Goal: Complete application form: Complete application form

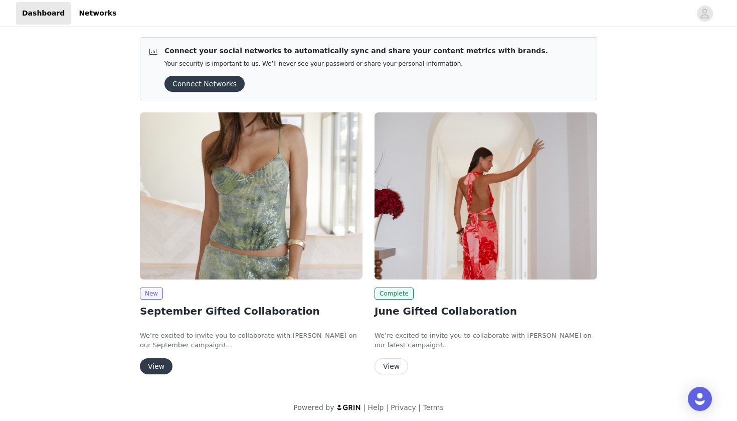
click at [162, 365] on button "View" at bounding box center [156, 366] width 33 height 16
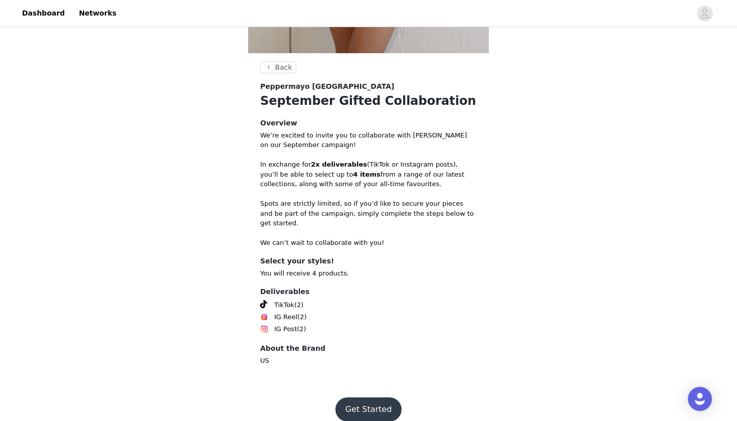
scroll to position [336, 0]
click at [385, 400] on button "Get Started" at bounding box center [368, 410] width 67 height 24
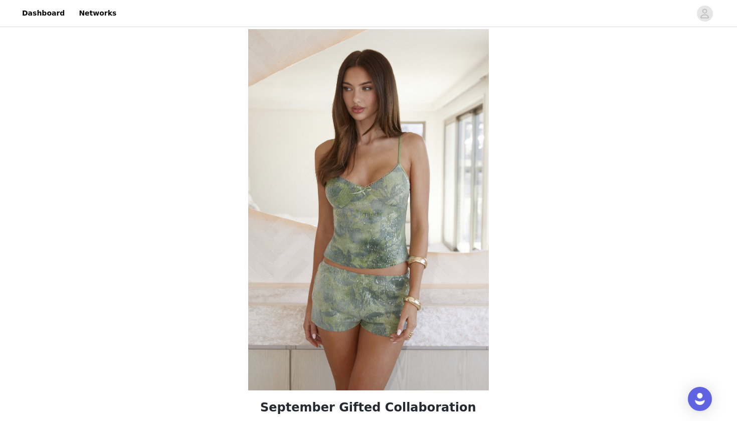
scroll to position [271, 0]
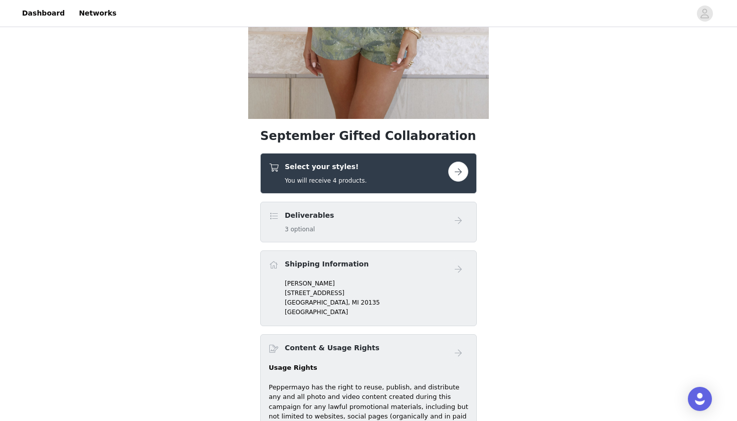
click at [385, 162] on div "Select your styles! You will receive 4 products." at bounding box center [358, 173] width 179 height 24
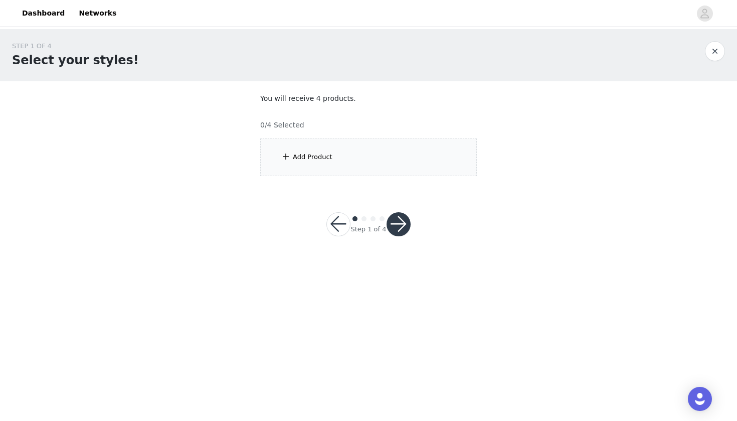
click at [385, 162] on div "Add Product" at bounding box center [368, 157] width 217 height 38
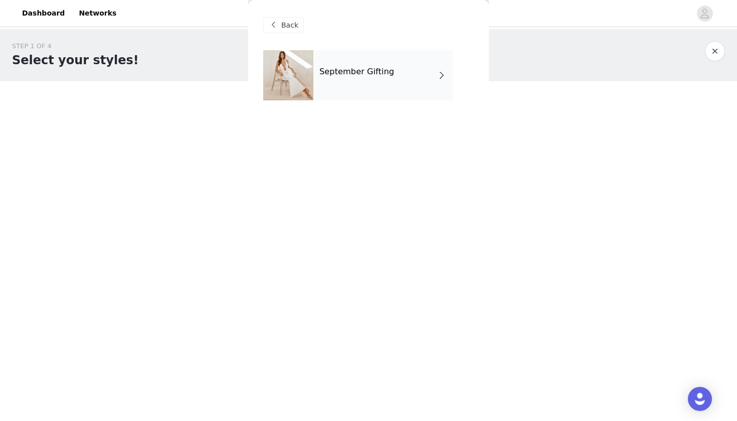
click at [367, 81] on div "September Gifting" at bounding box center [382, 75] width 139 height 50
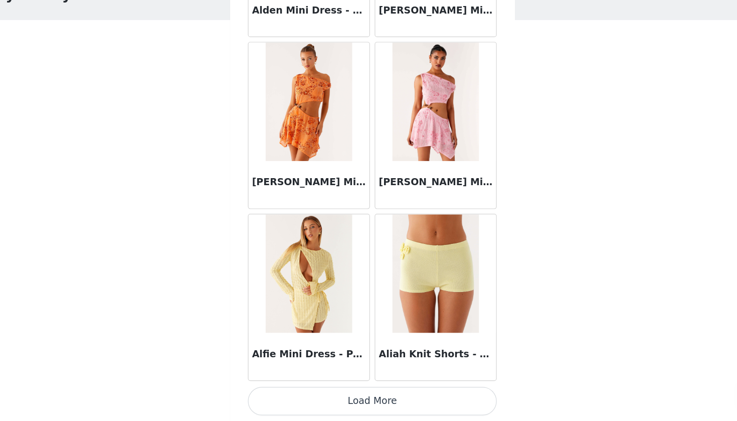
click at [314, 392] on button "Load More" at bounding box center [368, 404] width 211 height 24
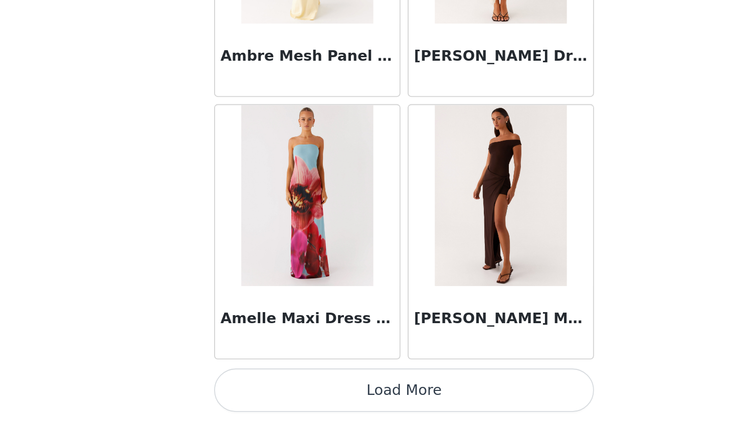
click at [263, 392] on button "Load More" at bounding box center [368, 404] width 211 height 24
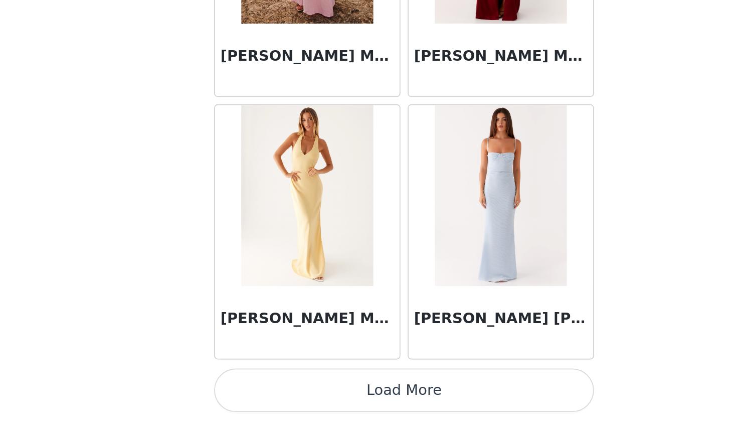
scroll to position [4017, 0]
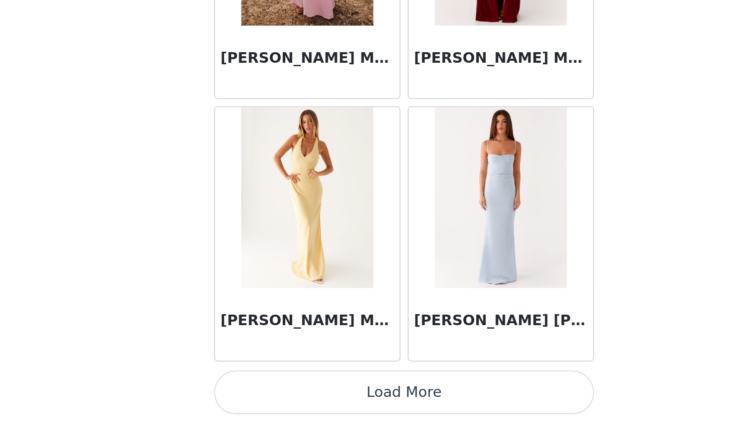
click at [263, 393] on button "Load More" at bounding box center [368, 405] width 211 height 24
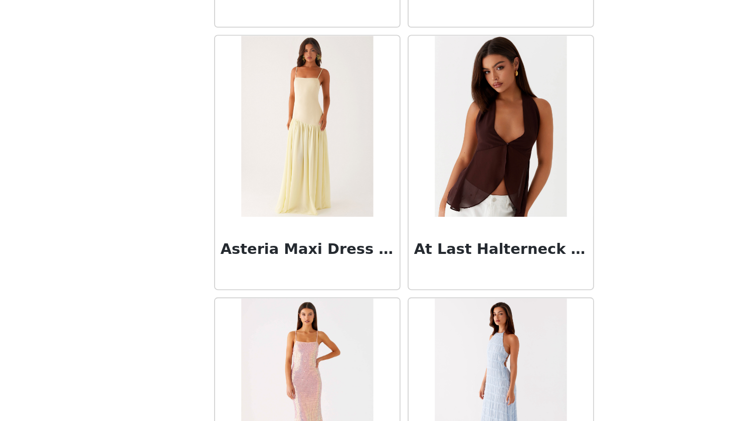
scroll to position [4981, 0]
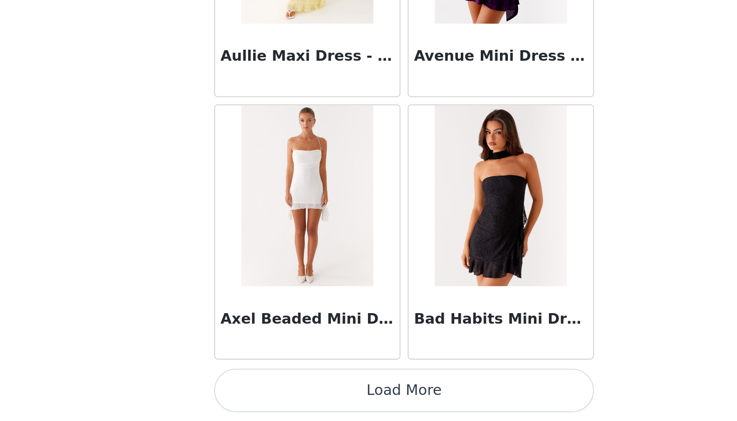
click at [263, 392] on button "Load More" at bounding box center [368, 404] width 211 height 24
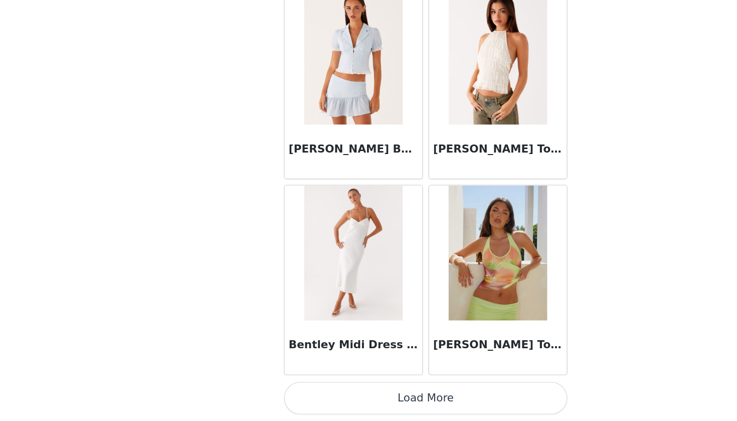
scroll to position [0, 0]
click at [329, 392] on button "Load More" at bounding box center [368, 404] width 211 height 24
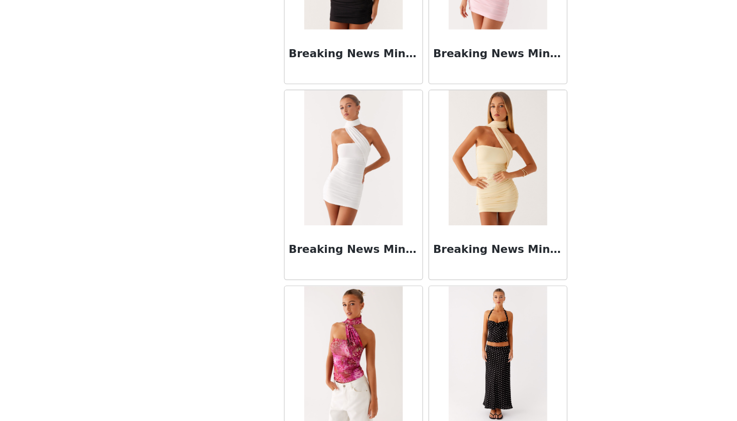
scroll to position [8384, 0]
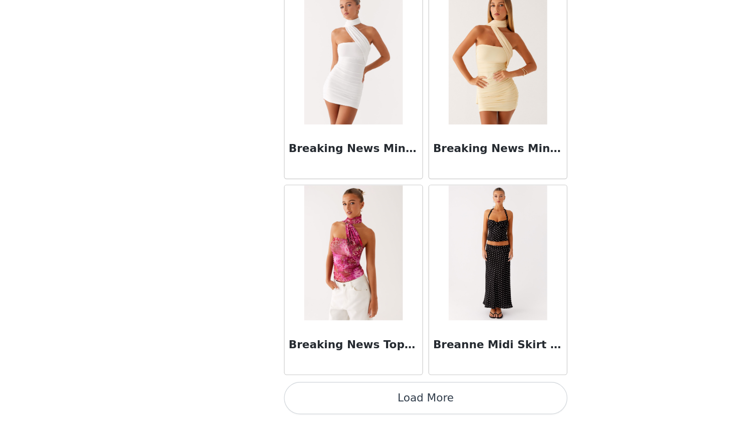
click at [330, 392] on button "Load More" at bounding box center [368, 404] width 211 height 24
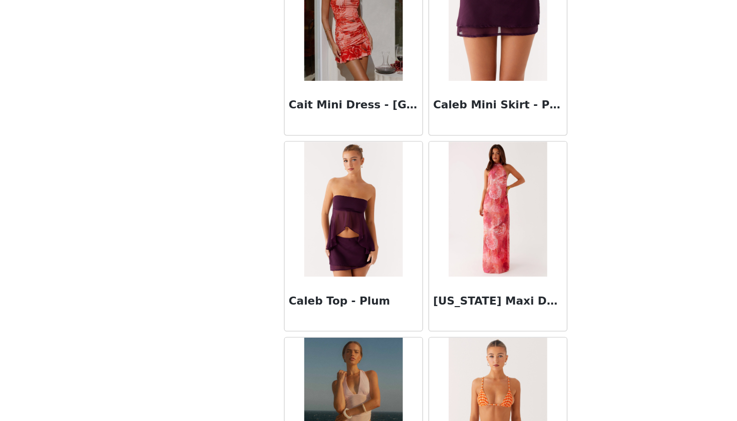
scroll to position [9720, 0]
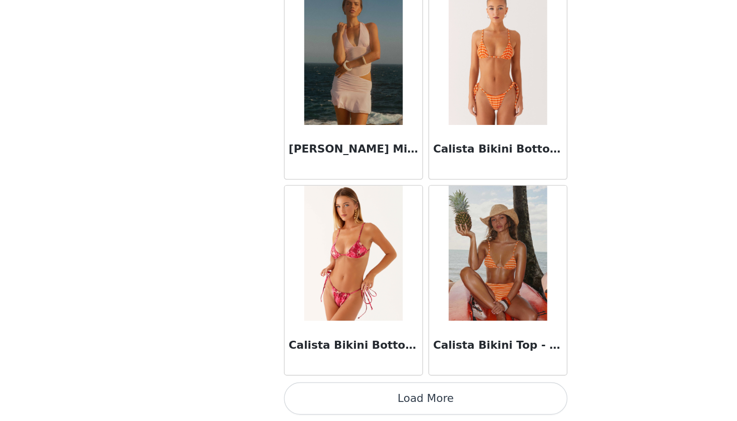
click at [330, 392] on button "Load More" at bounding box center [368, 404] width 211 height 24
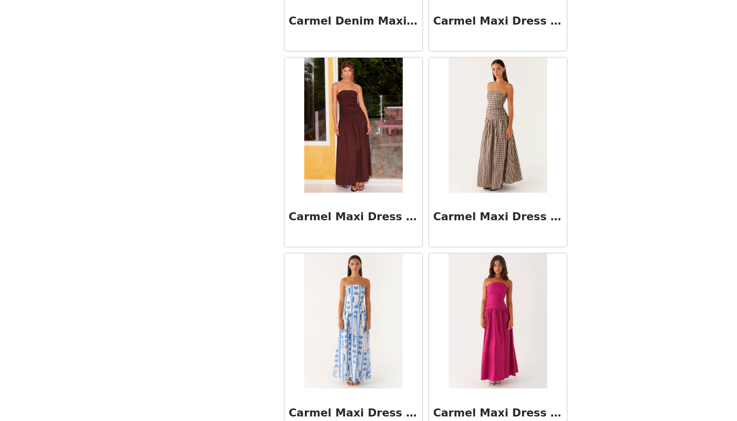
scroll to position [11026, 0]
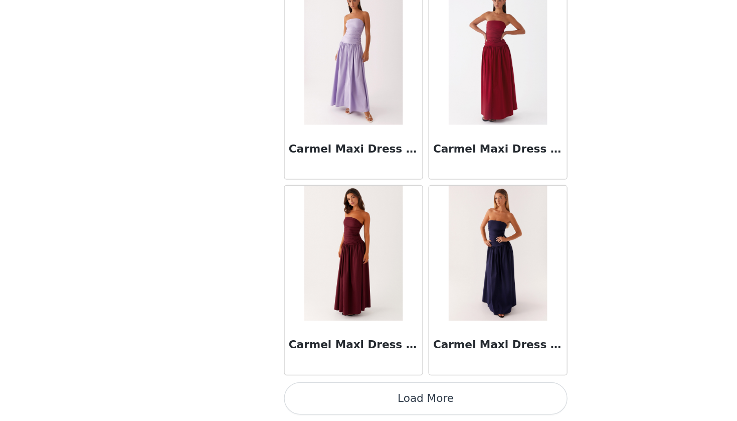
click at [361, 392] on button "Load More" at bounding box center [368, 404] width 211 height 24
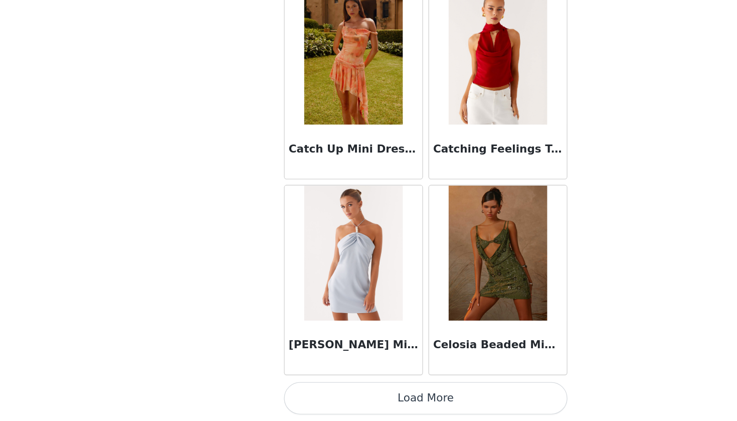
scroll to position [12746, 0]
click at [346, 392] on button "Load More" at bounding box center [368, 404] width 211 height 24
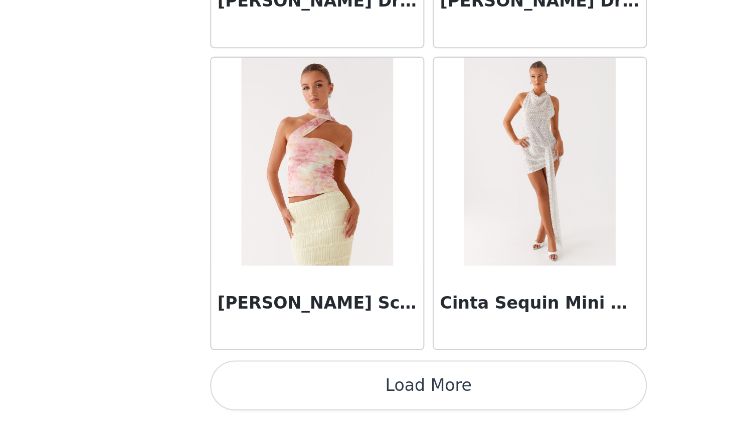
scroll to position [0, 0]
click at [263, 392] on button "Load More" at bounding box center [368, 404] width 211 height 24
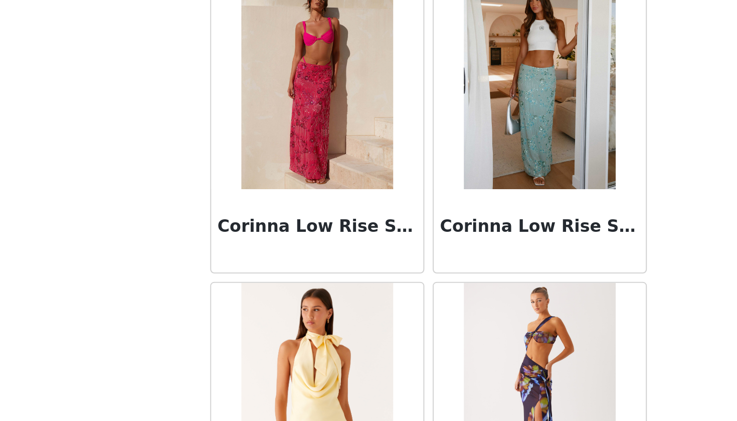
scroll to position [15557, 0]
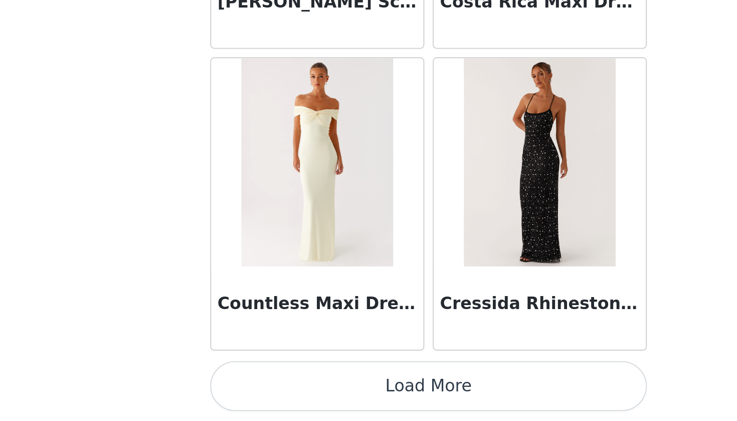
click at [263, 392] on button "Load More" at bounding box center [368, 404] width 211 height 24
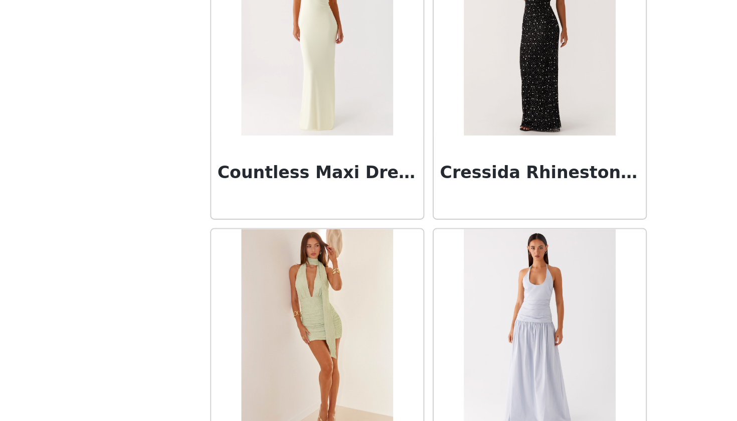
scroll to position [15806, 0]
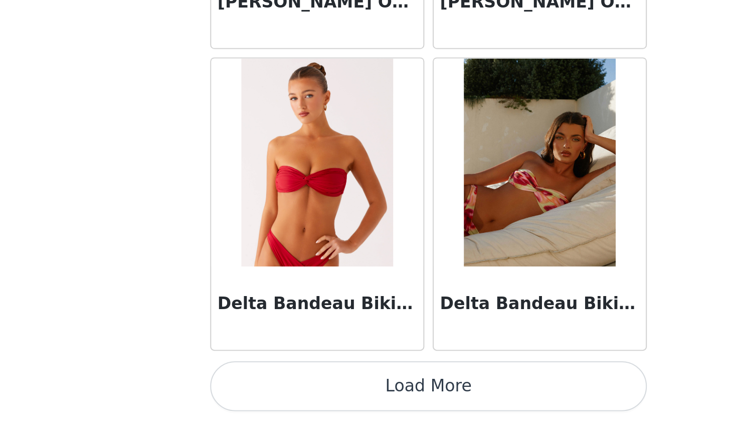
click at [263, 392] on button "Load More" at bounding box center [368, 404] width 211 height 24
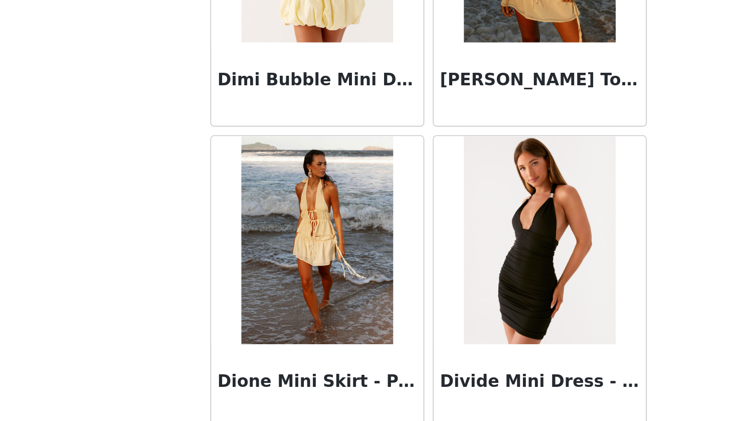
scroll to position [18388, 0]
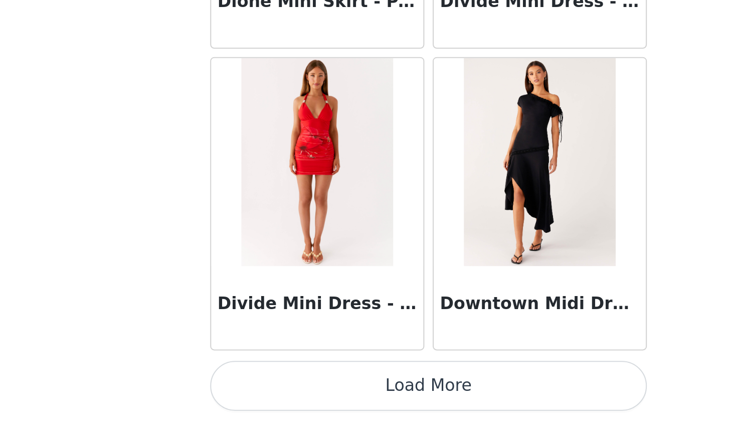
click at [263, 392] on button "Load More" at bounding box center [368, 404] width 211 height 24
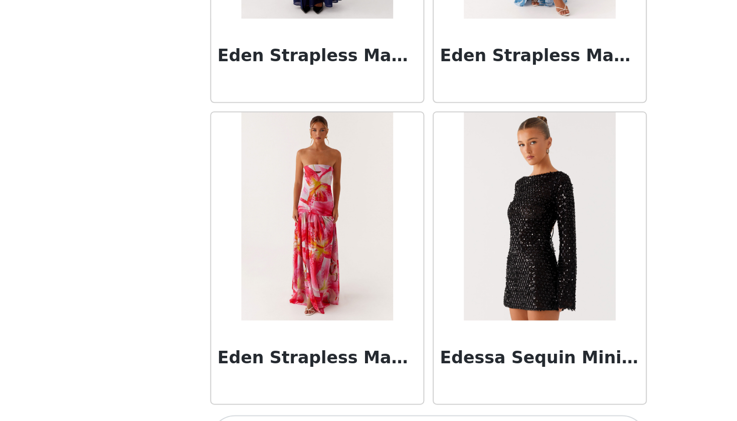
scroll to position [19995, 0]
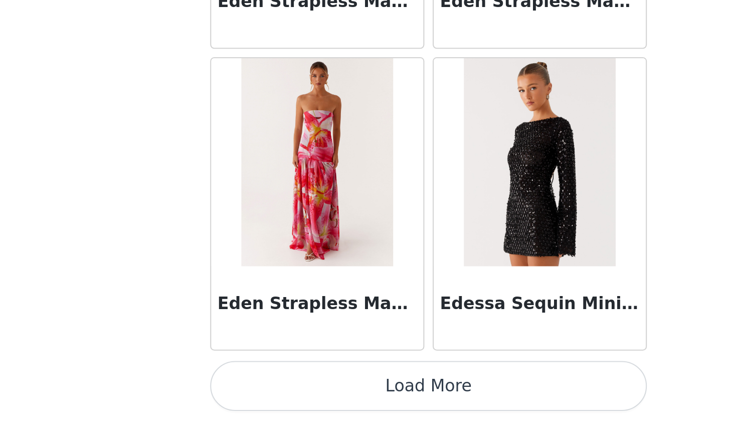
click at [263, 392] on button "Load More" at bounding box center [368, 404] width 211 height 24
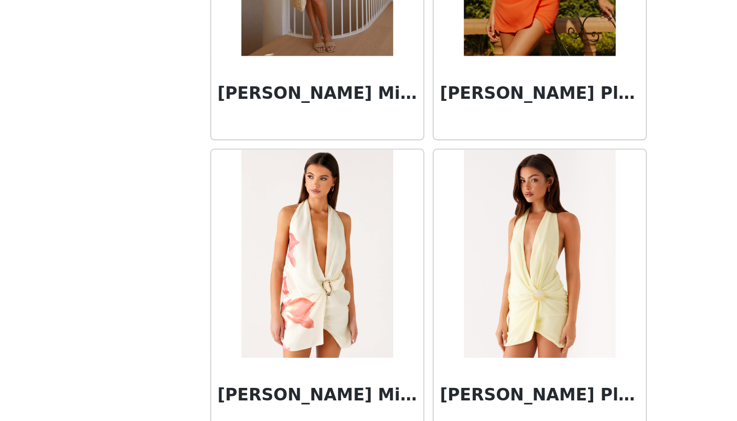
scroll to position [20599, 0]
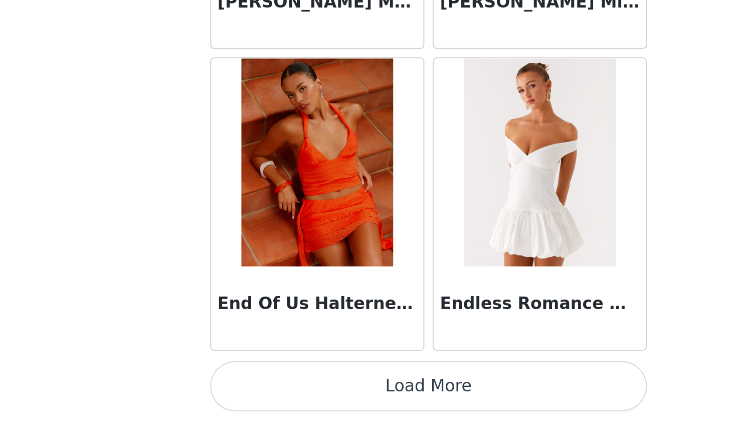
click at [263, 392] on button "Load More" at bounding box center [368, 404] width 211 height 24
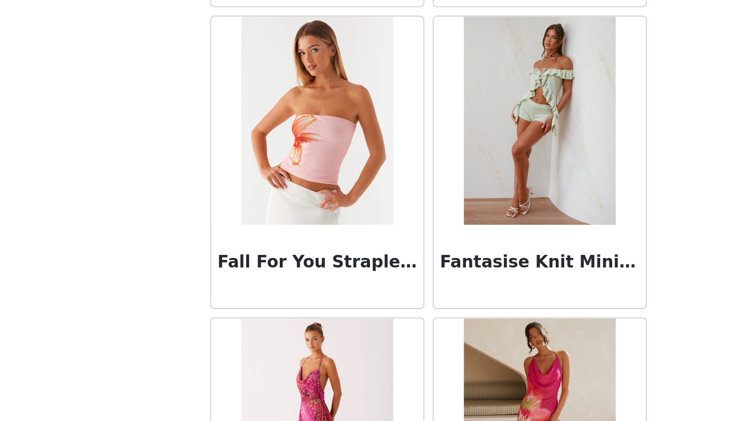
scroll to position [22924, 0]
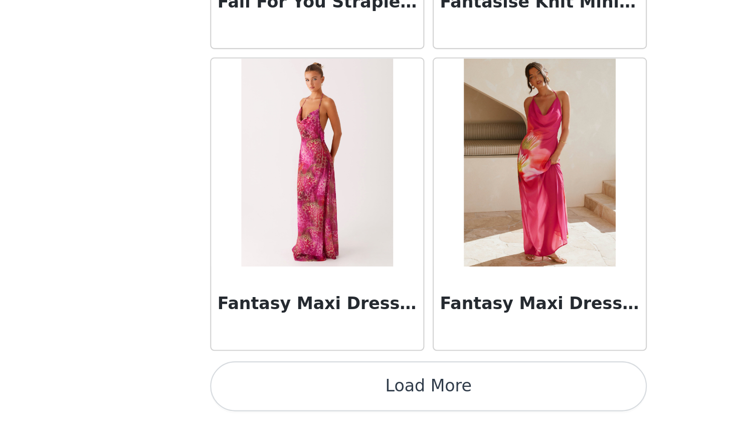
click at [263, 392] on button "Load More" at bounding box center [368, 404] width 211 height 24
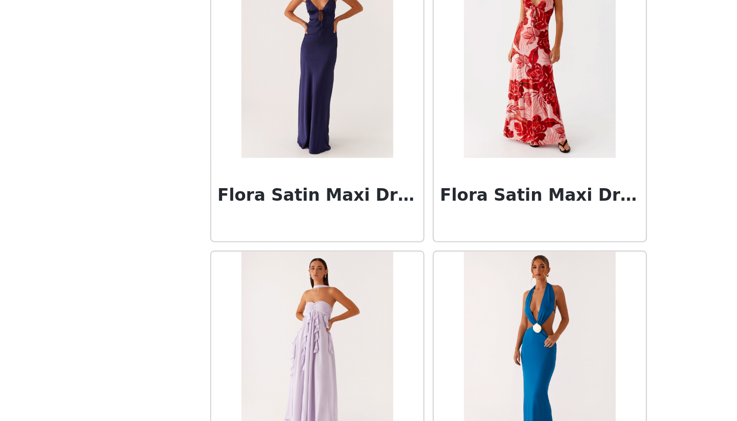
scroll to position [24136, 0]
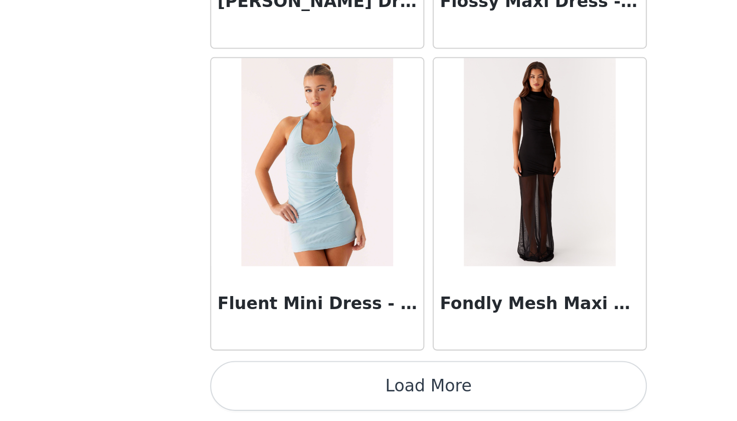
click at [263, 392] on button "Load More" at bounding box center [368, 404] width 211 height 24
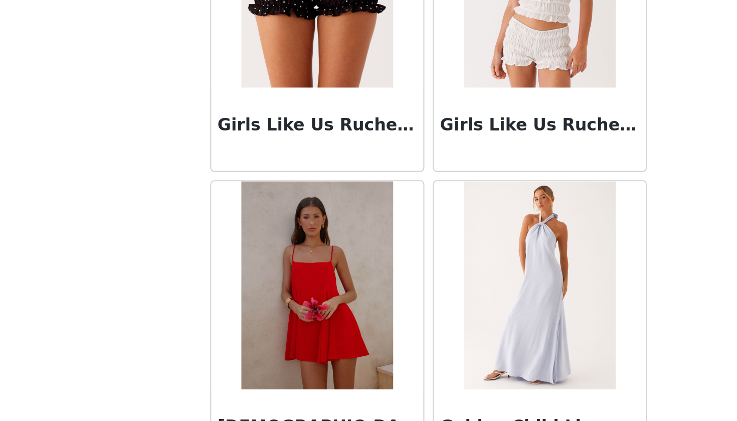
scroll to position [25586, 0]
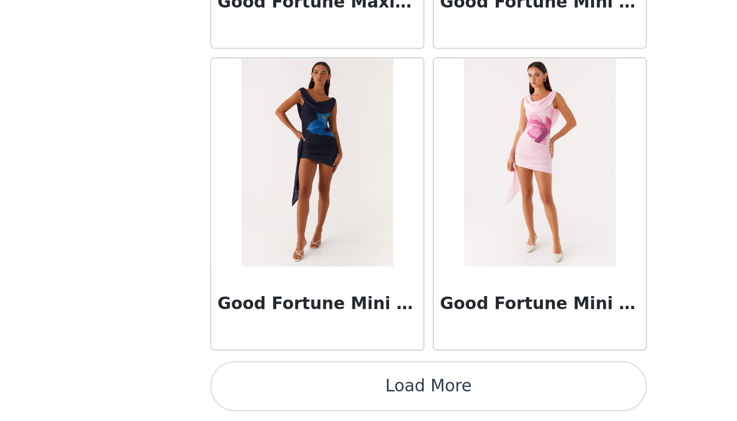
click at [263, 392] on button "Load More" at bounding box center [368, 404] width 211 height 24
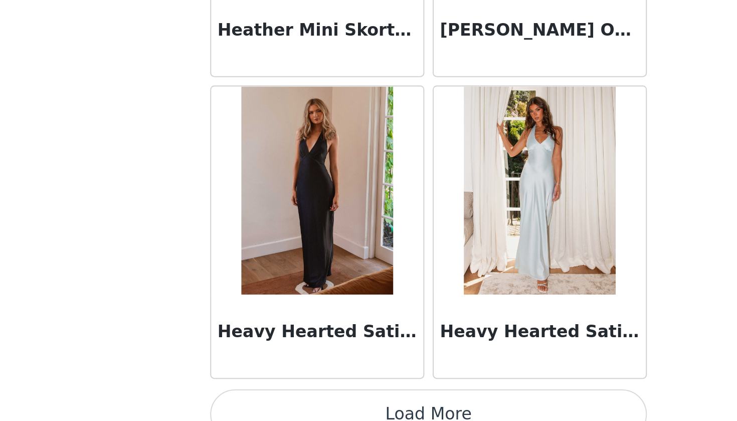
scroll to position [27284, 0]
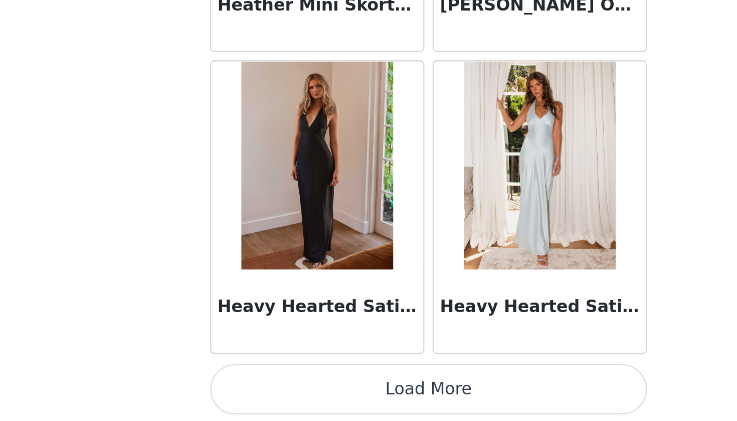
click at [263, 393] on button "Load More" at bounding box center [368, 405] width 211 height 24
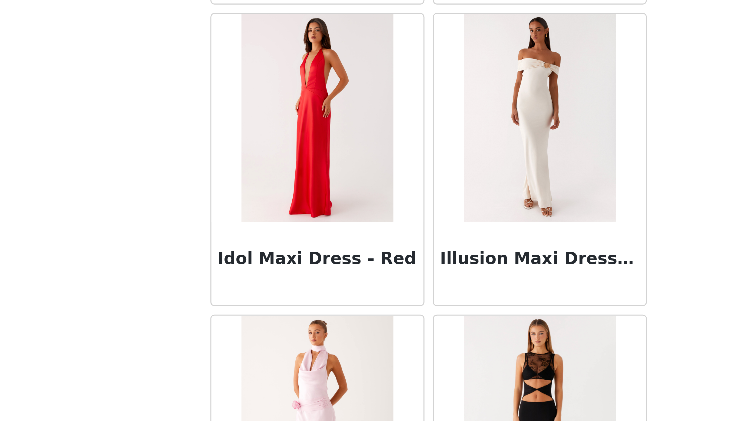
scroll to position [28614, 0]
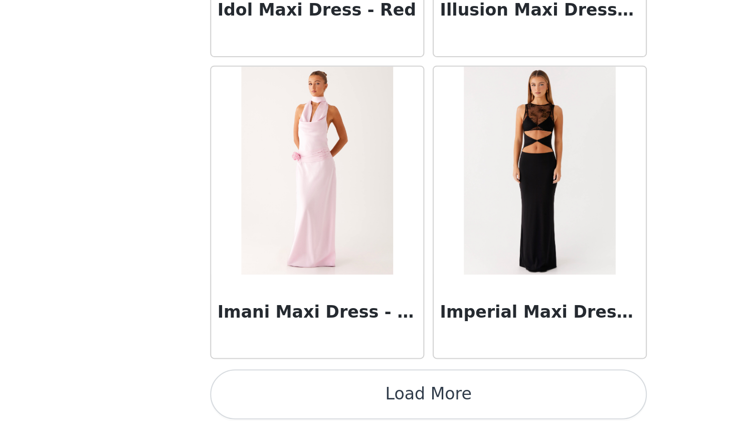
click at [263, 396] on button "Load More" at bounding box center [368, 408] width 211 height 24
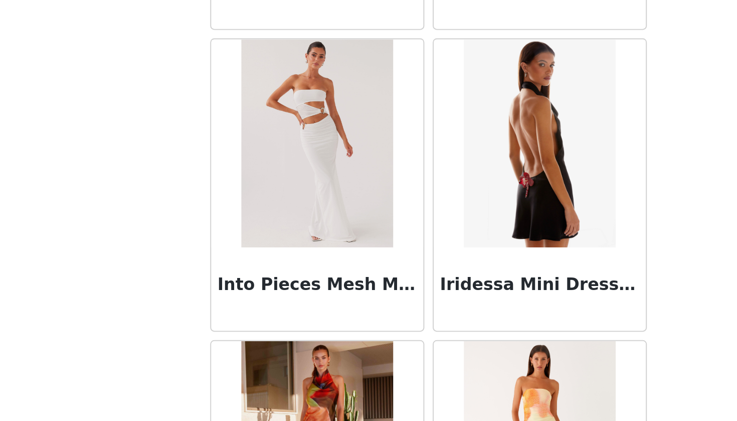
scroll to position [29329, 0]
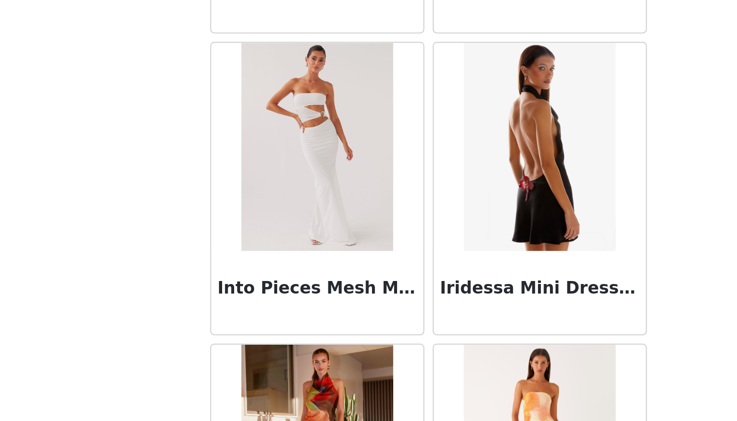
click at [386, 238] on img at bounding box center [422, 288] width 73 height 100
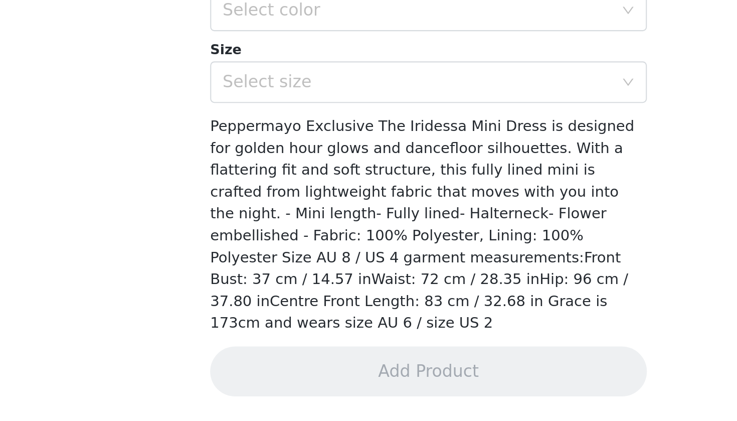
scroll to position [97, 0]
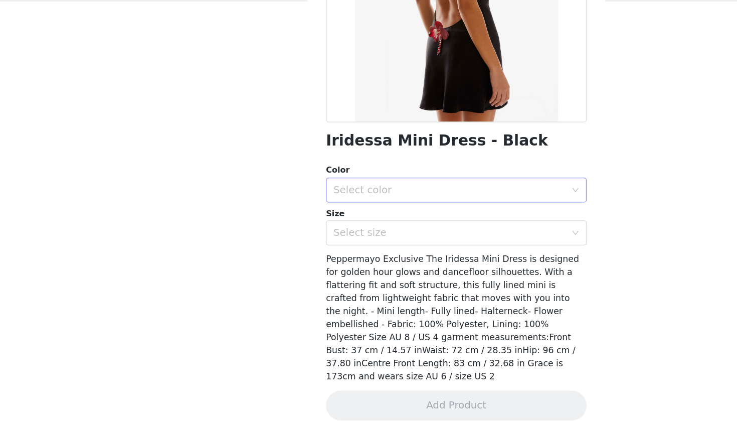
click at [432, 229] on div "Select color" at bounding box center [363, 234] width 188 height 10
click at [384, 247] on li "Black" at bounding box center [368, 255] width 211 height 16
click at [366, 263] on div "Select size" at bounding box center [363, 268] width 188 height 10
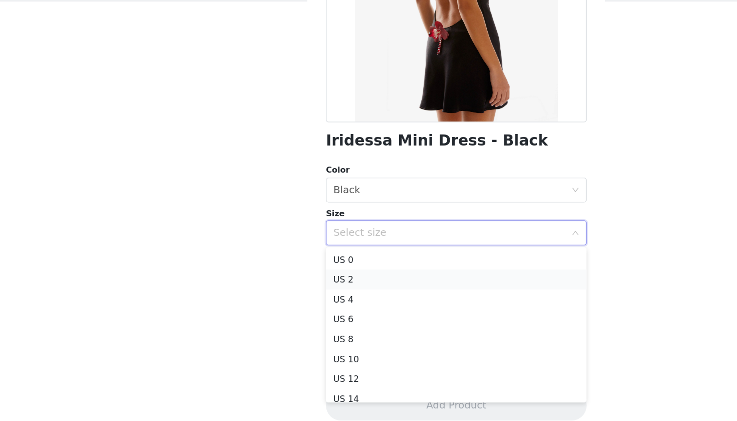
click at [310, 298] on li "US 2" at bounding box center [368, 306] width 211 height 16
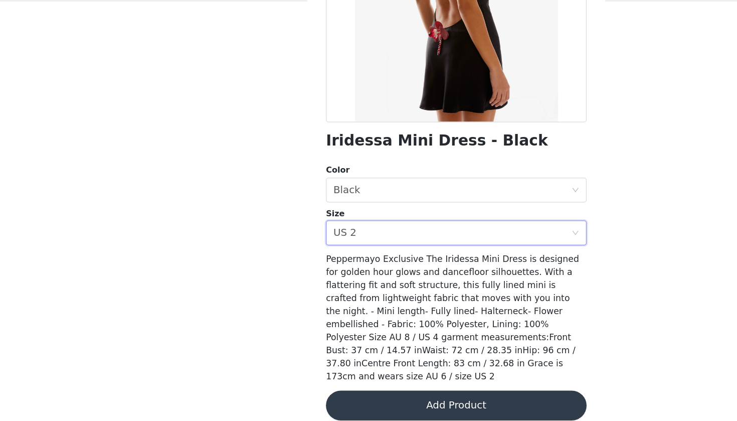
click at [329, 396] on button "Add Product" at bounding box center [368, 408] width 211 height 24
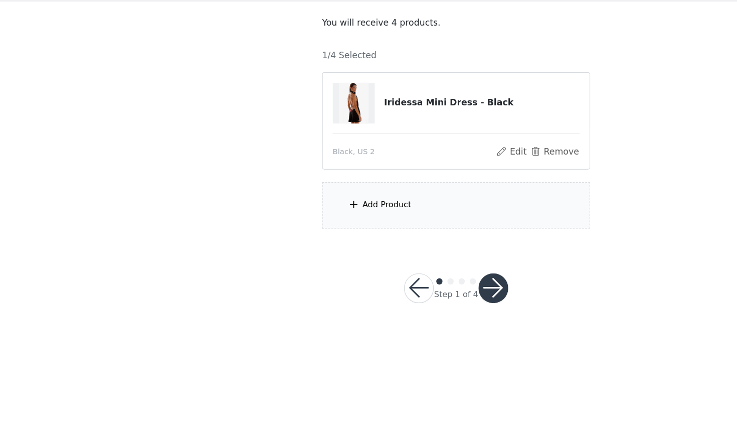
click at [330, 227] on div "Add Product" at bounding box center [368, 246] width 217 height 38
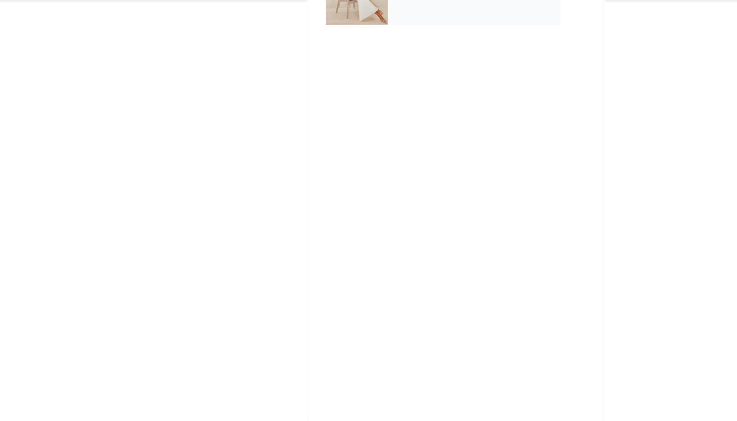
click at [342, 50] on div "September Gifting" at bounding box center [382, 75] width 139 height 50
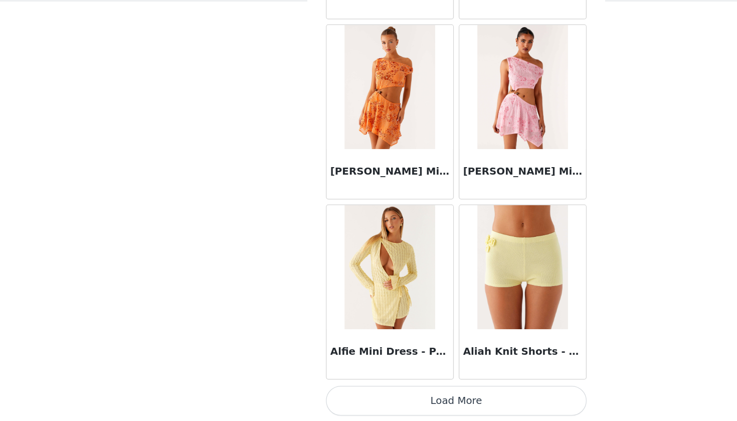
click at [349, 392] on button "Load More" at bounding box center [368, 404] width 211 height 24
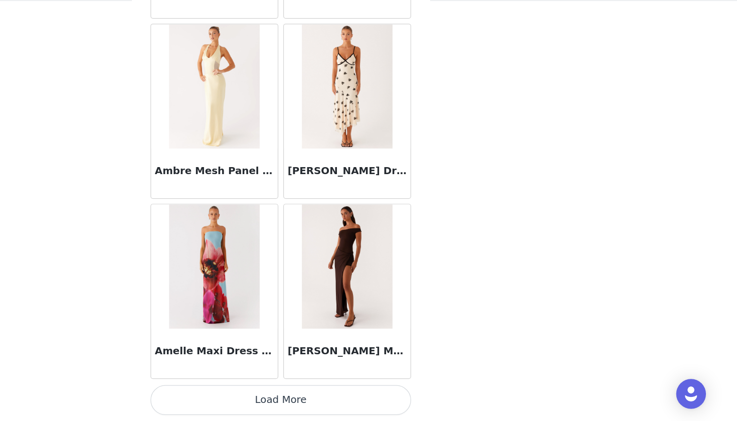
scroll to position [0, 0]
click at [292, 392] on button "Load More" at bounding box center [368, 404] width 211 height 24
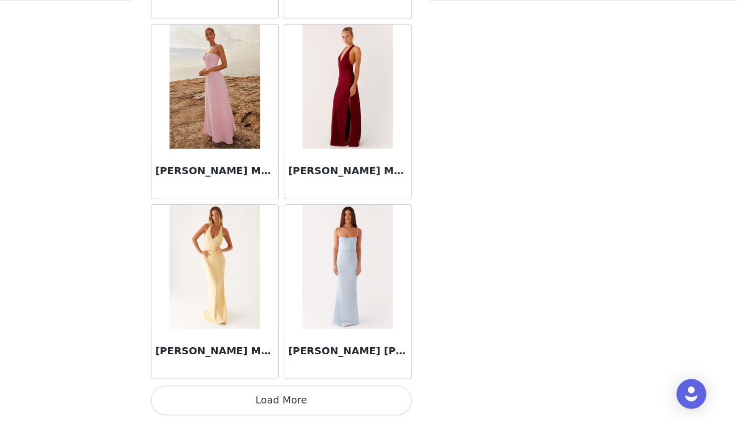
click at [292, 392] on button "Load More" at bounding box center [368, 404] width 211 height 24
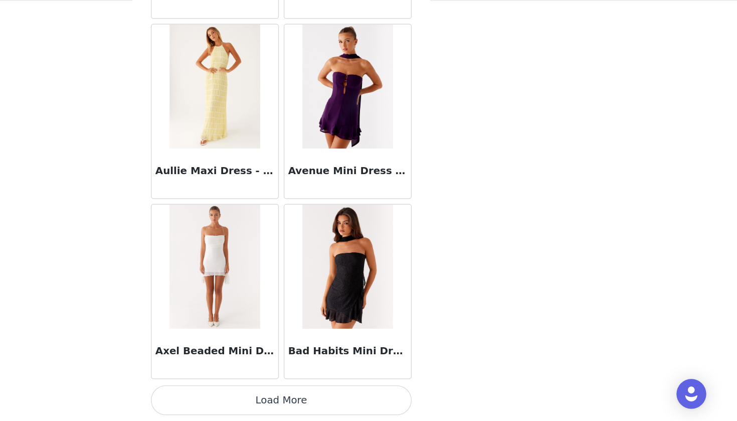
scroll to position [5471, 0]
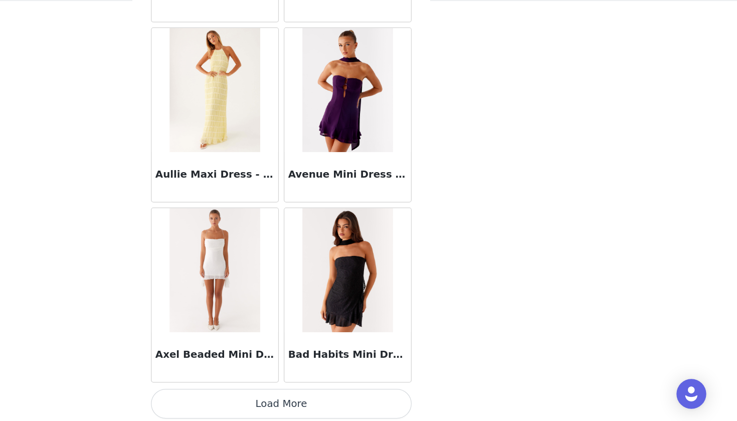
click at [292, 395] on button "Load More" at bounding box center [368, 407] width 211 height 24
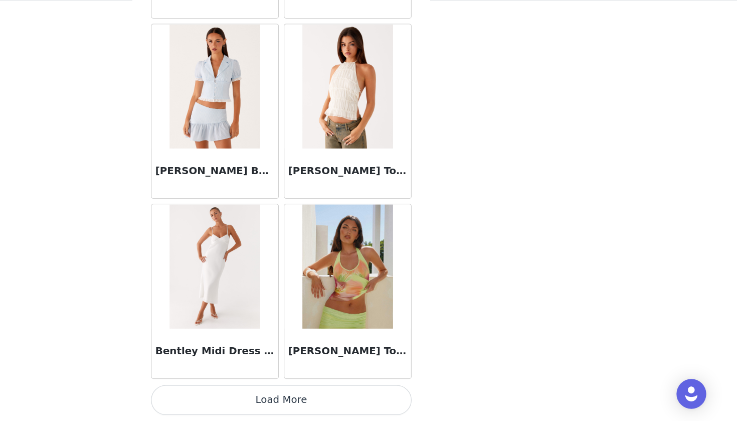
click at [288, 392] on button "Load More" at bounding box center [368, 404] width 211 height 24
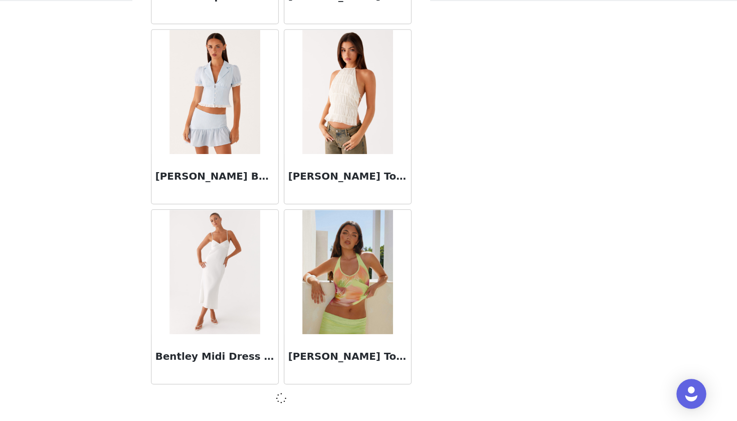
scroll to position [6925, 0]
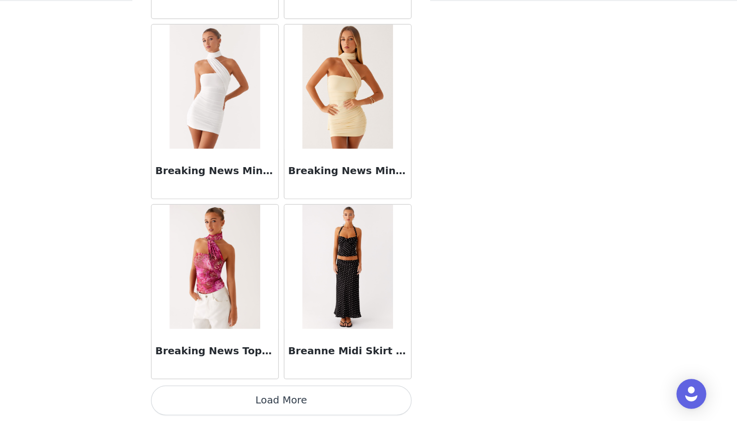
click at [282, 392] on button "Load More" at bounding box center [368, 404] width 211 height 24
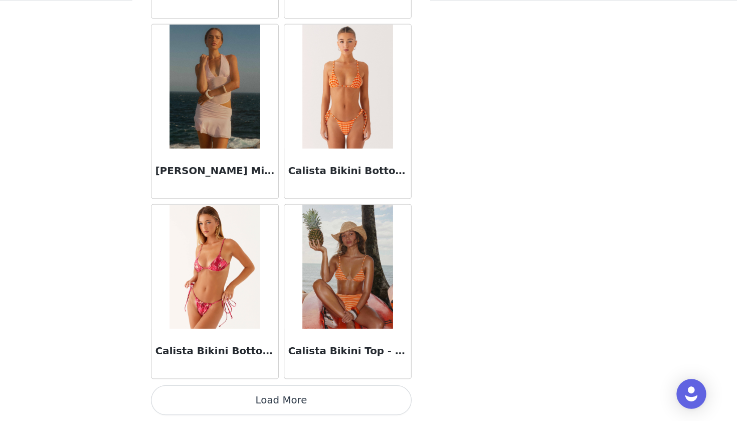
click at [281, 392] on button "Load More" at bounding box center [368, 404] width 211 height 24
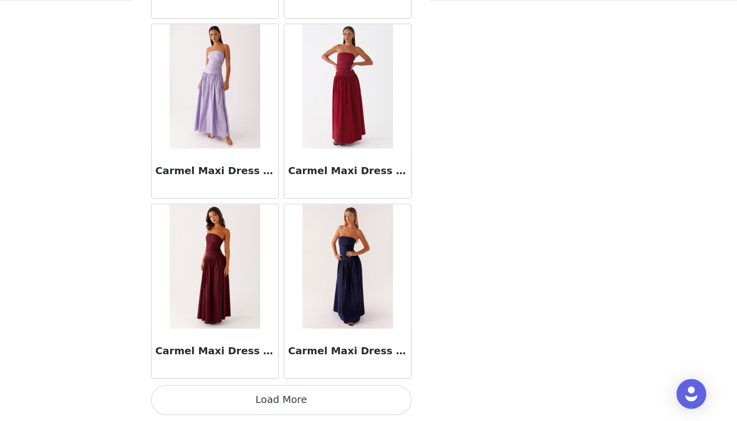
click at [276, 392] on button "Load More" at bounding box center [368, 404] width 211 height 24
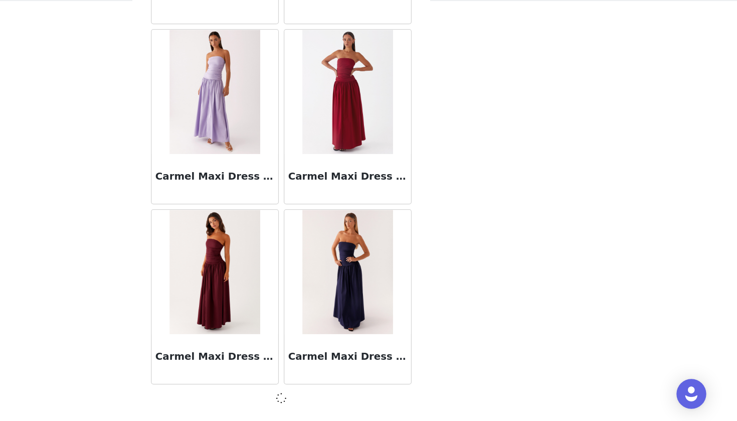
scroll to position [11287, 0]
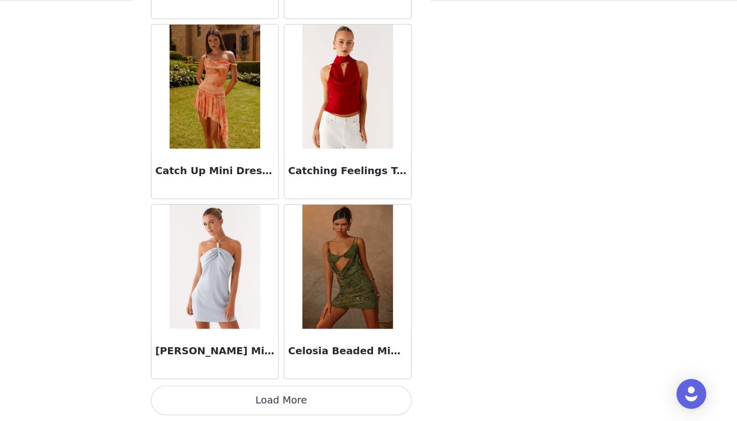
click at [276, 392] on button "Load More" at bounding box center [368, 404] width 211 height 24
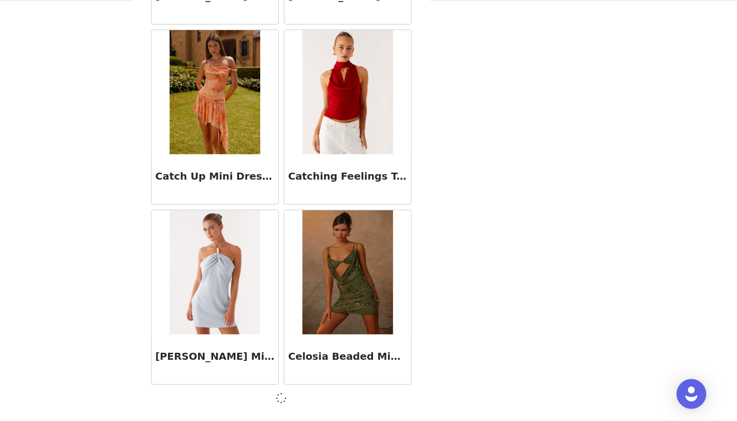
scroll to position [12741, 0]
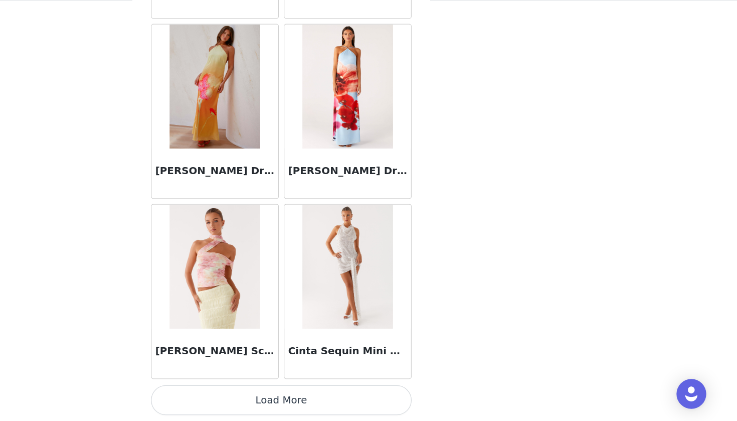
click at [276, 392] on button "Load More" at bounding box center [368, 404] width 211 height 24
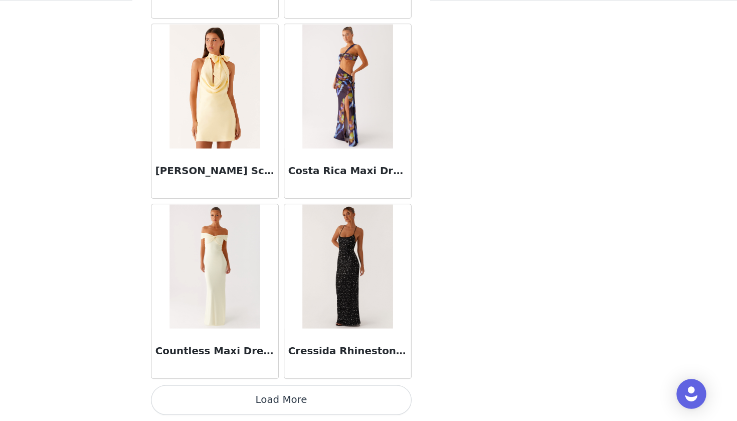
click at [272, 392] on button "Load More" at bounding box center [368, 404] width 211 height 24
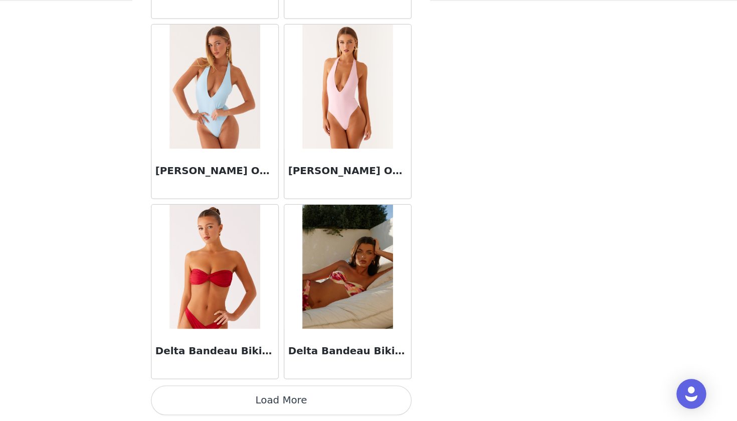
click at [272, 392] on button "Load More" at bounding box center [368, 404] width 211 height 24
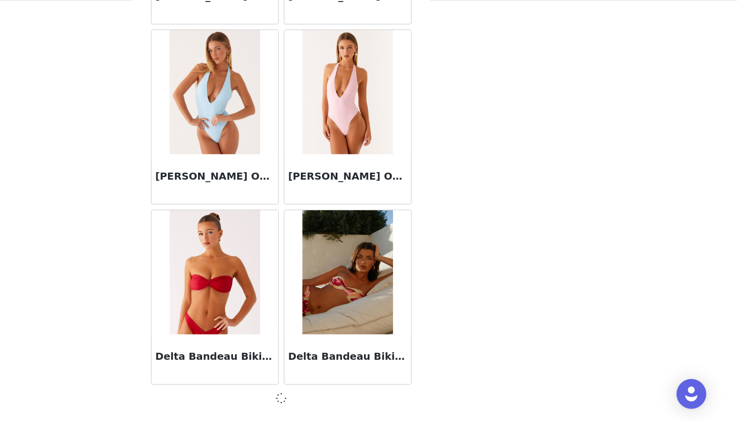
scroll to position [17103, 0]
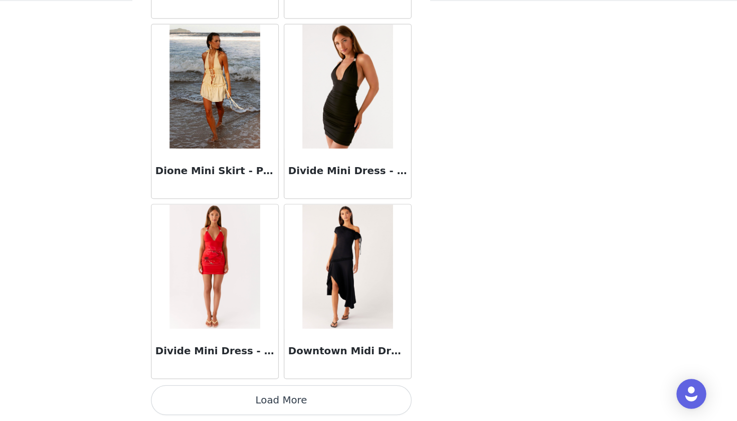
click at [265, 392] on button "Load More" at bounding box center [368, 404] width 211 height 24
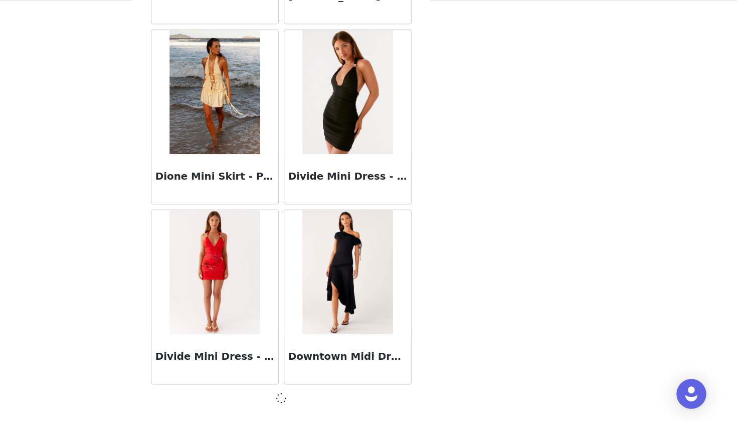
scroll to position [18557, 0]
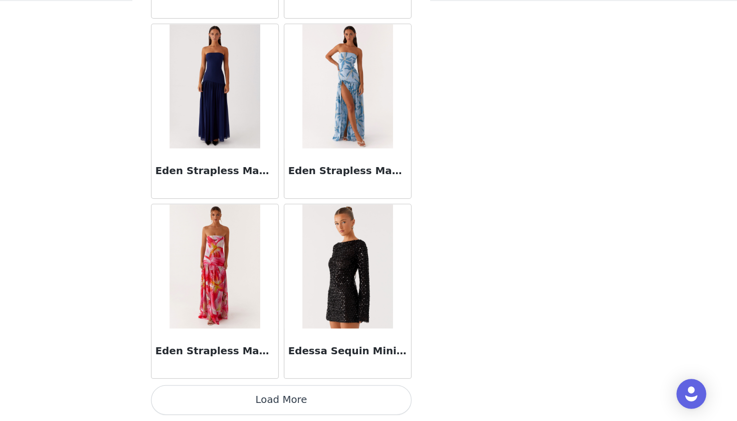
click at [265, 392] on button "Load More" at bounding box center [368, 404] width 211 height 24
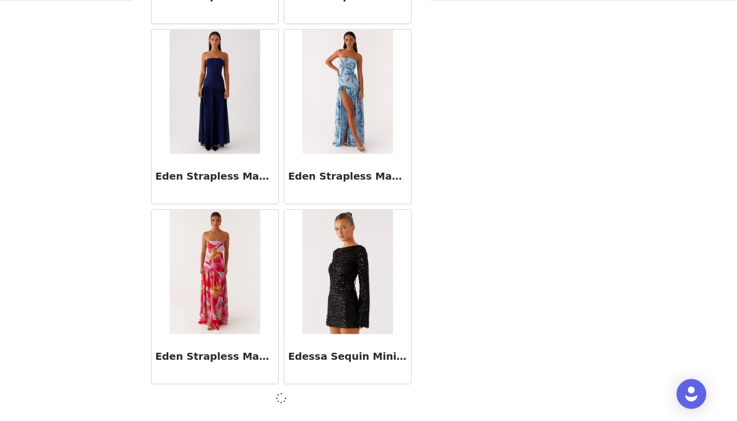
scroll to position [20011, 0]
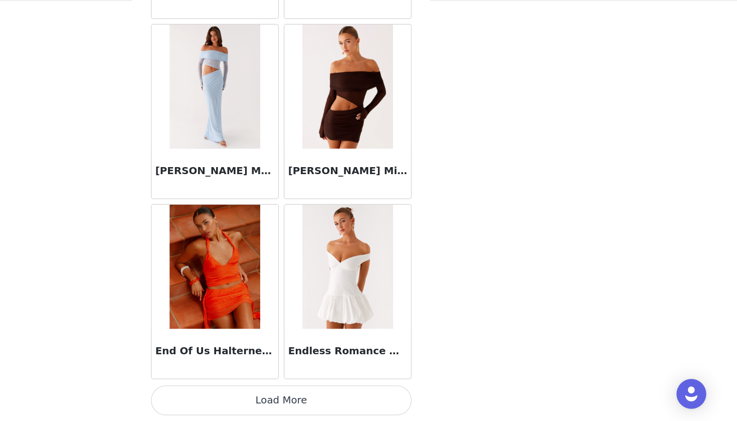
click at [265, 392] on button "Load More" at bounding box center [368, 404] width 211 height 24
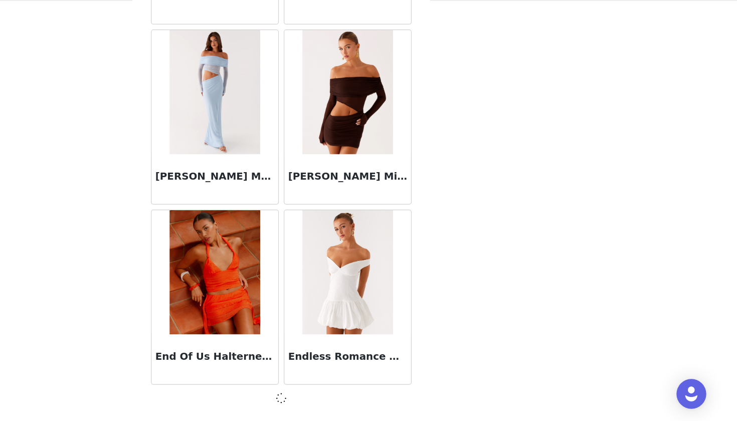
scroll to position [21465, 0]
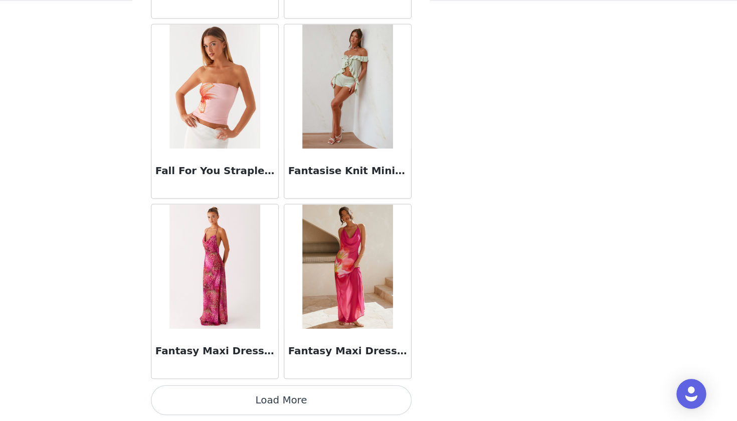
click at [265, 392] on button "Load More" at bounding box center [368, 404] width 211 height 24
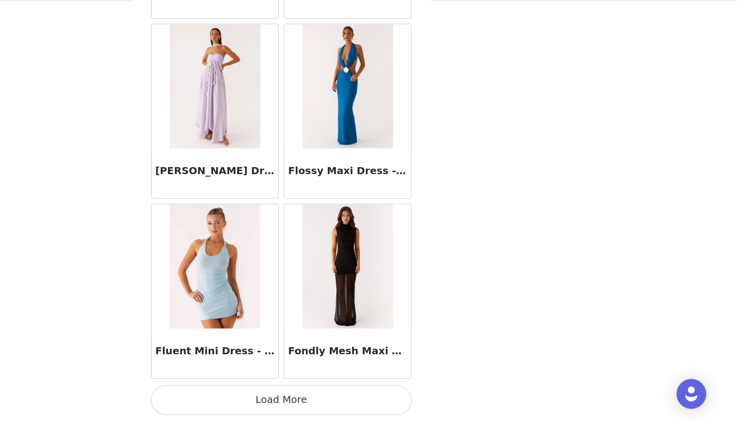
click at [265, 392] on button "Load More" at bounding box center [368, 404] width 211 height 24
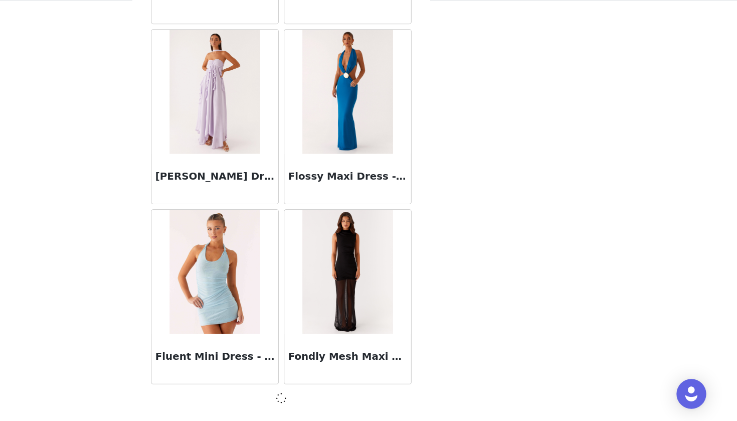
scroll to position [24378, 0]
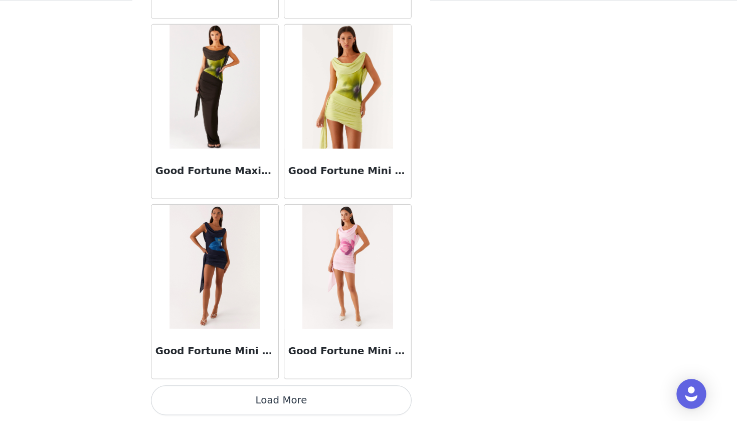
click at [265, 392] on button "Load More" at bounding box center [368, 404] width 211 height 24
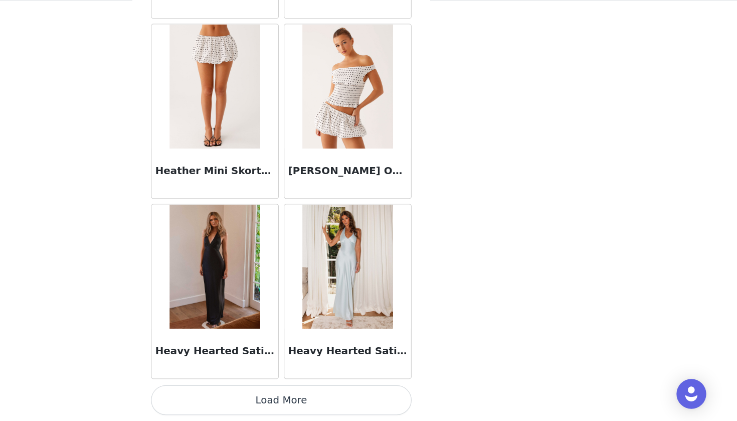
click at [265, 392] on button "Load More" at bounding box center [368, 404] width 211 height 24
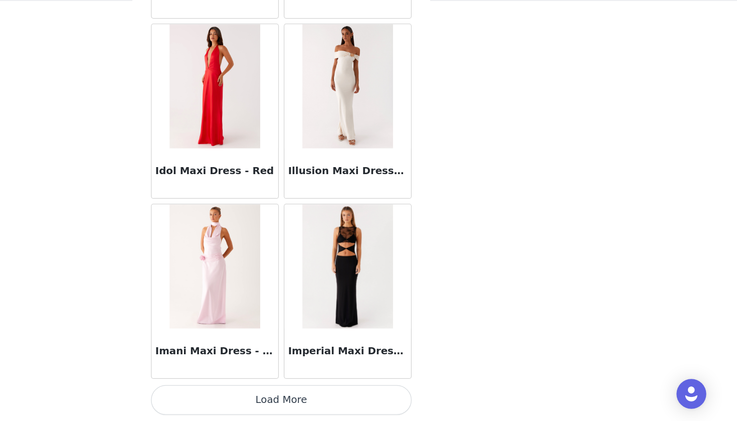
click at [265, 392] on button "Load More" at bounding box center [368, 404] width 211 height 24
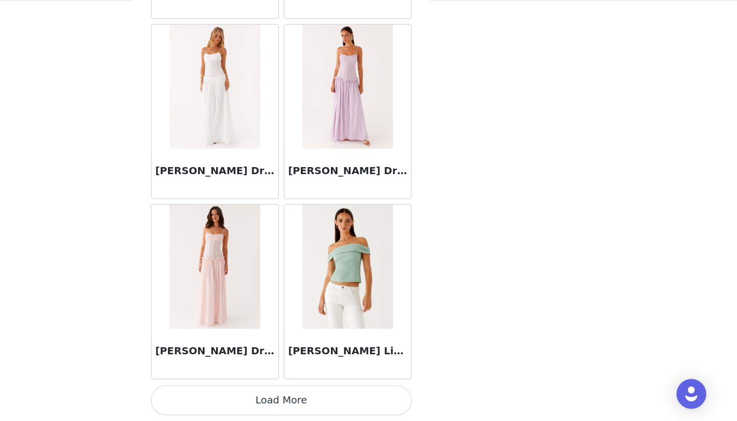
click at [265, 392] on button "Load More" at bounding box center [368, 404] width 211 height 24
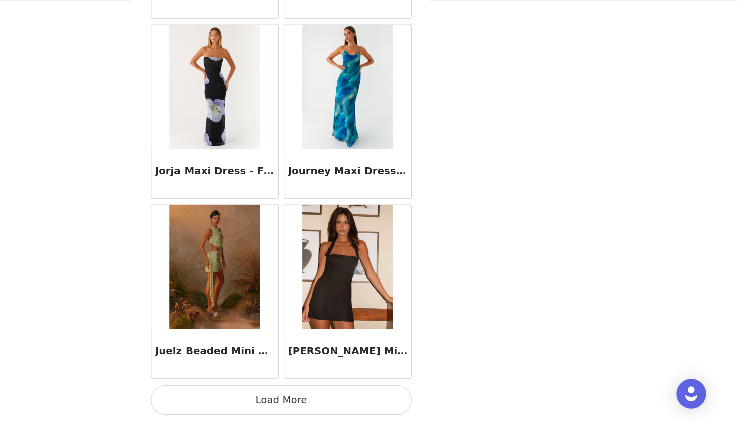
scroll to position [31643, 0]
click at [265, 392] on button "Load More" at bounding box center [368, 404] width 211 height 24
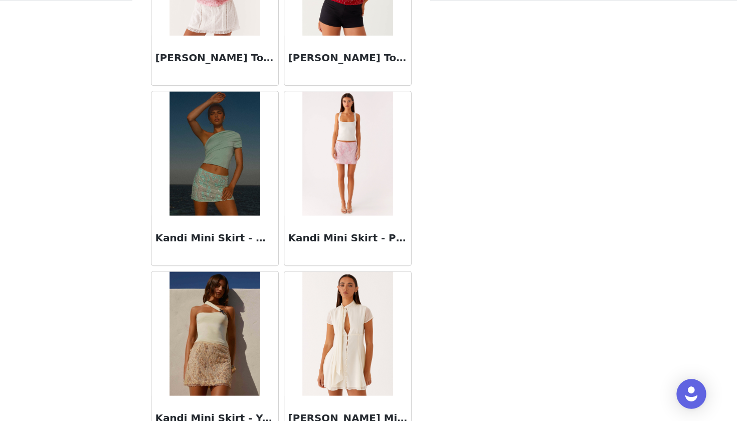
scroll to position [32917, 0]
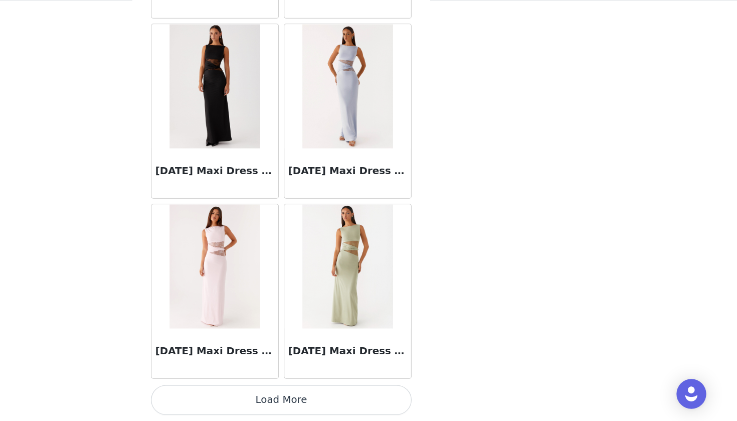
click at [265, 392] on button "Load More" at bounding box center [368, 404] width 211 height 24
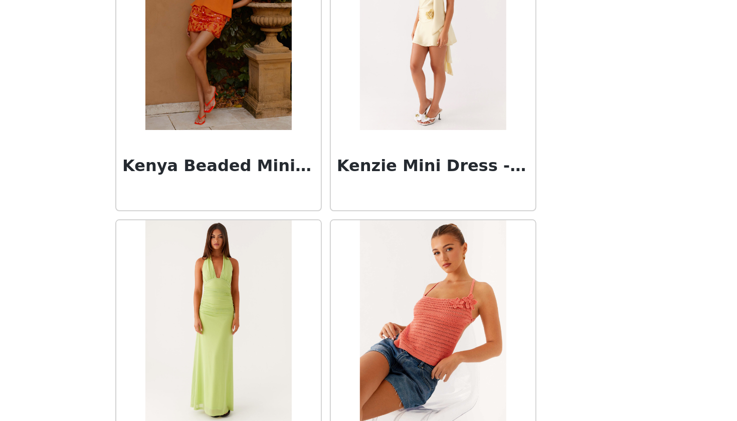
scroll to position [0, 0]
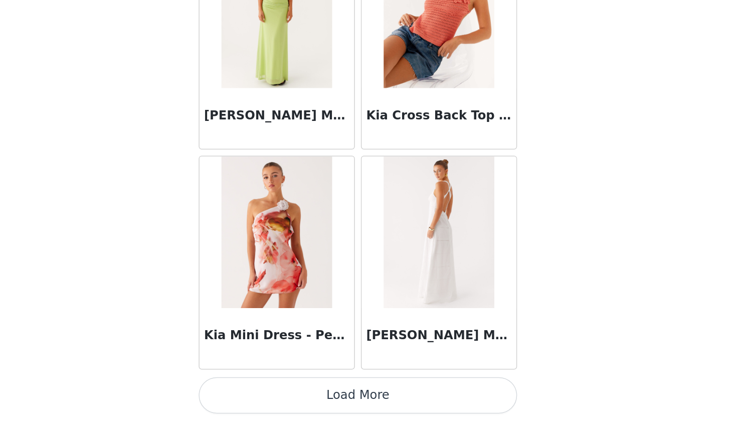
click at [277, 392] on button "Load More" at bounding box center [368, 404] width 211 height 24
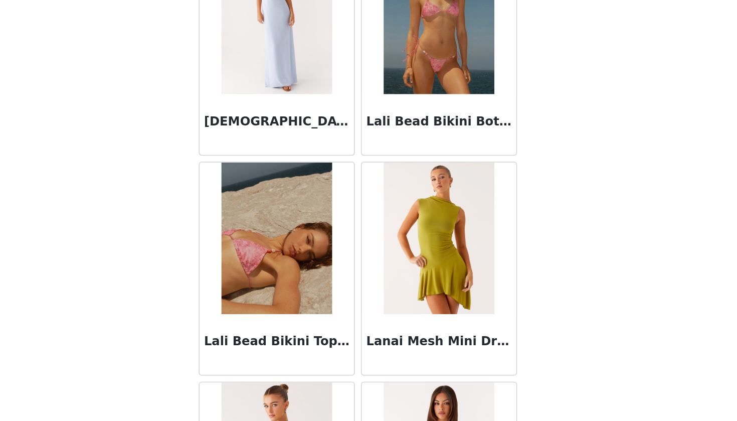
scroll to position [35667, 0]
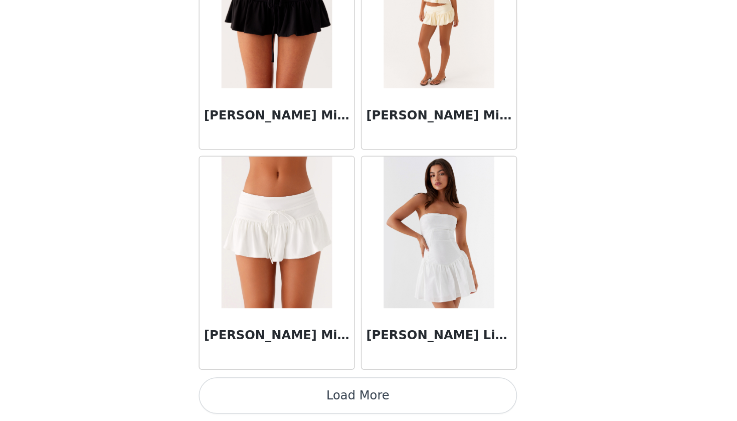
click at [269, 392] on button "Load More" at bounding box center [368, 404] width 211 height 24
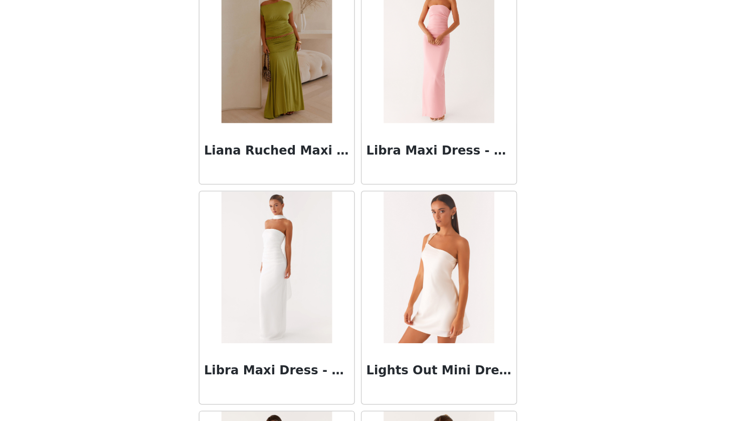
scroll to position [37304, 0]
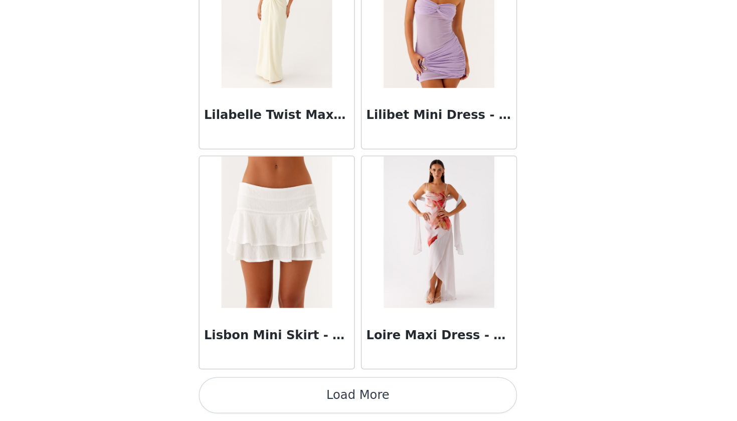
click at [266, 392] on button "Load More" at bounding box center [368, 404] width 211 height 24
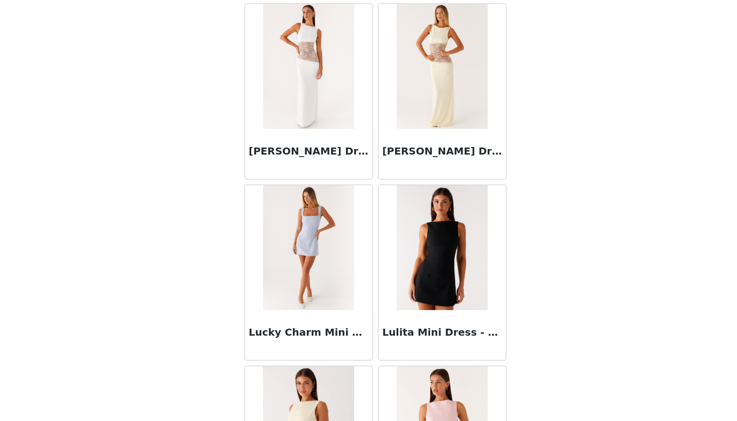
scroll to position [38802, 0]
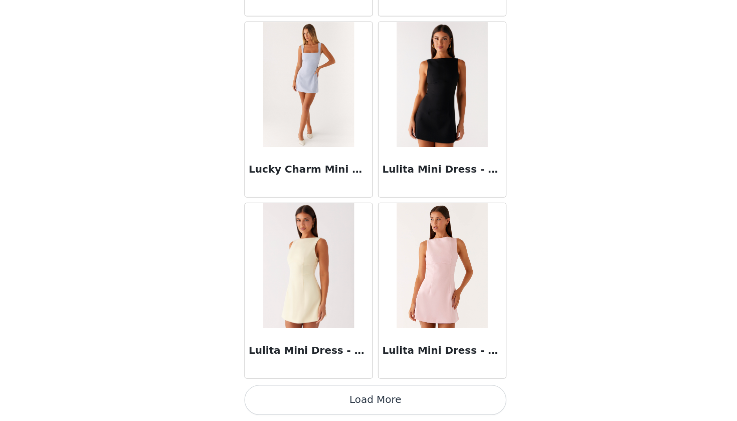
click at [333, 392] on button "Load More" at bounding box center [368, 404] width 211 height 24
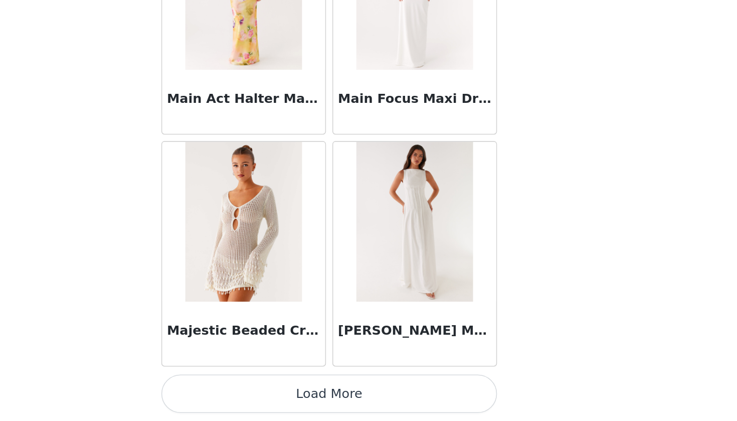
scroll to position [40372, 0]
click at [263, 392] on button "Load More" at bounding box center [368, 404] width 211 height 24
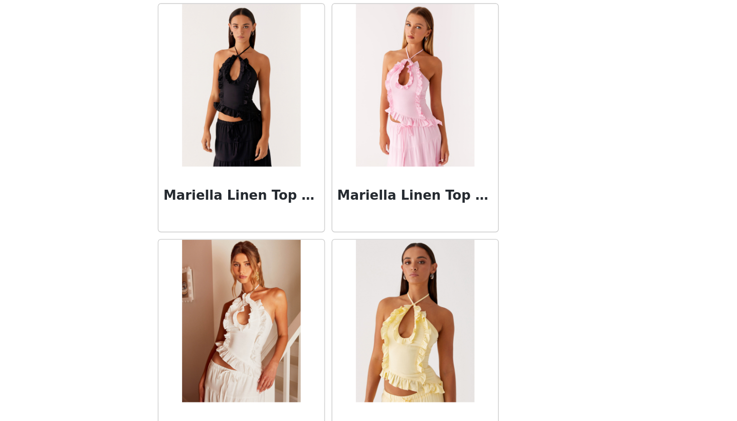
scroll to position [41709, 0]
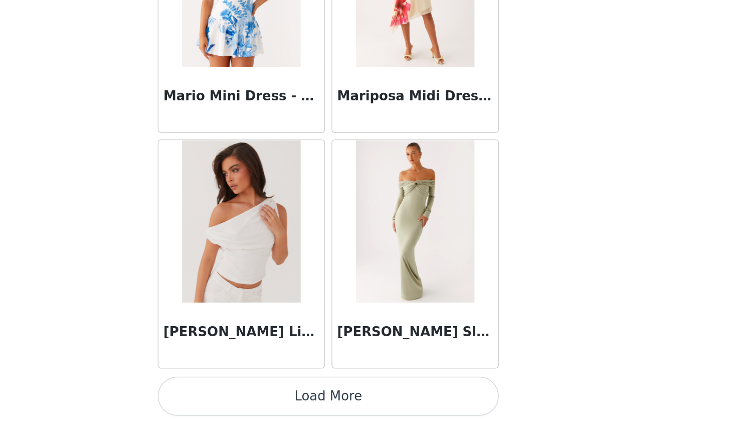
click at [263, 392] on button "Load More" at bounding box center [368, 404] width 211 height 24
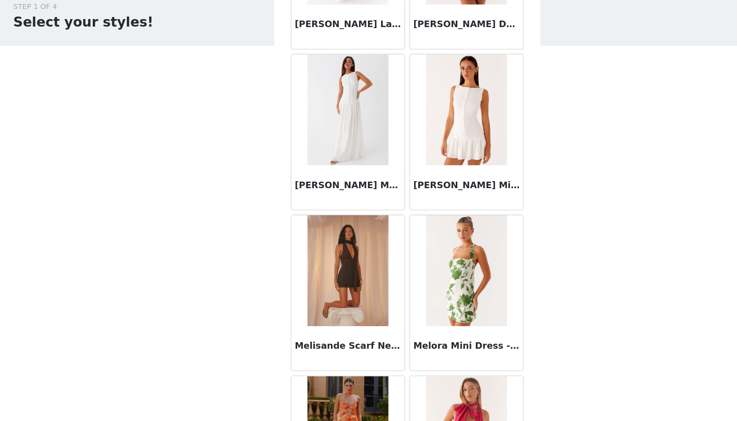
scroll to position [0, 0]
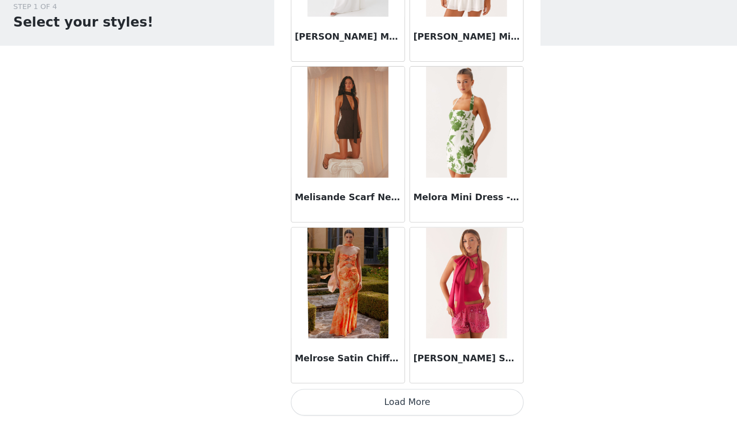
click at [400, 392] on button "Load More" at bounding box center [368, 404] width 211 height 24
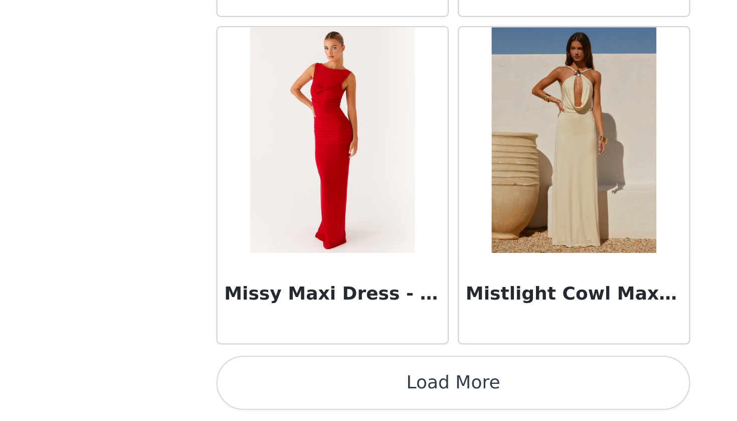
click at [263, 392] on button "Load More" at bounding box center [368, 404] width 211 height 24
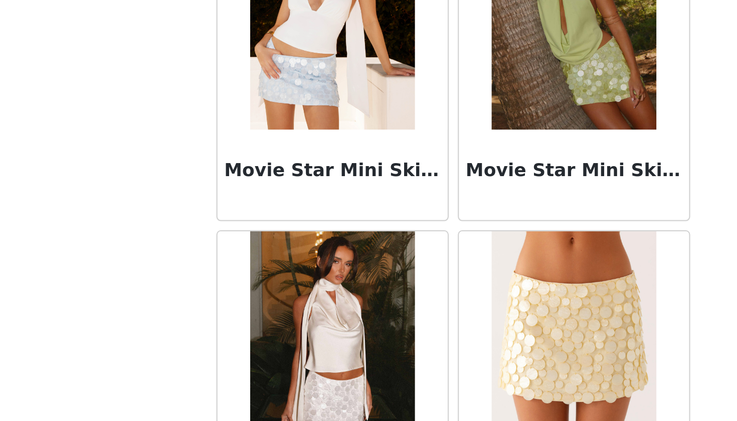
scroll to position [45887, 0]
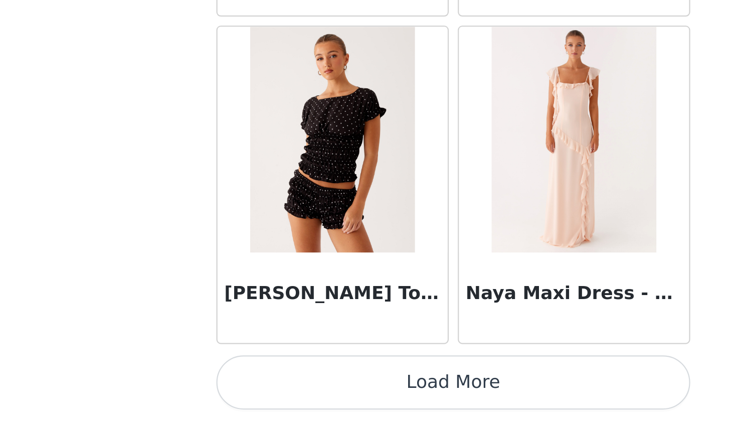
click at [263, 392] on button "Load More" at bounding box center [368, 404] width 211 height 24
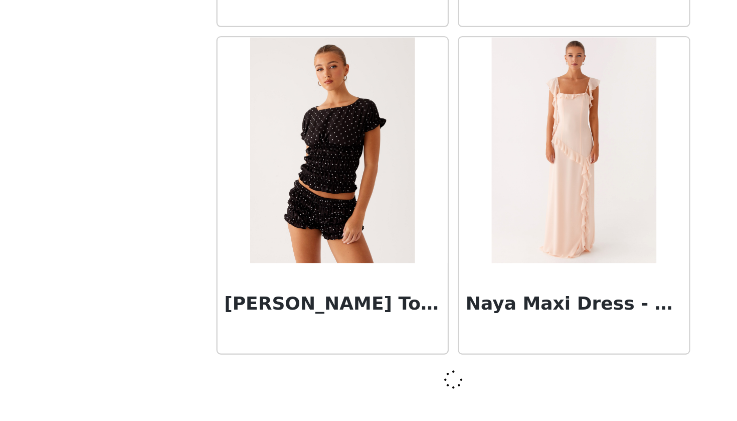
scroll to position [46183, 0]
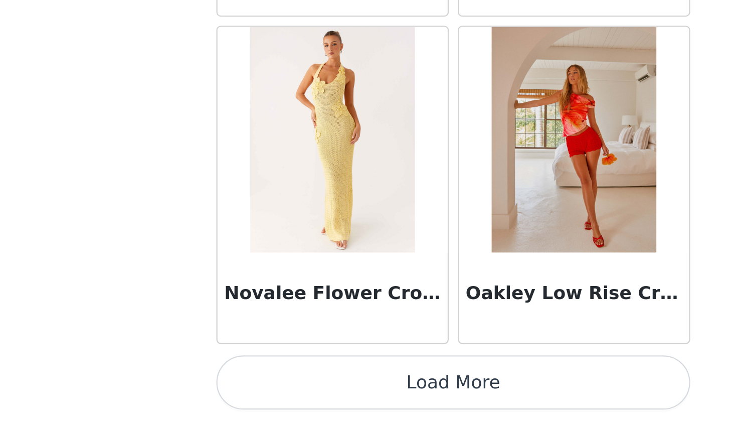
click at [263, 392] on button "Load More" at bounding box center [368, 404] width 211 height 24
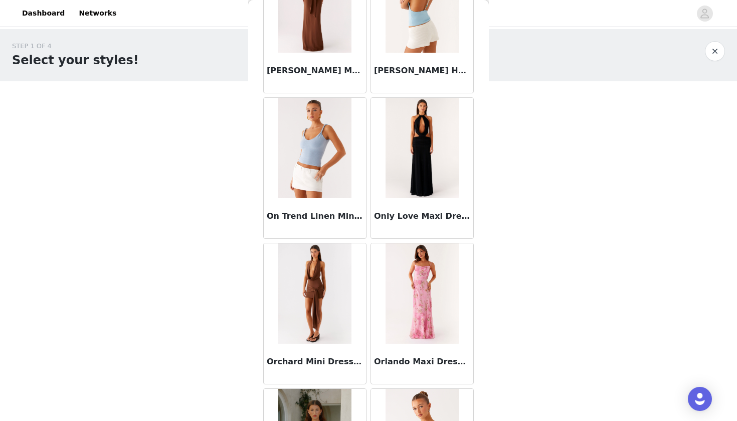
scroll to position [0, 0]
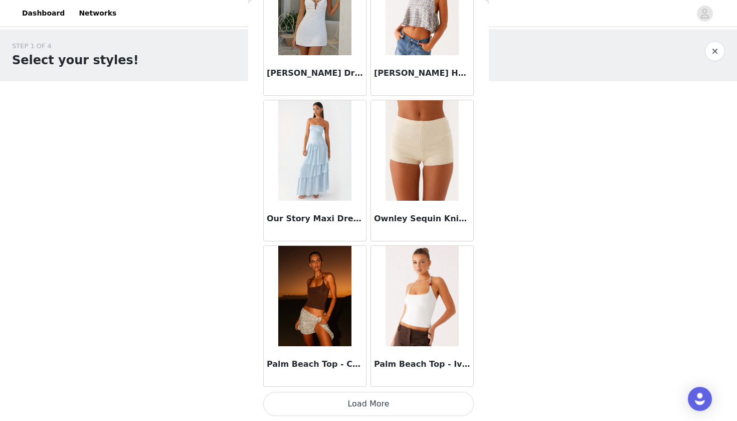
click at [414, 404] on button "Load More" at bounding box center [368, 404] width 211 height 24
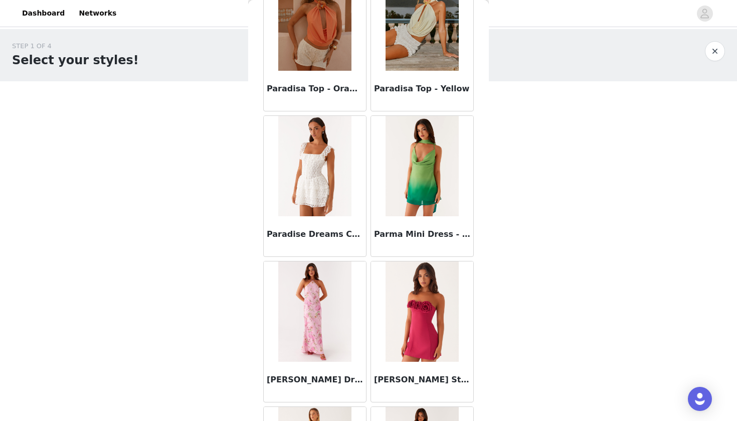
scroll to position [50069, 0]
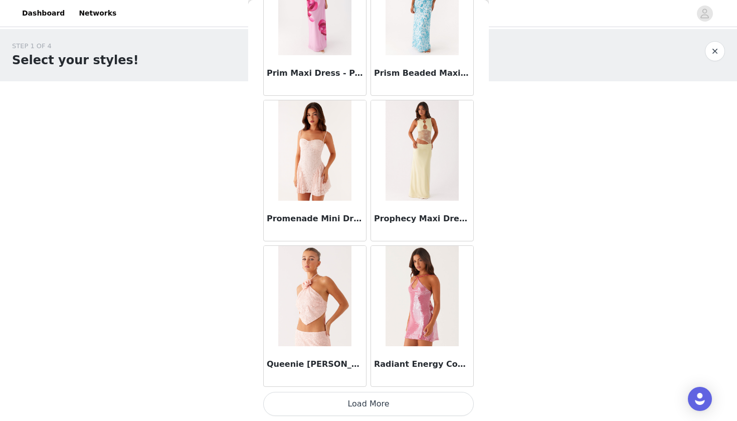
click at [412, 410] on button "Load More" at bounding box center [368, 404] width 211 height 24
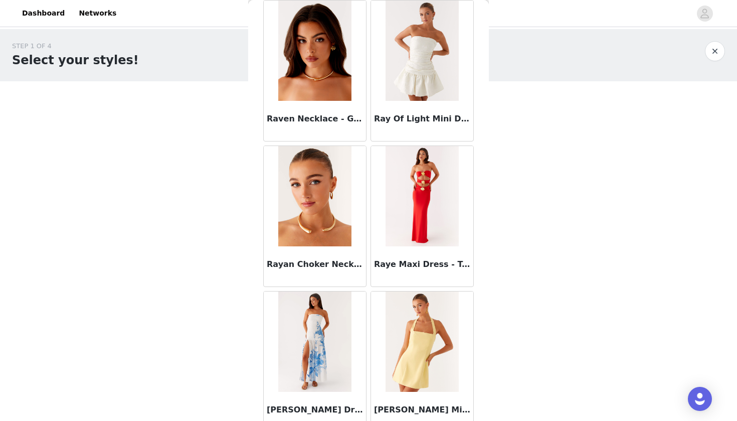
scroll to position [51888, 0]
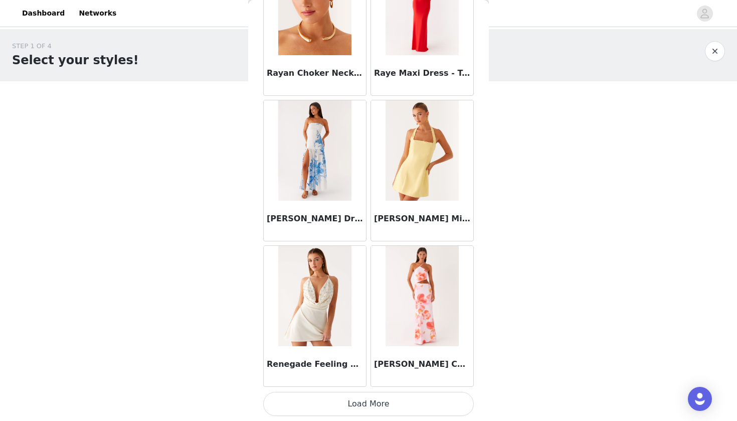
click at [412, 410] on button "Load More" at bounding box center [368, 404] width 211 height 24
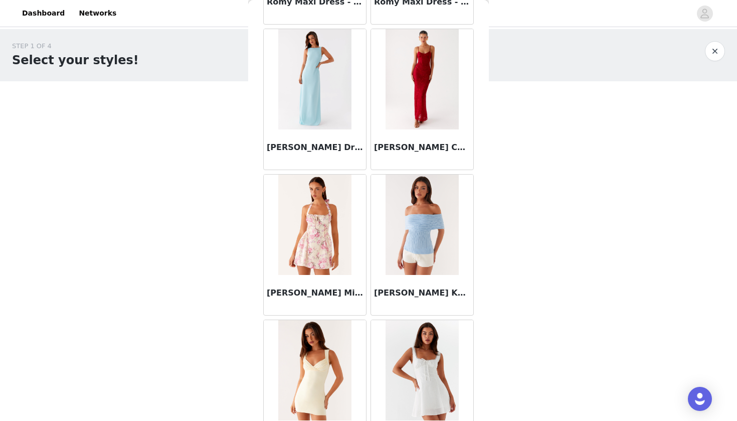
scroll to position [52995, 0]
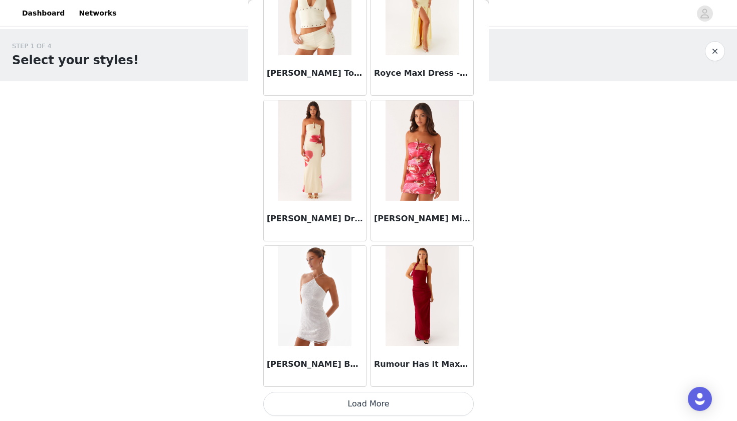
click at [408, 382] on div "Rumour Has it Maxi Dress - Red" at bounding box center [422, 366] width 102 height 40
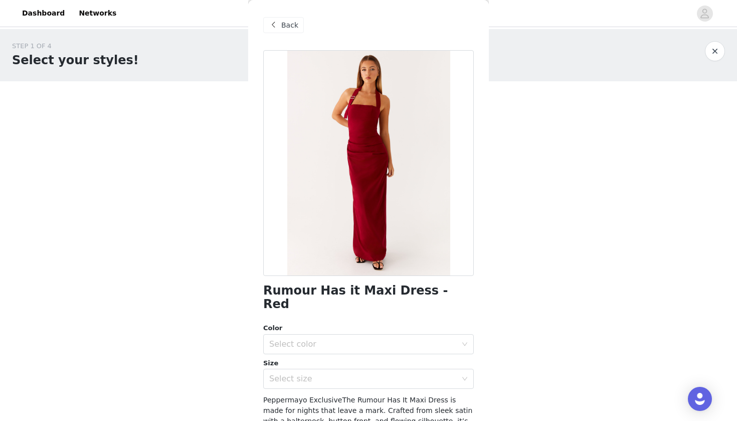
scroll to position [0, 0]
click at [288, 28] on span "Back" at bounding box center [289, 25] width 17 height 11
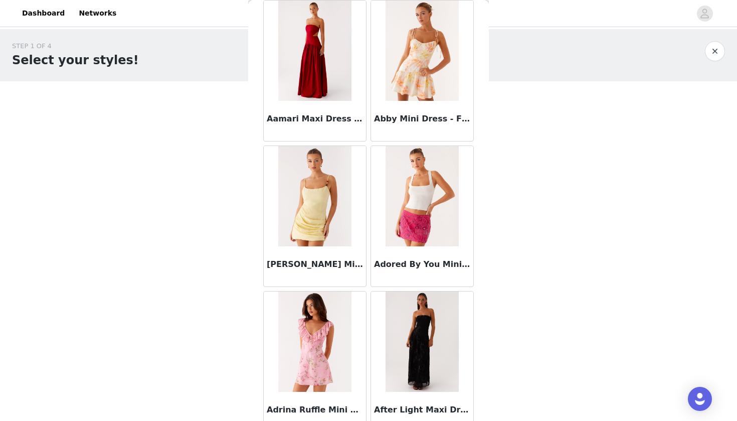
scroll to position [52, 0]
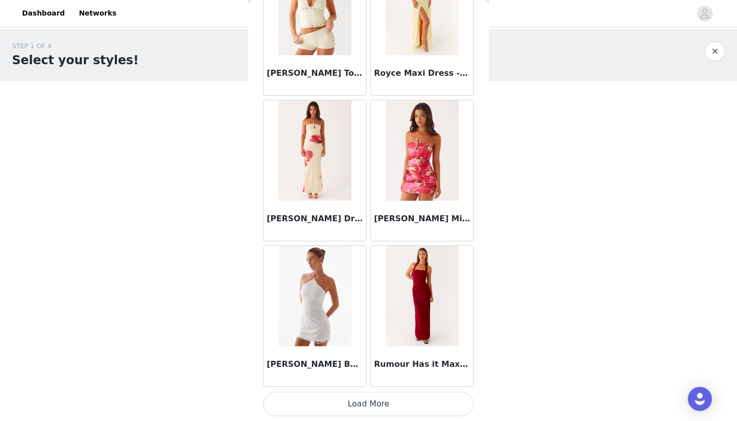
click at [432, 407] on button "Load More" at bounding box center [368, 404] width 211 height 24
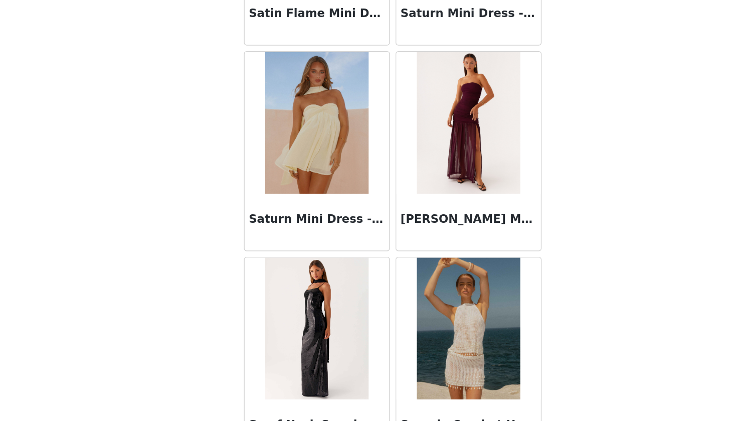
scroll to position [0, 0]
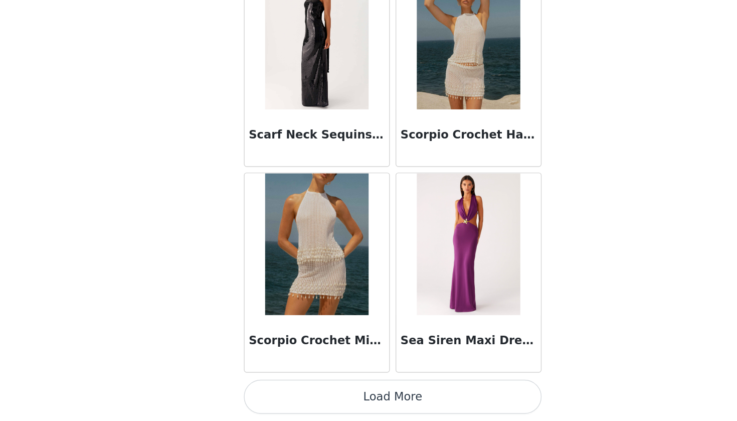
click at [293, 392] on button "Load More" at bounding box center [368, 404] width 211 height 24
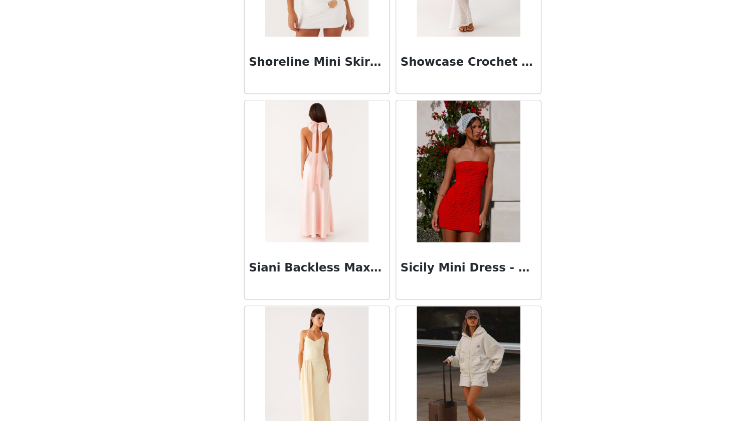
scroll to position [56146, 0]
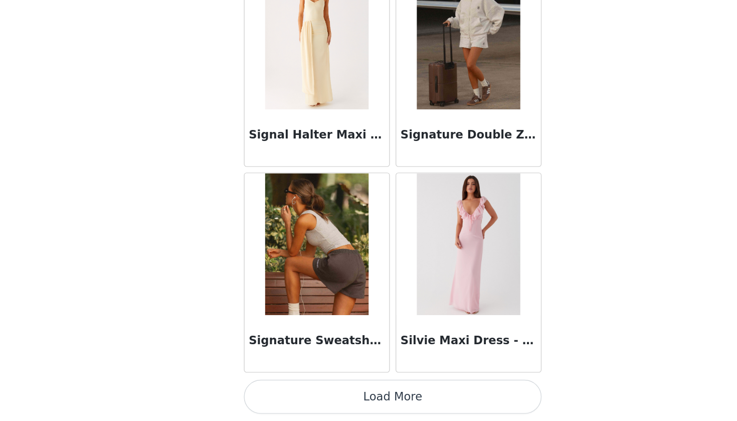
click at [293, 392] on button "Load More" at bounding box center [368, 404] width 211 height 24
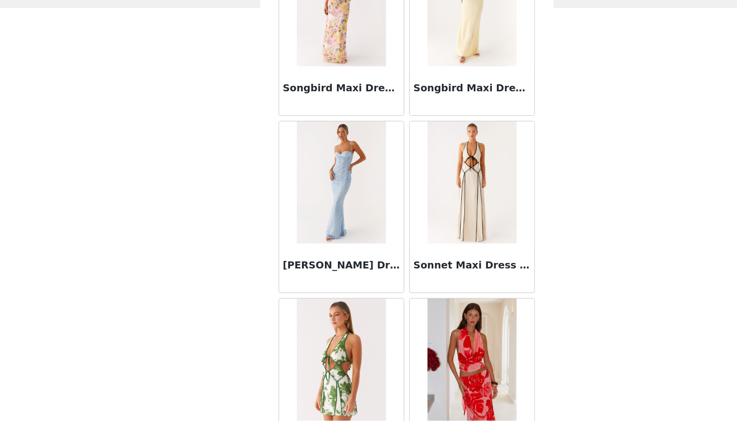
scroll to position [57793, 0]
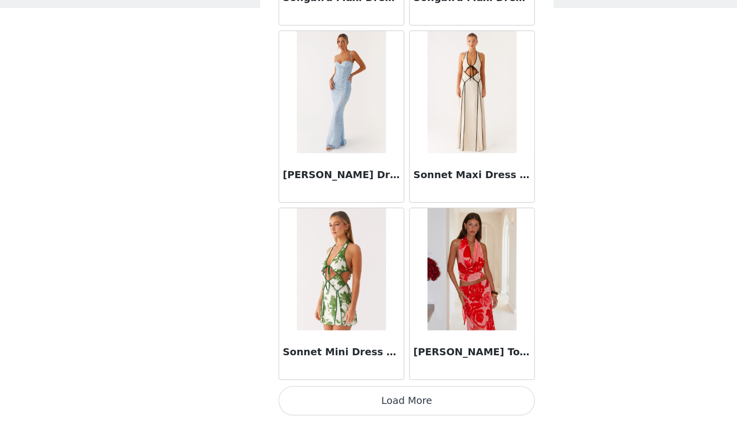
click at [341, 392] on button "Load More" at bounding box center [368, 404] width 211 height 24
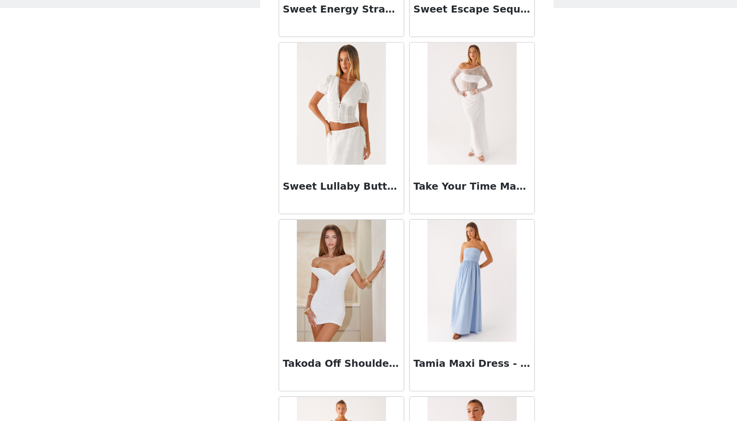
scroll to position [59207, 0]
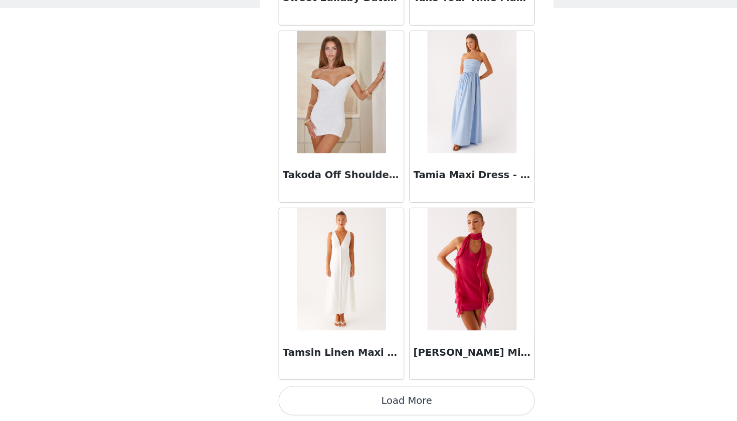
click at [341, 392] on button "Load More" at bounding box center [368, 404] width 211 height 24
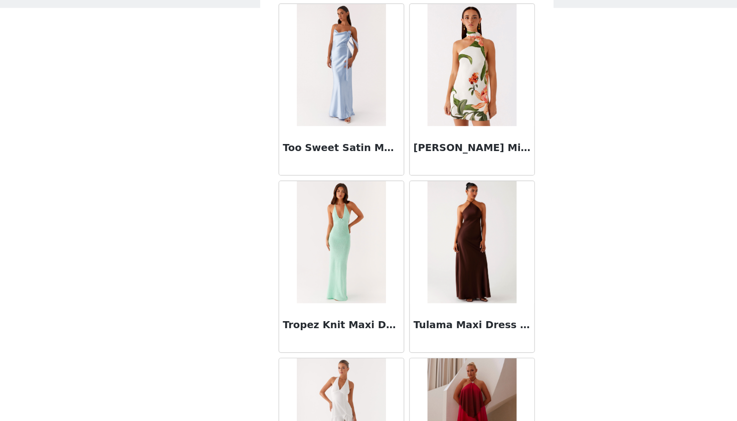
scroll to position [60654, 0]
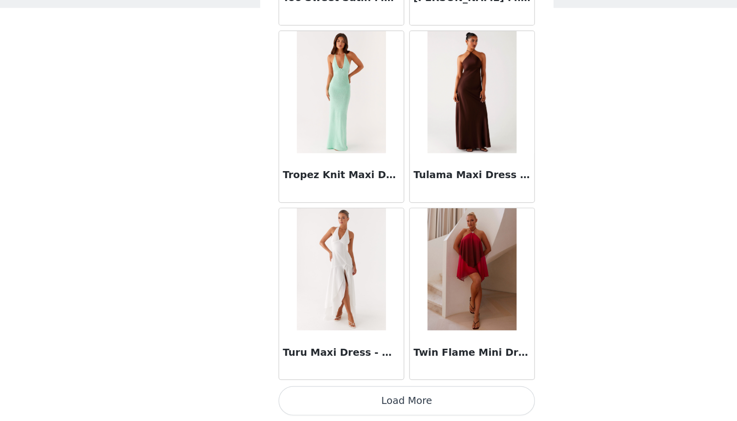
click at [341, 392] on button "Load More" at bounding box center [368, 404] width 211 height 24
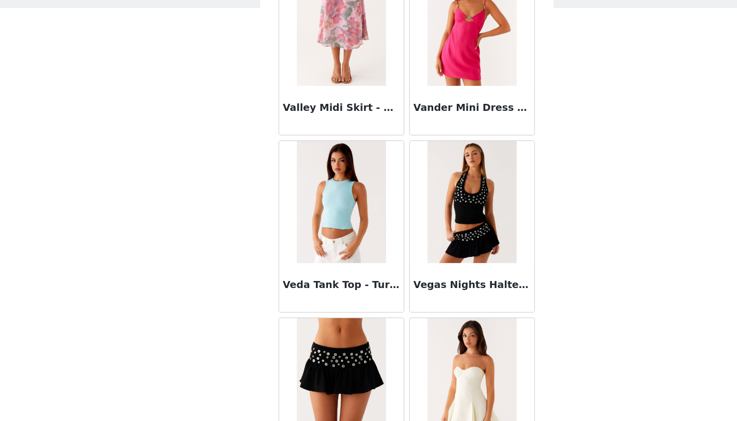
scroll to position [62089, 0]
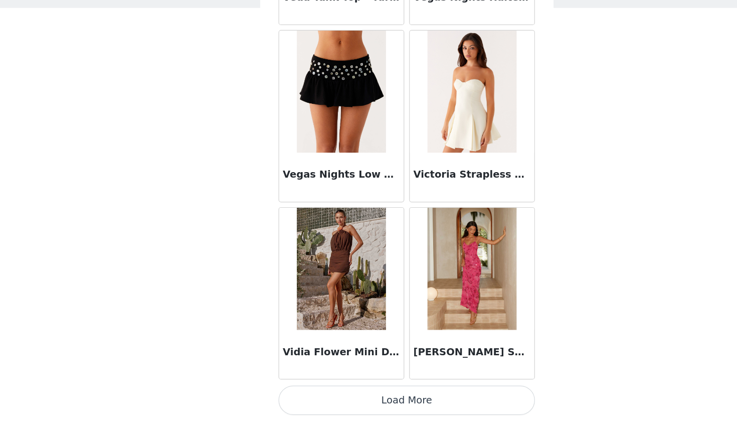
click at [345, 392] on button "Load More" at bounding box center [368, 404] width 211 height 24
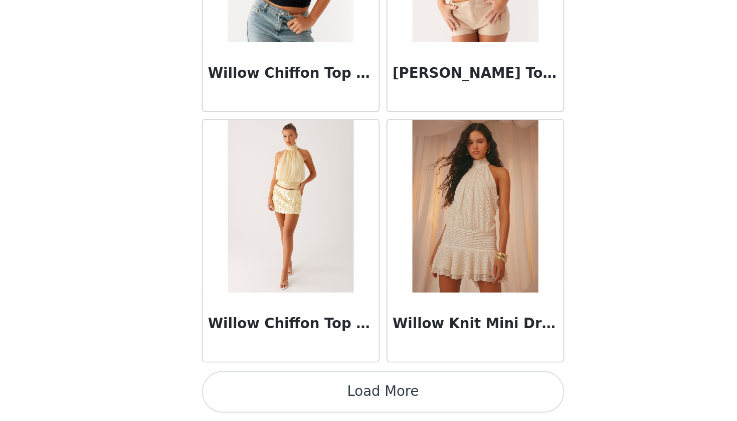
scroll to position [0, 0]
click at [263, 392] on button "Load More" at bounding box center [368, 404] width 211 height 24
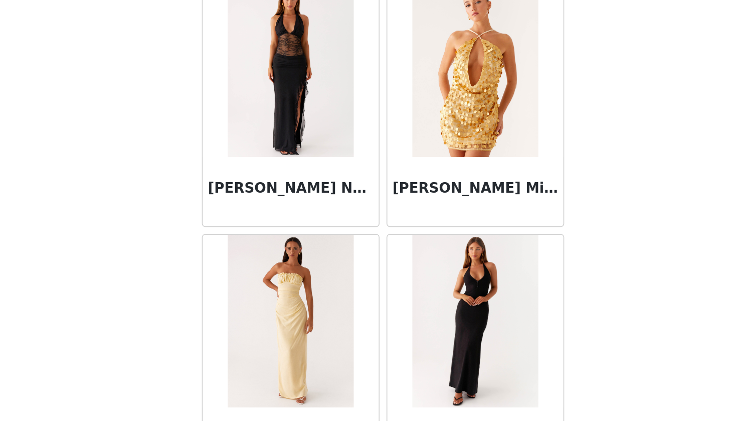
scroll to position [64285, 0]
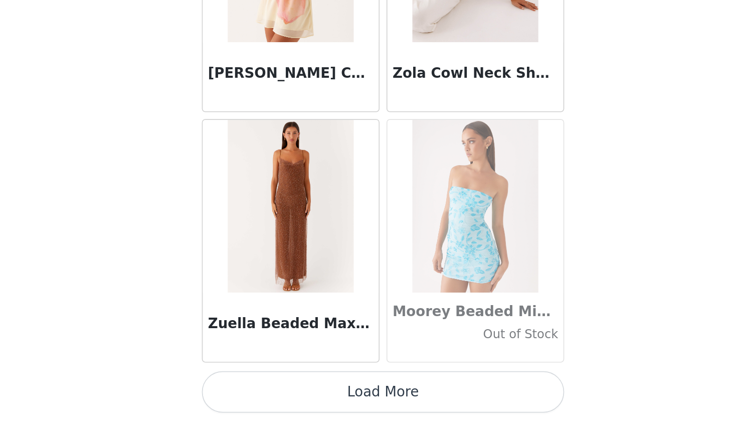
click at [263, 392] on button "Load More" at bounding box center [368, 404] width 211 height 24
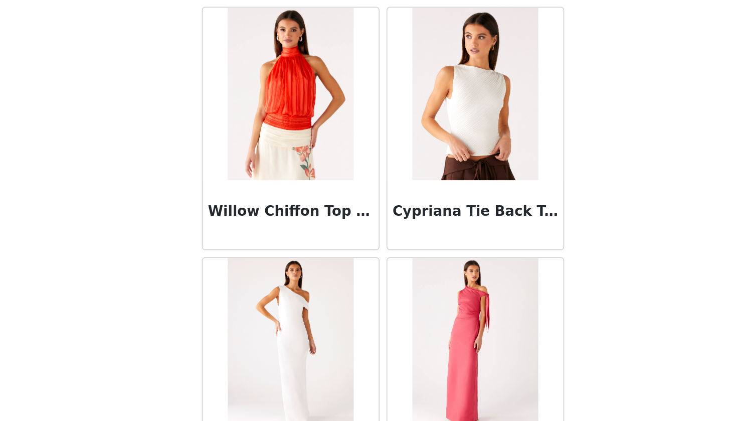
scroll to position [65881, 0]
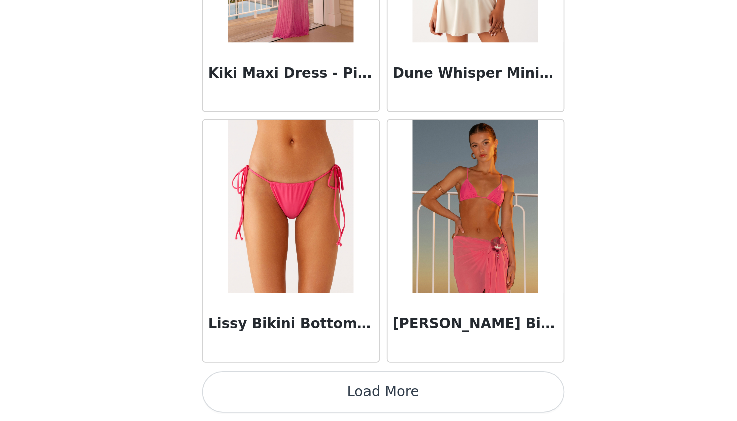
click at [263, 392] on button "Load More" at bounding box center [368, 404] width 211 height 24
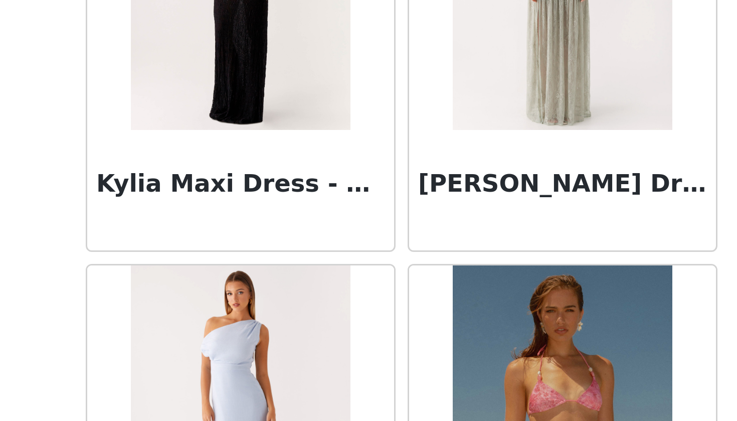
scroll to position [35292, 0]
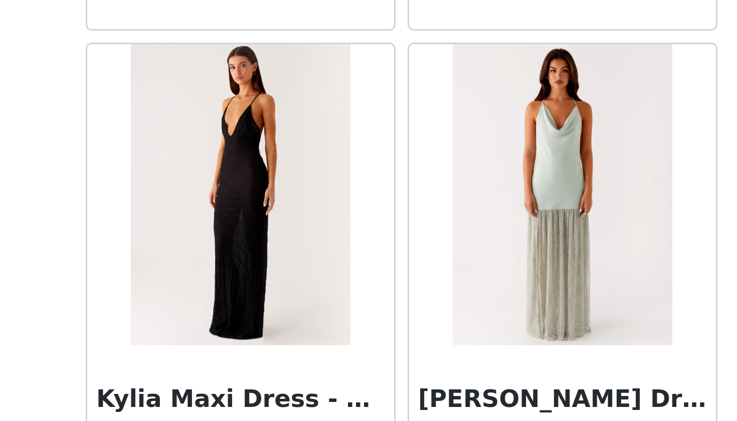
click at [278, 236] on img at bounding box center [314, 286] width 73 height 100
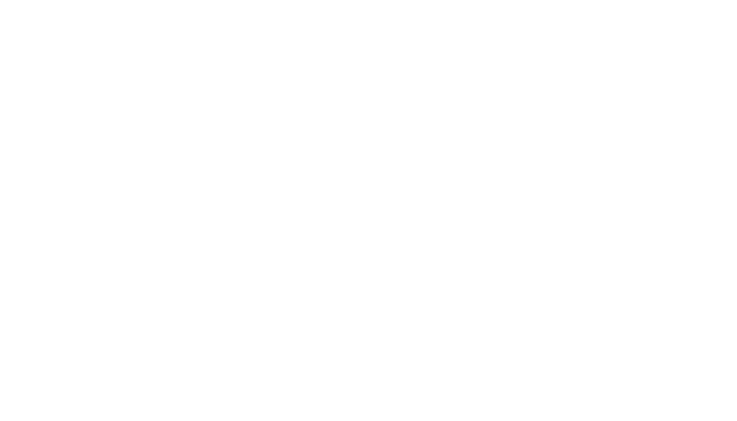
scroll to position [0, 0]
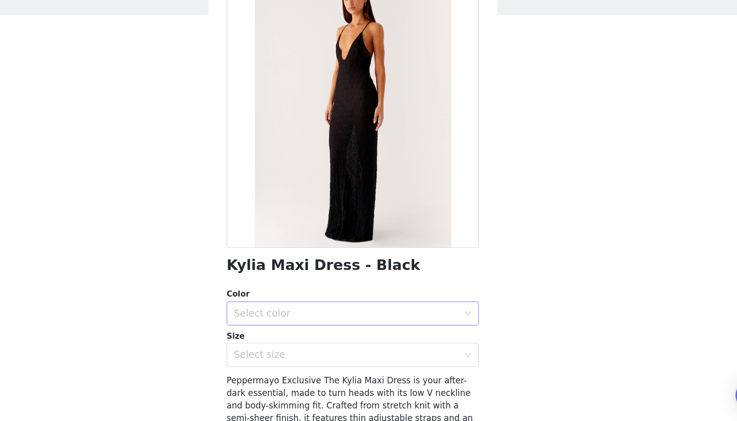
click at [269, 321] on div "Select color" at bounding box center [365, 330] width 192 height 19
click at [263, 344] on li "Black" at bounding box center [368, 352] width 211 height 16
click at [269, 360] on div "Select size" at bounding box center [363, 365] width 188 height 10
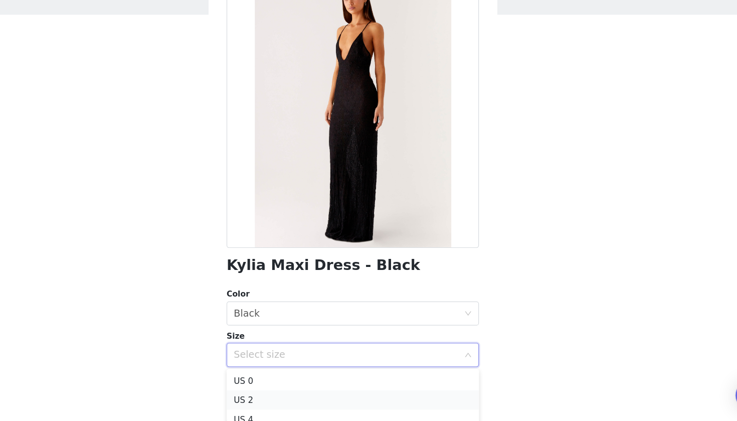
click at [263, 395] on li "US 2" at bounding box center [368, 403] width 211 height 16
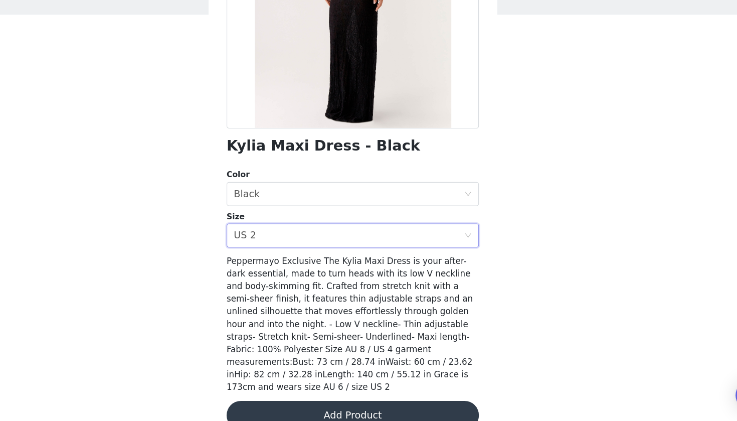
scroll to position [100, 0]
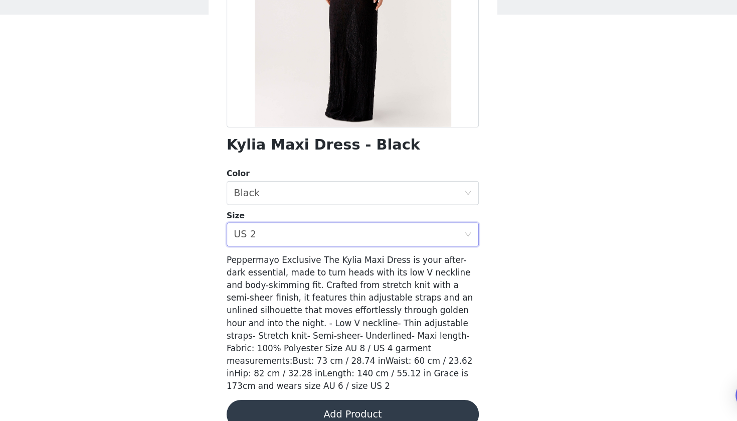
click at [263, 403] on button "Add Product" at bounding box center [368, 415] width 211 height 24
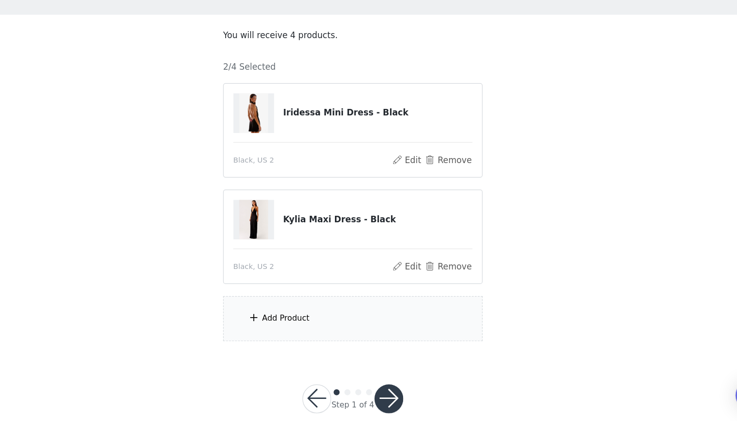
click at [293, 329] on div "Add Product" at bounding box center [313, 334] width 40 height 10
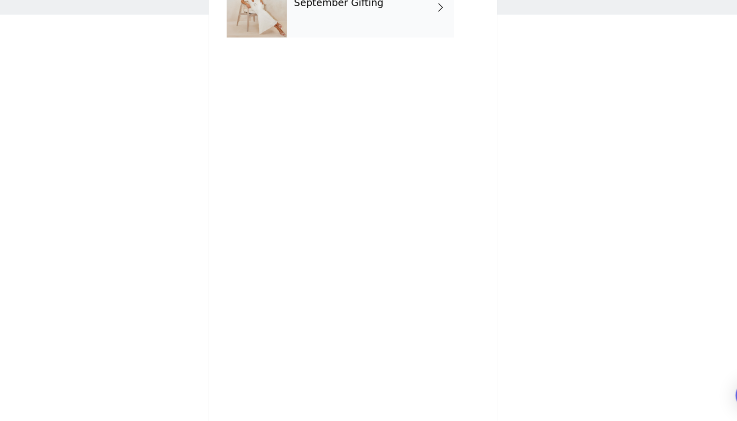
click at [313, 50] on div "September Gifting" at bounding box center [382, 75] width 139 height 50
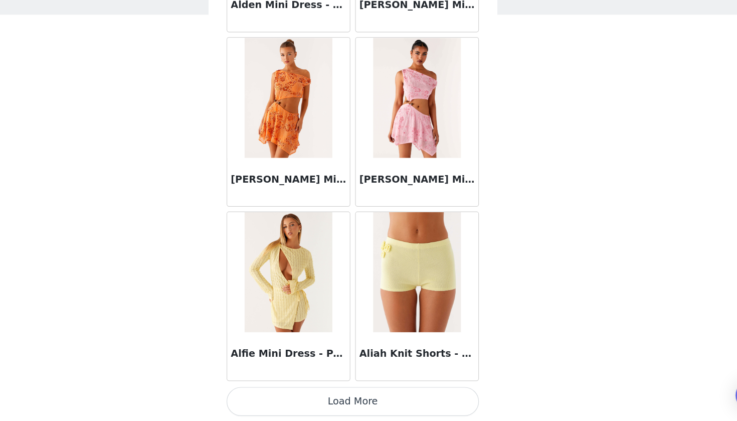
click at [303, 392] on button "Load More" at bounding box center [368, 404] width 211 height 24
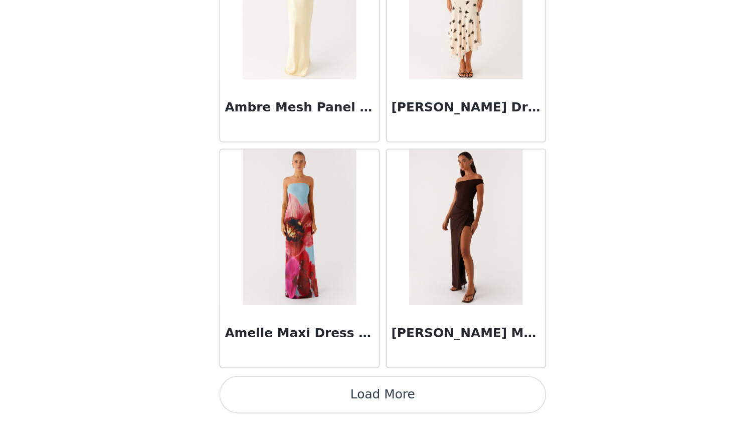
scroll to position [17, 0]
click at [263, 392] on button "Load More" at bounding box center [368, 404] width 211 height 24
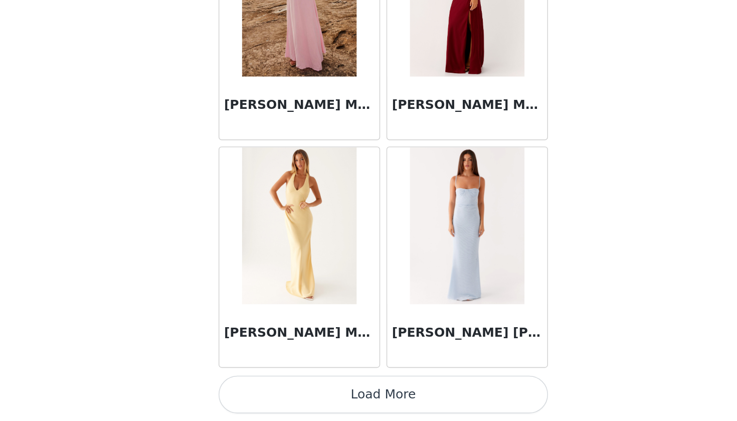
click at [291, 392] on button "Load More" at bounding box center [368, 404] width 211 height 24
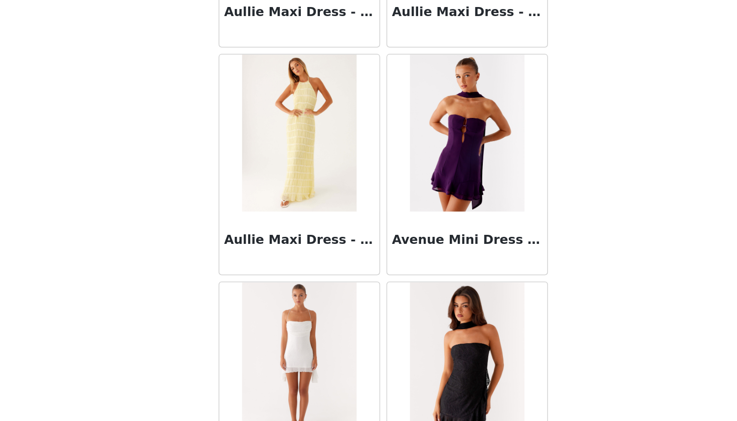
scroll to position [5408, 0]
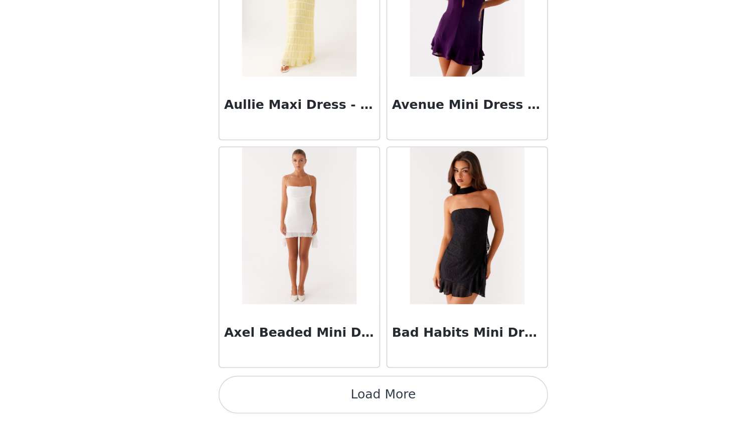
click at [282, 392] on button "Load More" at bounding box center [368, 404] width 211 height 24
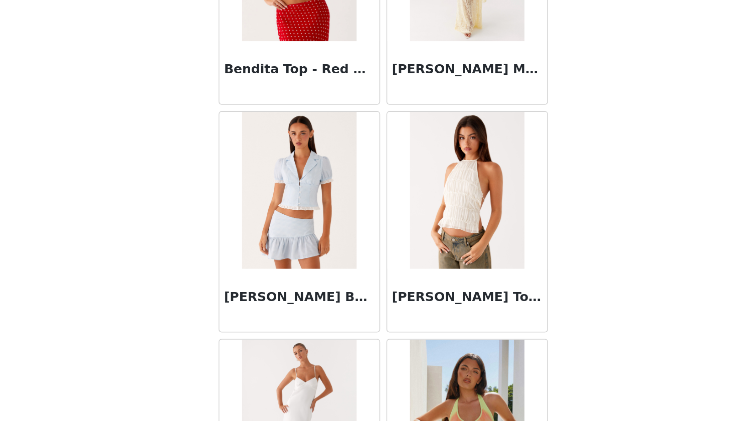
scroll to position [6930, 0]
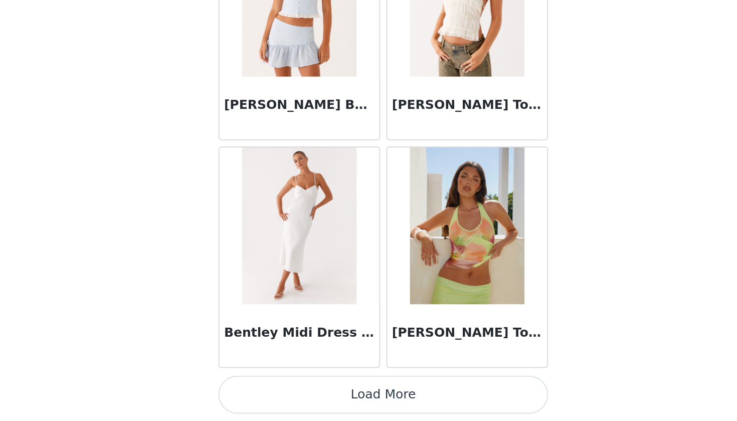
click at [284, 392] on button "Load More" at bounding box center [368, 404] width 211 height 24
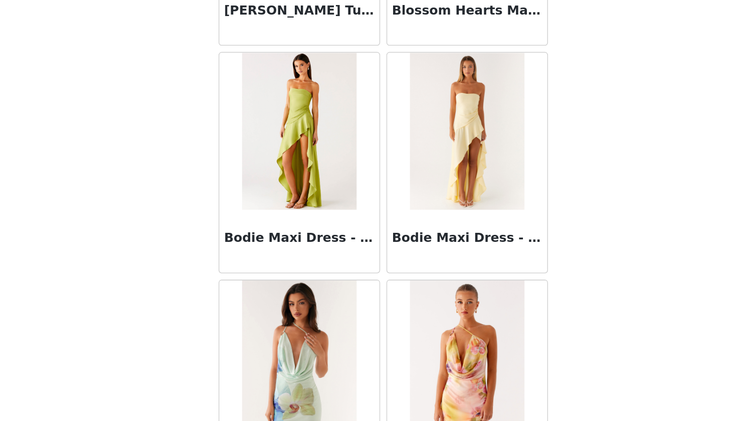
scroll to position [7884, 0]
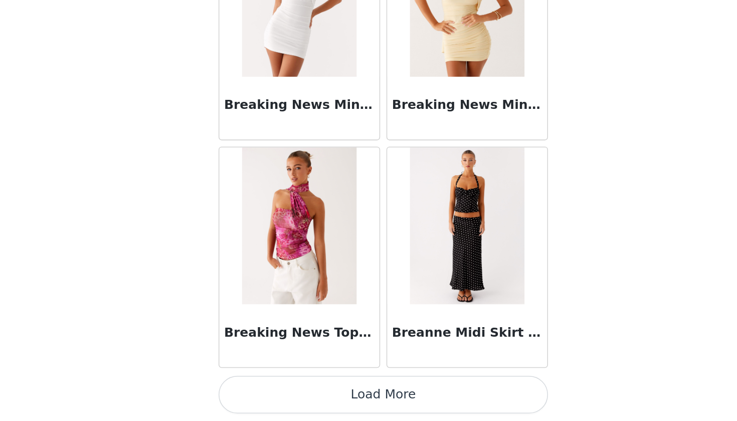
click at [284, 392] on button "Load More" at bounding box center [368, 404] width 211 height 24
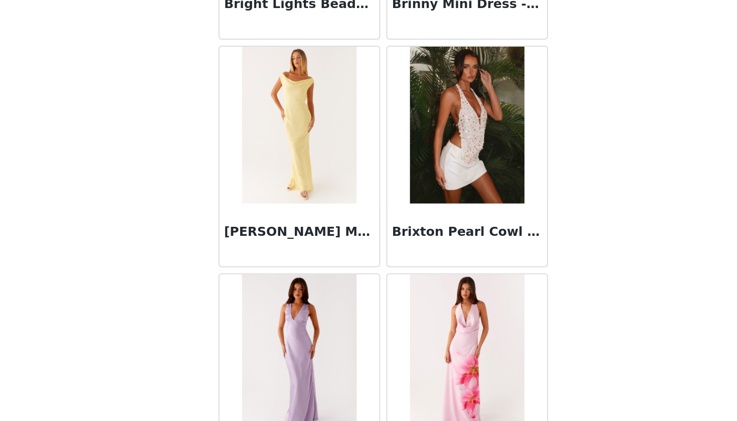
scroll to position [8931, 0]
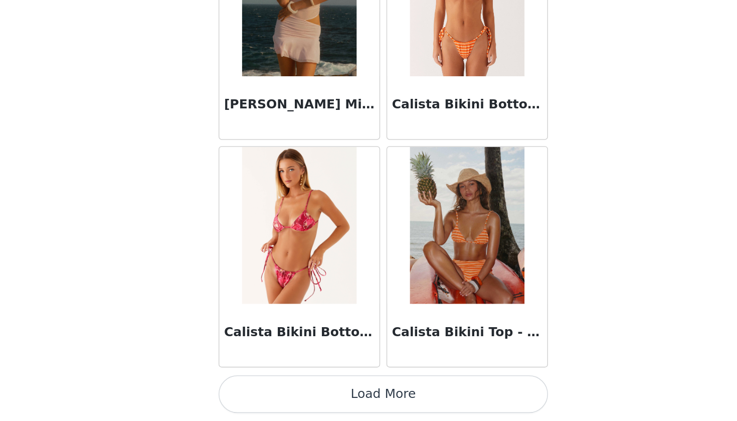
click at [284, 392] on button "Load More" at bounding box center [368, 404] width 211 height 24
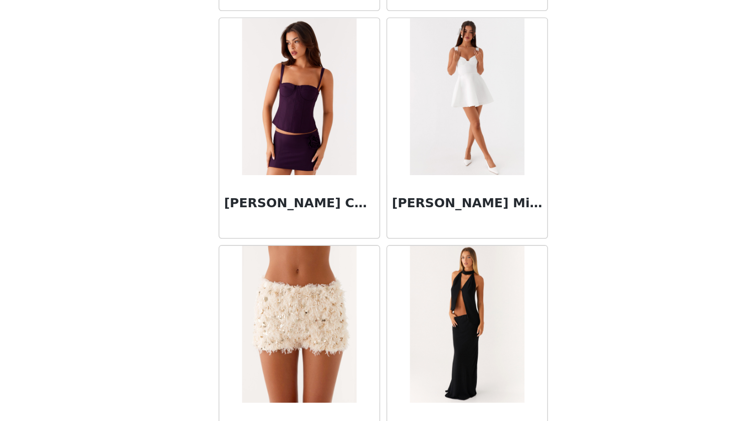
scroll to position [10243, 0]
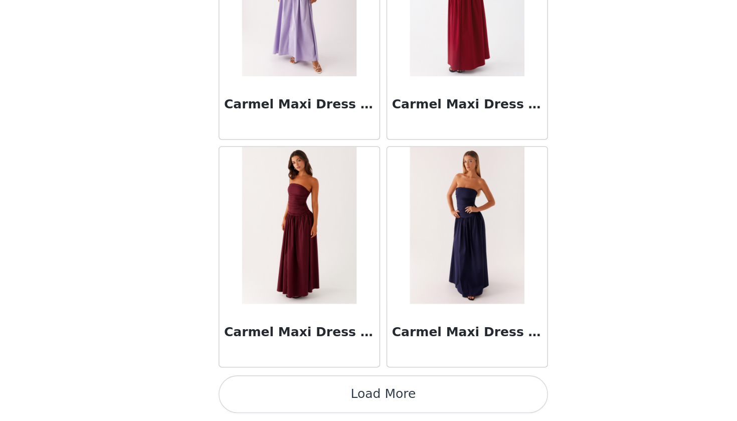
click at [285, 392] on button "Load More" at bounding box center [368, 404] width 211 height 24
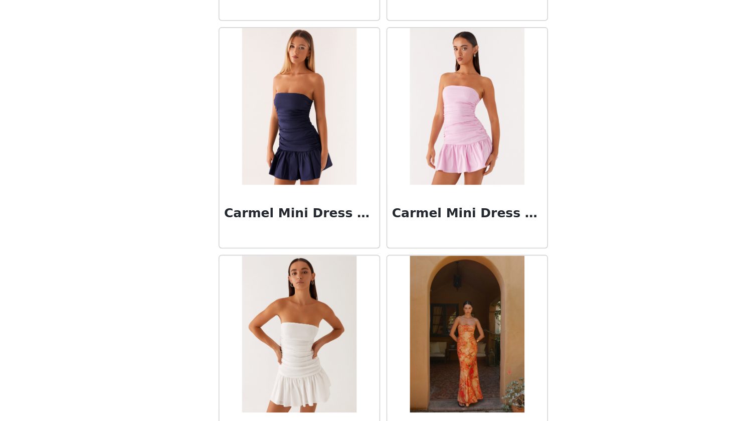
scroll to position [11995, 0]
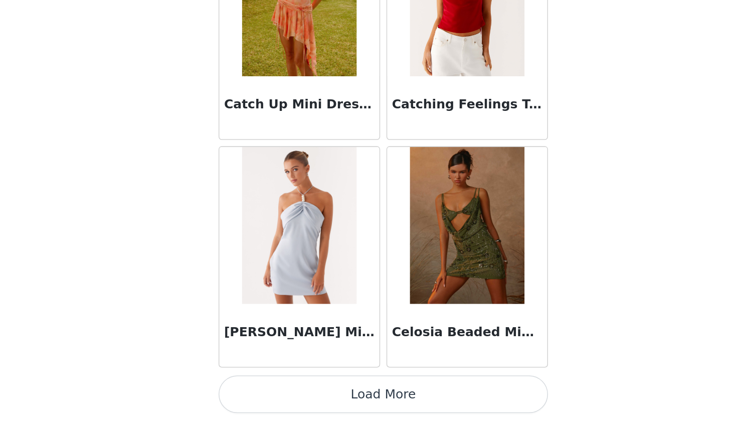
click at [291, 392] on button "Load More" at bounding box center [368, 404] width 211 height 24
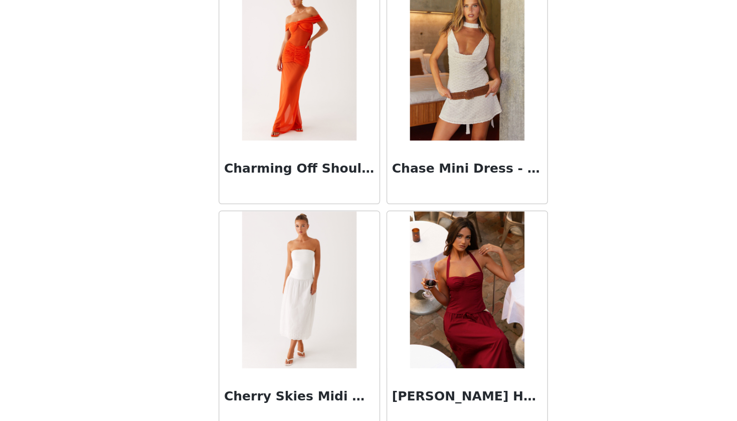
scroll to position [13595, 0]
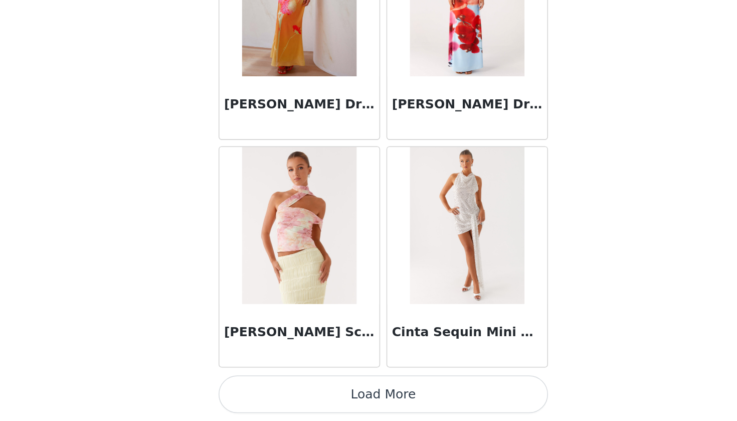
click at [290, 392] on button "Load More" at bounding box center [368, 404] width 211 height 24
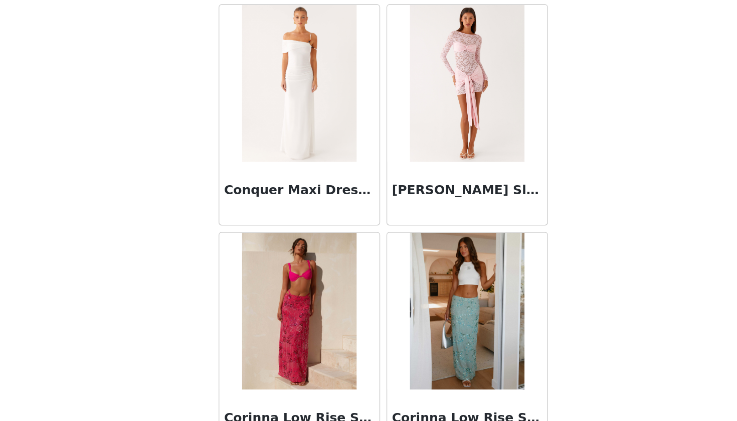
scroll to position [15161, 0]
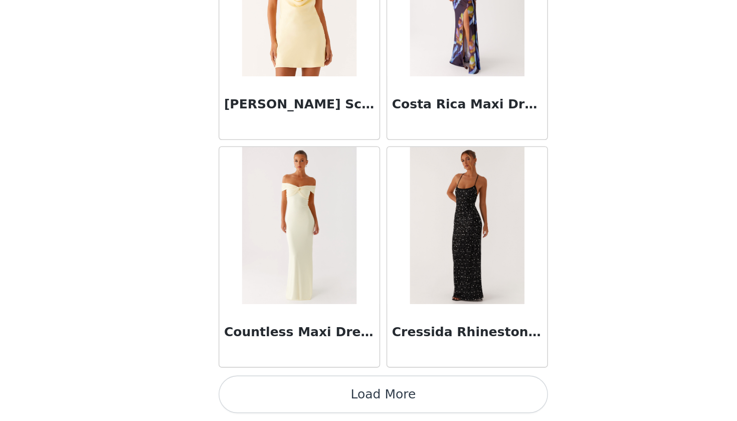
click at [268, 392] on button "Load More" at bounding box center [368, 404] width 211 height 24
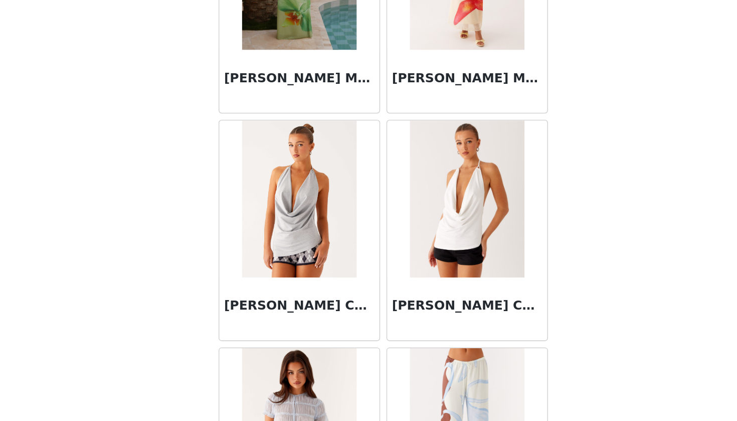
scroll to position [16555, 0]
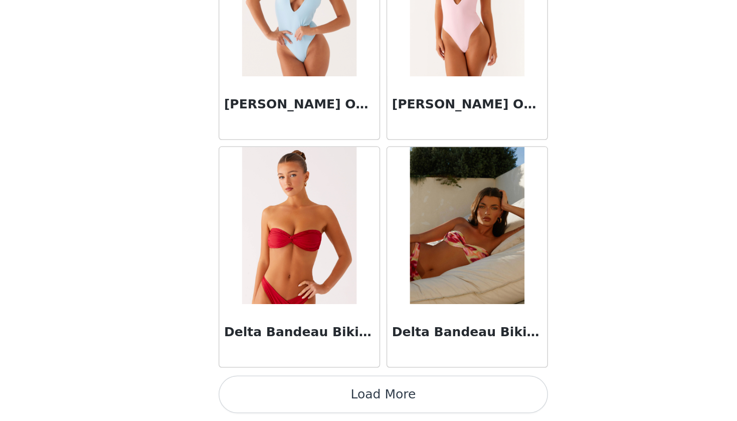
click at [268, 392] on button "Load More" at bounding box center [368, 404] width 211 height 24
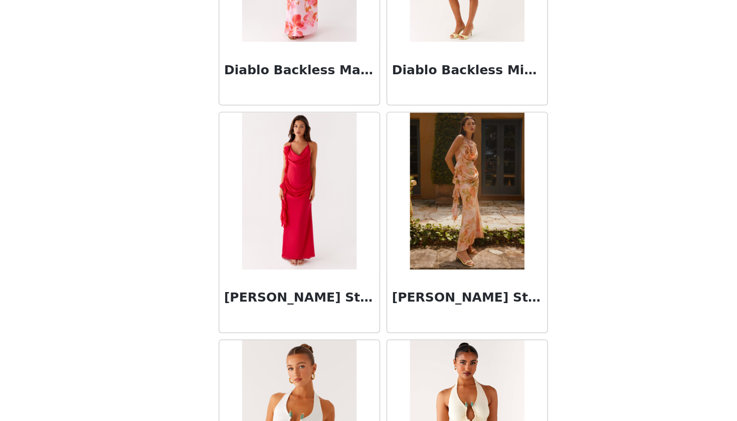
scroll to position [18315, 0]
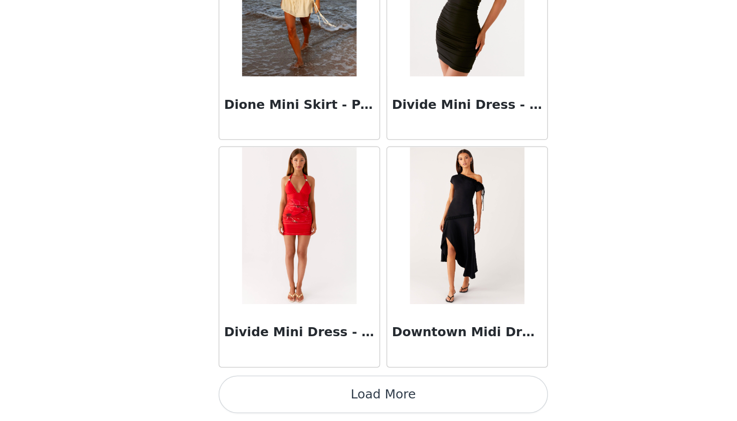
click at [268, 392] on button "Load More" at bounding box center [368, 404] width 211 height 24
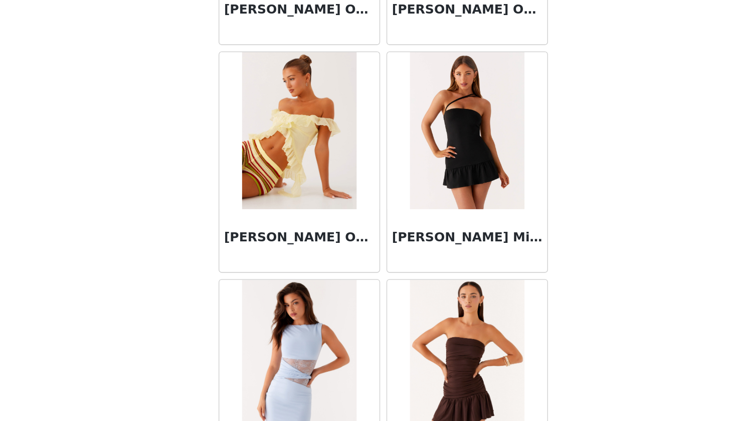
scroll to position [19381, 0]
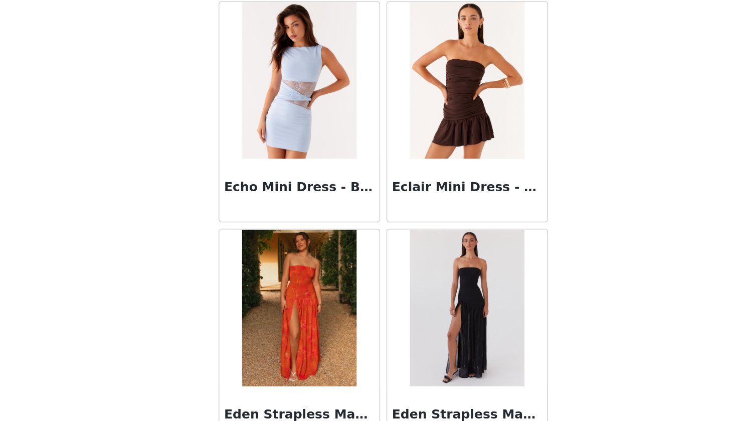
click at [371, 153] on div at bounding box center [422, 203] width 102 height 100
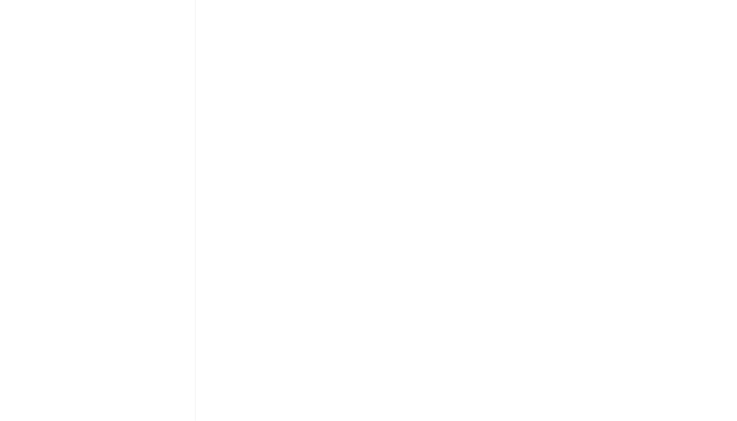
scroll to position [0, 0]
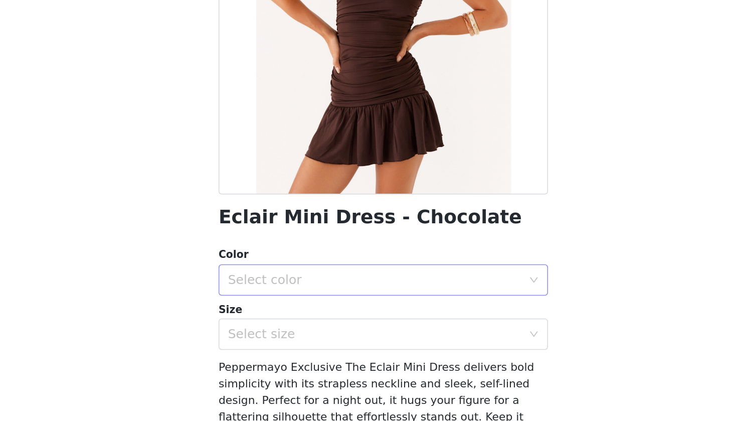
click at [269, 325] on div "Select color" at bounding box center [363, 330] width 188 height 10
click at [263, 344] on li "Chocolate" at bounding box center [368, 352] width 211 height 16
click at [269, 360] on div "Select size" at bounding box center [363, 365] width 188 height 10
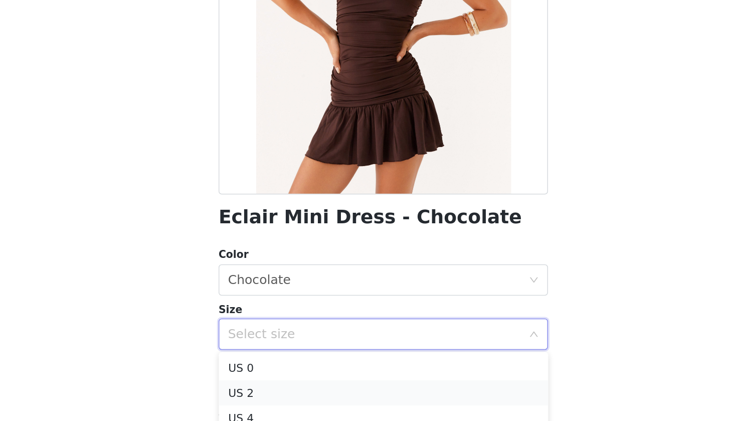
click at [263, 395] on li "US 2" at bounding box center [368, 403] width 211 height 16
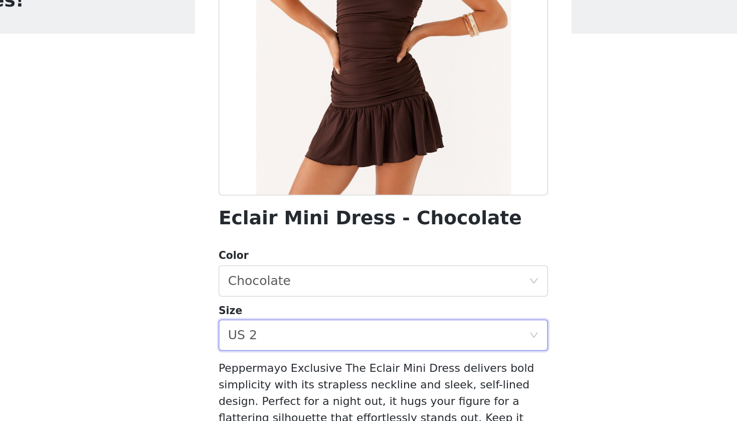
scroll to position [107, 0]
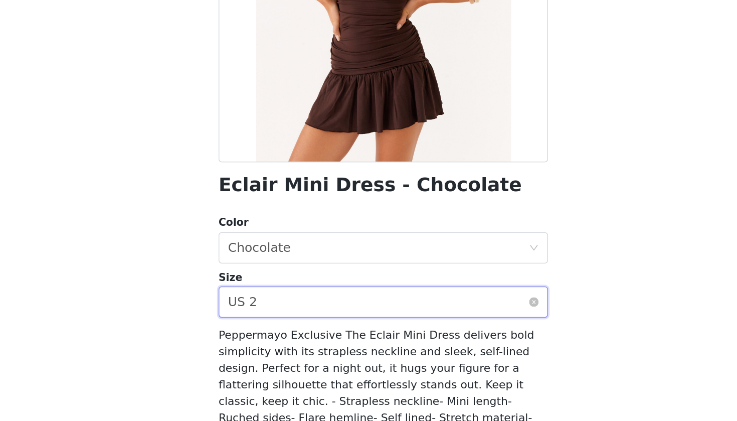
click at [269, 248] on div "Select size US 2" at bounding box center [365, 257] width 192 height 19
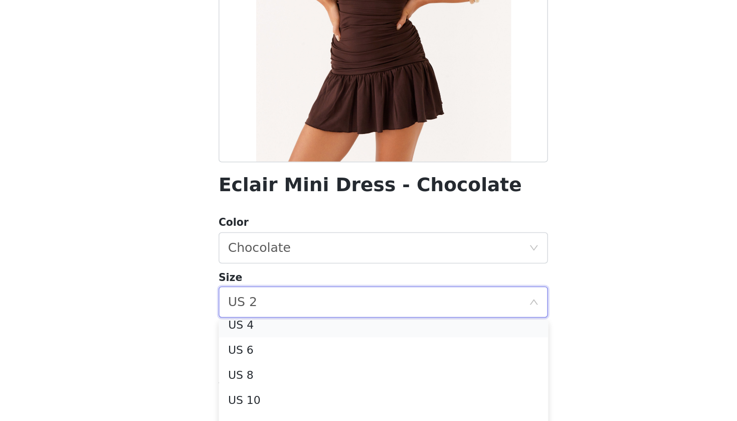
scroll to position [34, 0]
click at [263, 269] on li "US 4" at bounding box center [368, 277] width 211 height 16
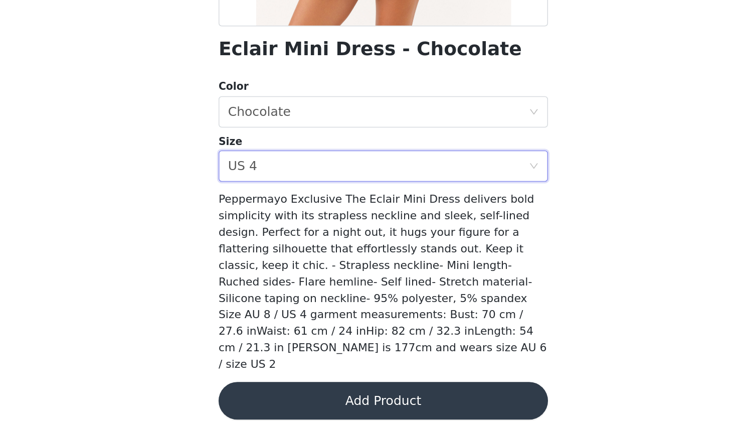
scroll to position [17, 0]
click at [263, 396] on button "Add Product" at bounding box center [368, 408] width 211 height 24
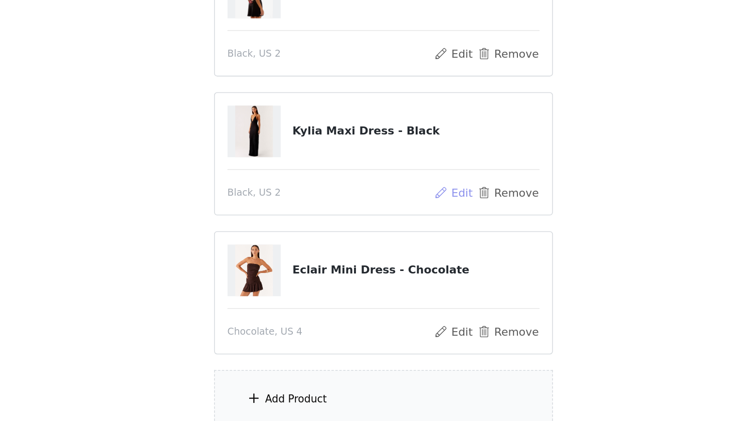
click at [401, 269] on button "Edit" at bounding box center [414, 275] width 26 height 12
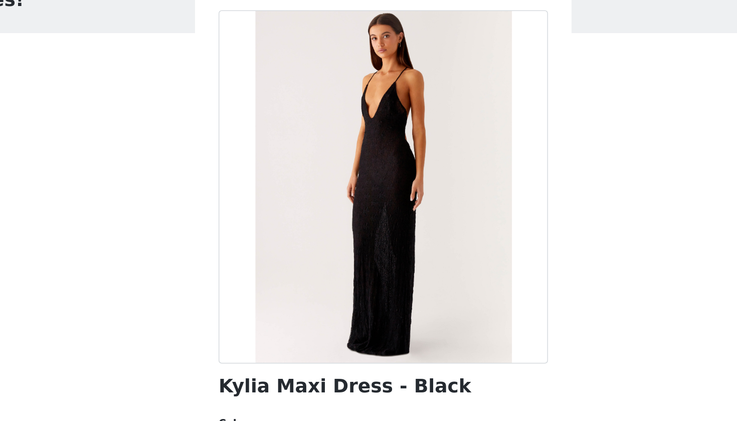
scroll to position [105, 0]
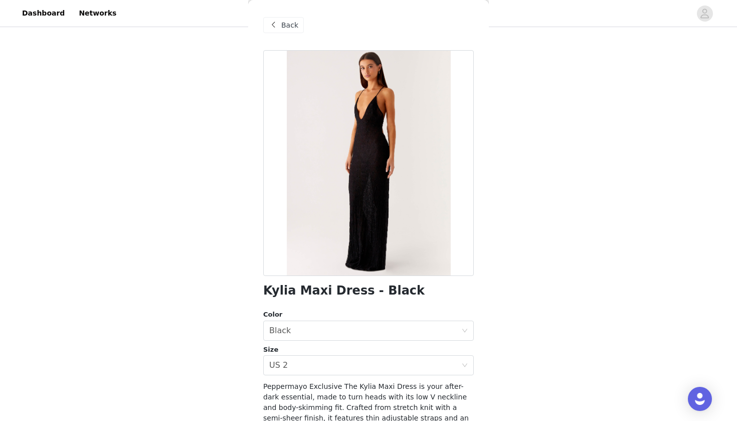
click at [273, 28] on span at bounding box center [273, 25] width 12 height 12
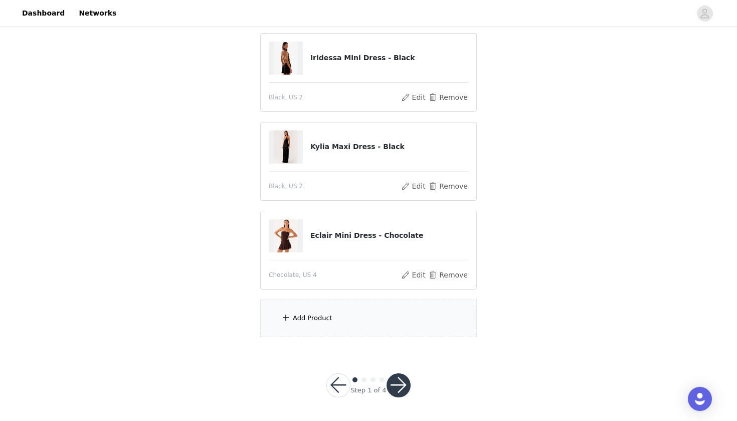
click at [303, 56] on div at bounding box center [290, 58] width 42 height 33
click at [419, 99] on button "Edit" at bounding box center [414, 97] width 26 height 12
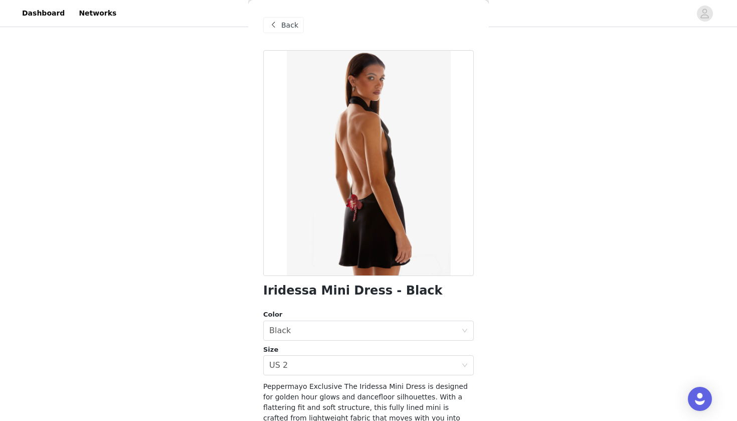
click at [268, 22] on span at bounding box center [273, 25] width 12 height 12
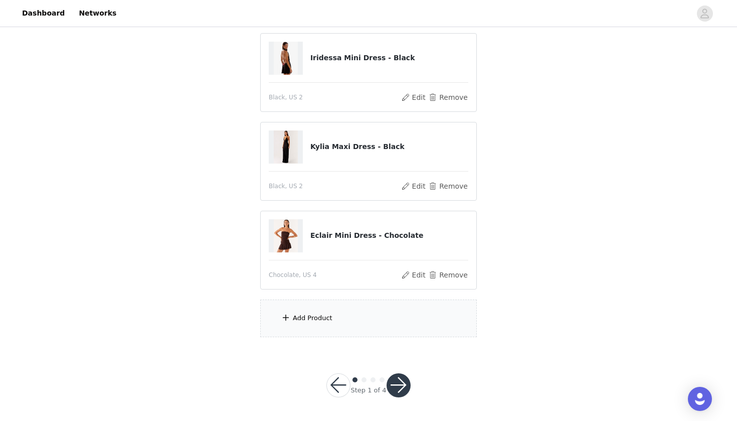
click at [323, 329] on div "Add Product" at bounding box center [368, 318] width 217 height 38
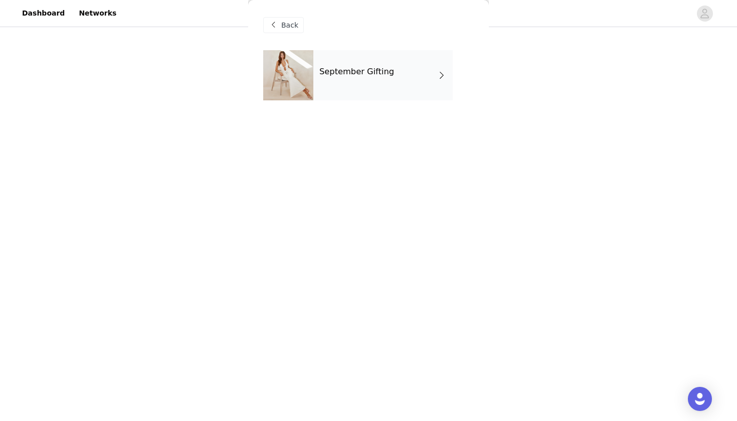
click at [343, 74] on h4 "September Gifting" at bounding box center [356, 71] width 75 height 9
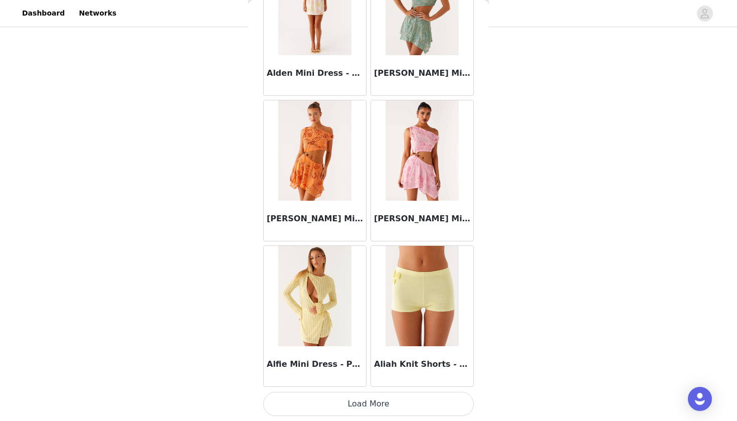
click at [352, 409] on button "Load More" at bounding box center [368, 404] width 211 height 24
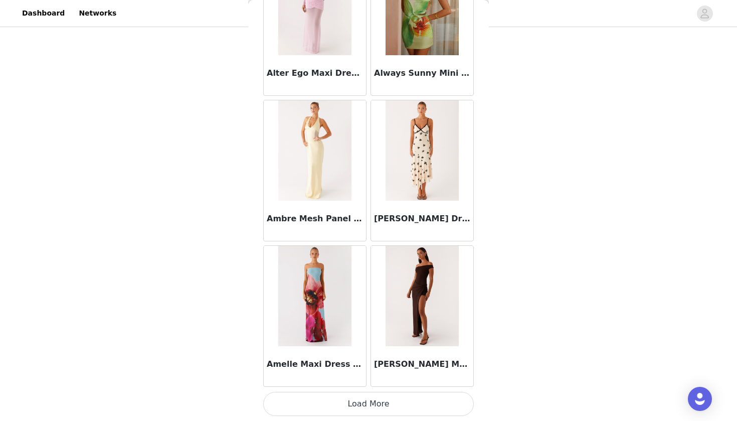
click at [352, 409] on button "Load More" at bounding box center [368, 404] width 211 height 24
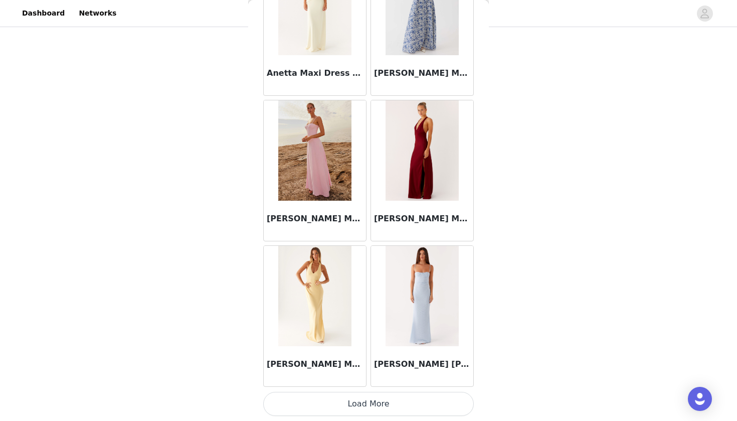
click at [357, 411] on button "Load More" at bounding box center [368, 404] width 211 height 24
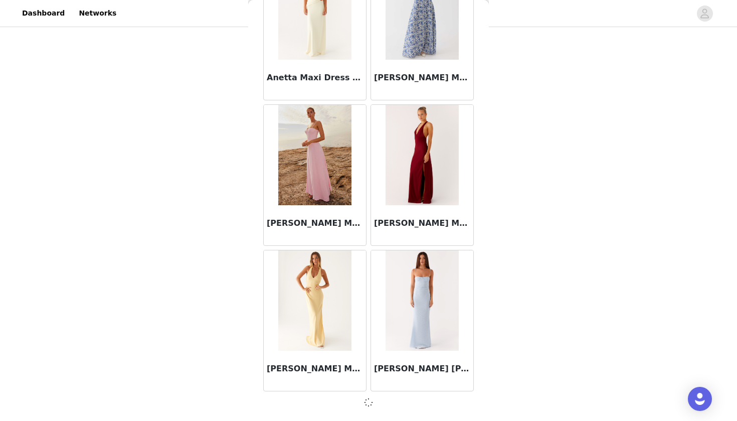
scroll to position [4017, 0]
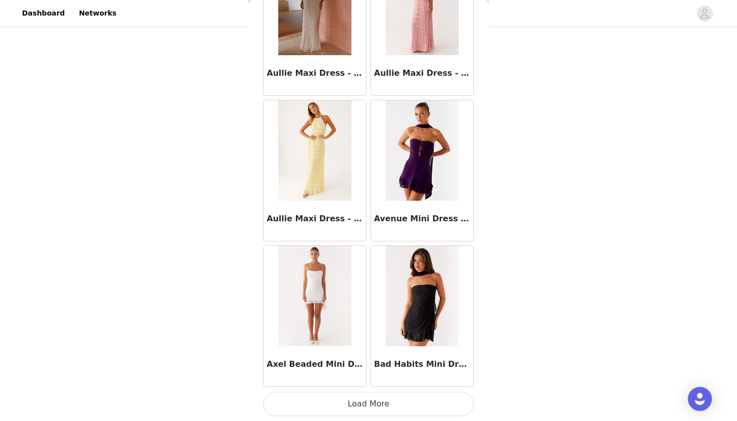
click at [365, 406] on button "Load More" at bounding box center [368, 404] width 211 height 24
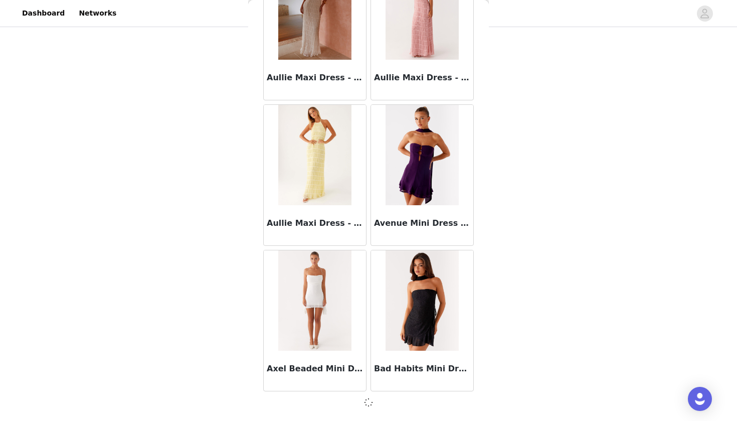
scroll to position [5471, 0]
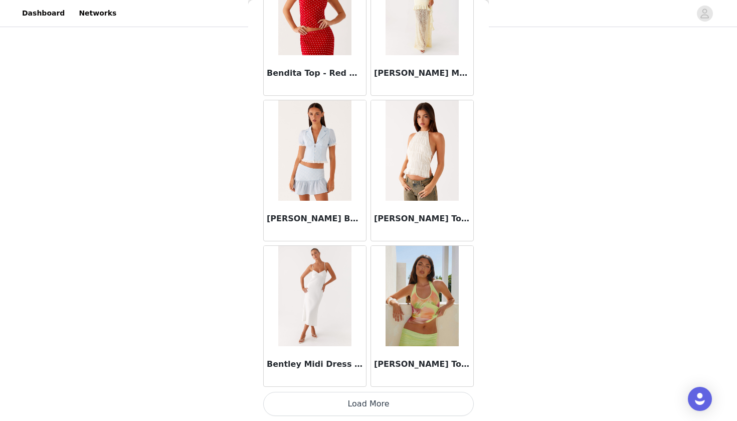
click at [338, 398] on button "Load More" at bounding box center [368, 404] width 211 height 24
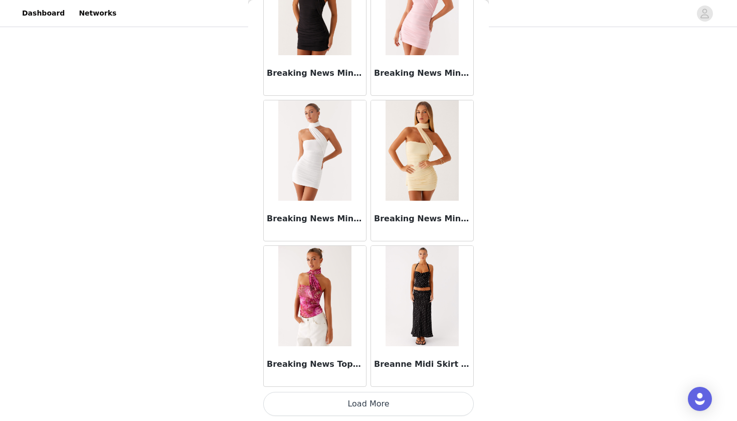
click at [339, 404] on button "Load More" at bounding box center [368, 404] width 211 height 24
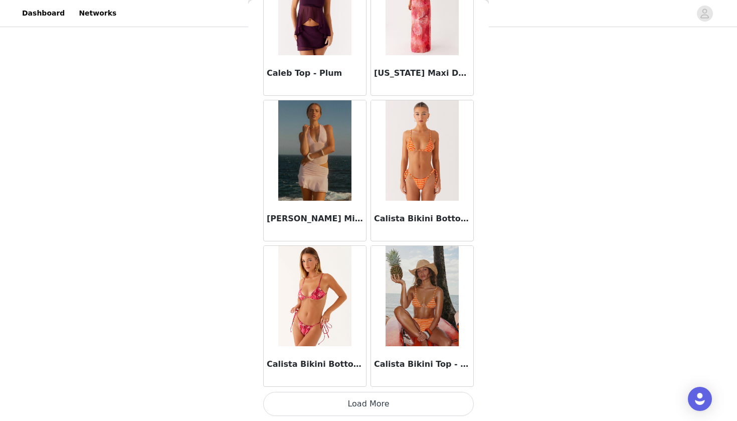
click at [339, 404] on button "Load More" at bounding box center [368, 404] width 211 height 24
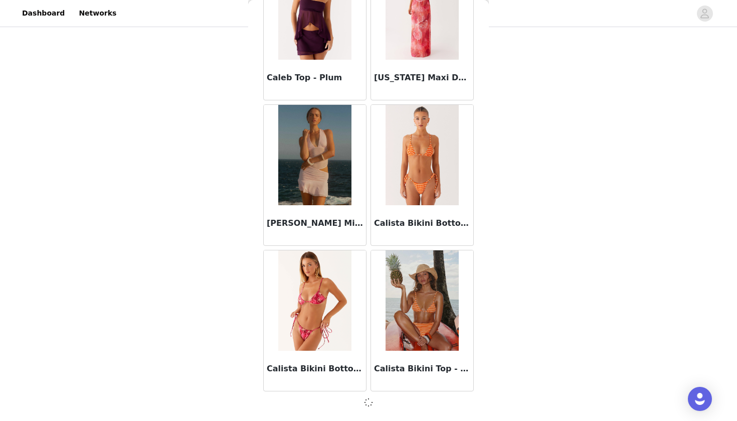
scroll to position [9833, 0]
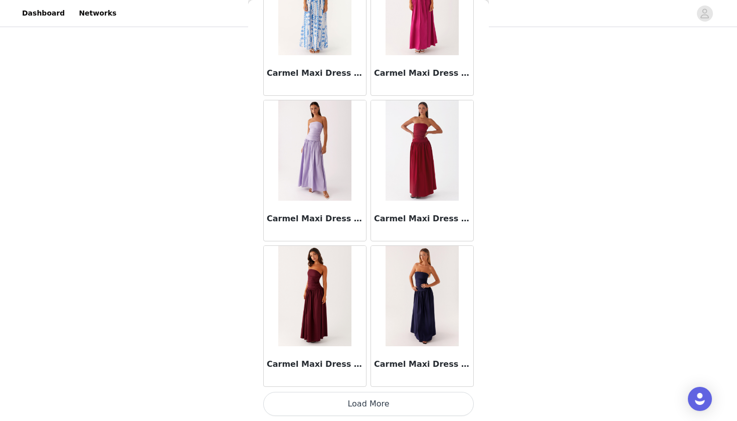
click at [339, 404] on button "Load More" at bounding box center [368, 404] width 211 height 24
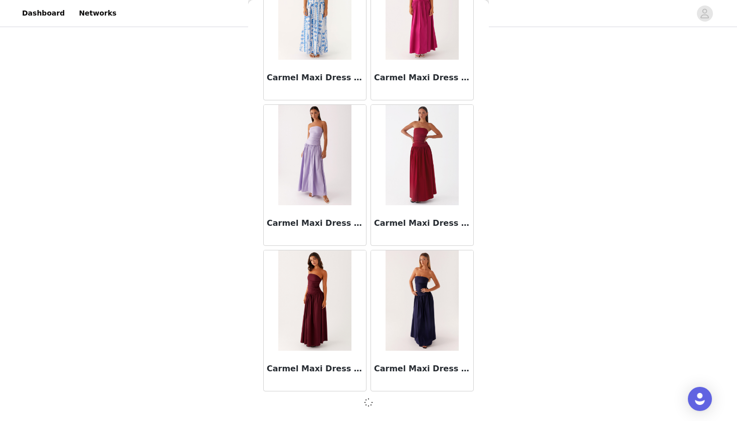
scroll to position [11292, 0]
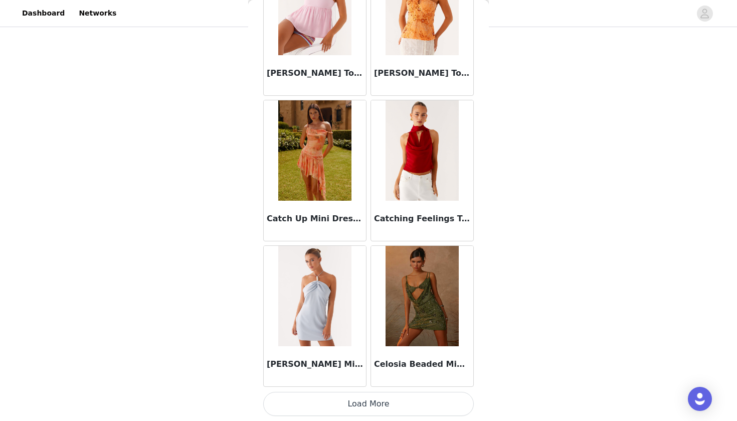
click at [339, 404] on button "Load More" at bounding box center [368, 404] width 211 height 24
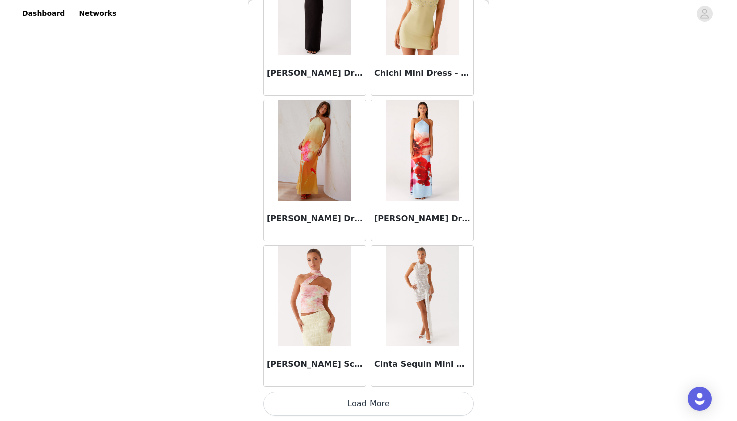
click at [339, 404] on button "Load More" at bounding box center [368, 404] width 211 height 24
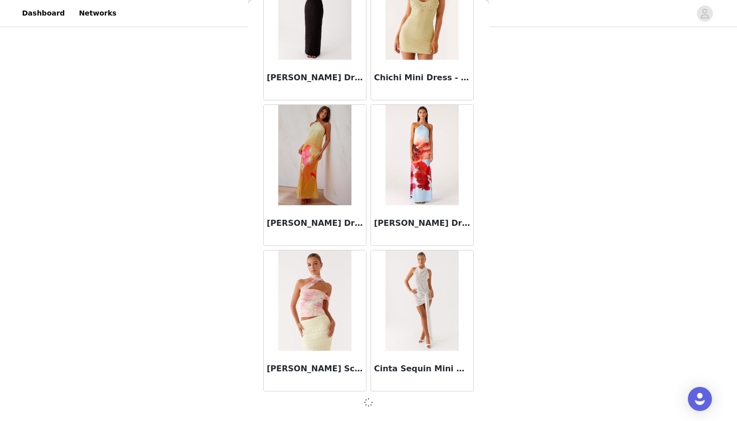
scroll to position [14195, 0]
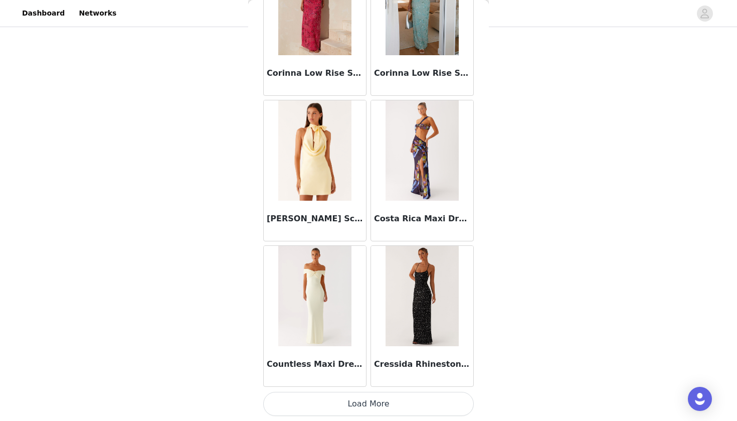
click at [339, 404] on button "Load More" at bounding box center [368, 404] width 211 height 24
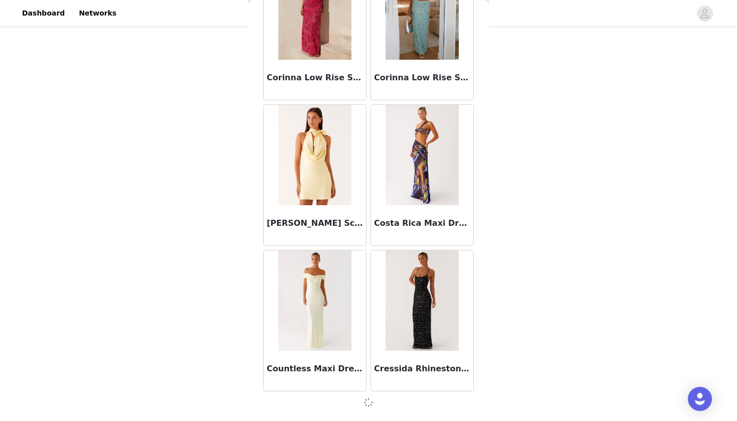
scroll to position [15654, 0]
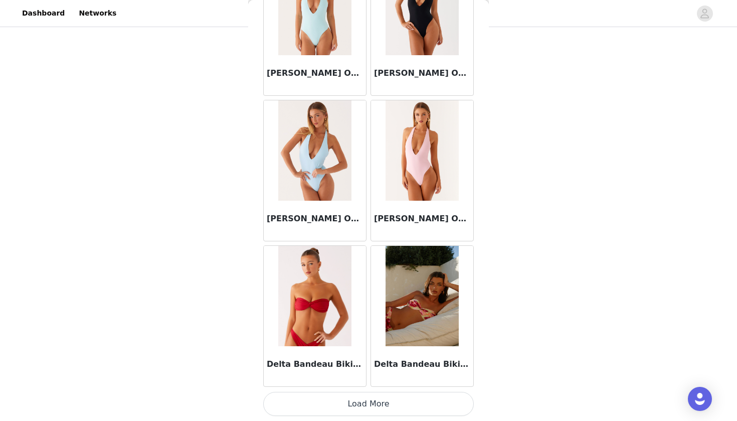
click at [339, 404] on button "Load More" at bounding box center [368, 404] width 211 height 24
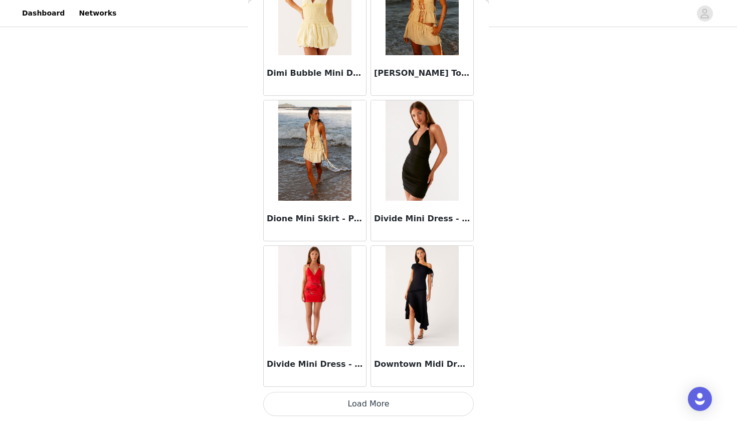
click at [339, 404] on button "Load More" at bounding box center [368, 404] width 211 height 24
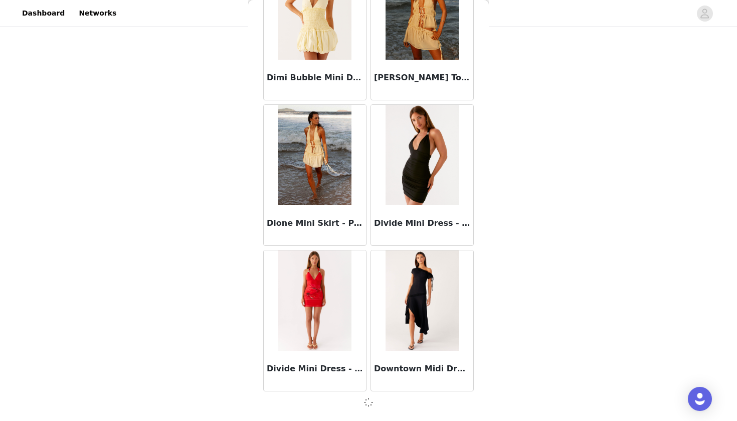
scroll to position [18557, 0]
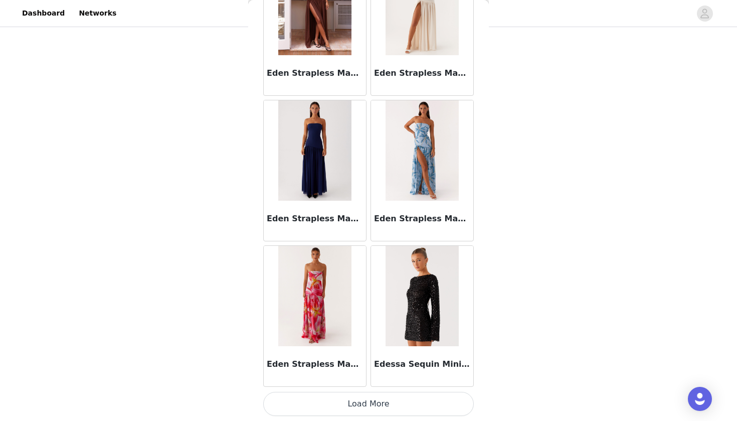
click at [339, 404] on button "Load More" at bounding box center [368, 404] width 211 height 24
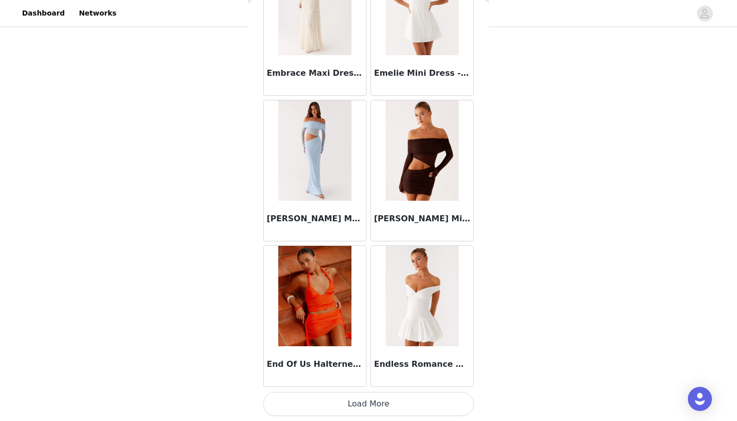
click at [339, 404] on button "Load More" at bounding box center [368, 404] width 211 height 24
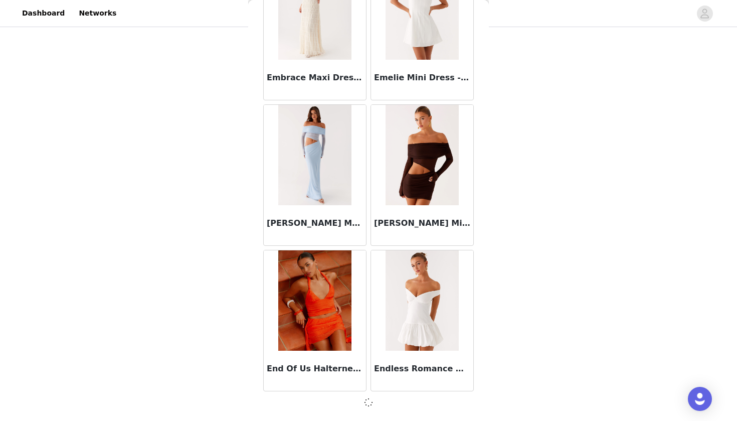
scroll to position [21465, 0]
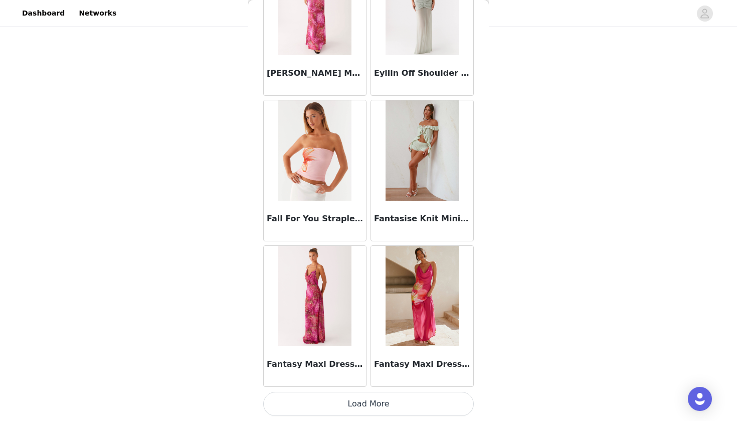
click at [339, 404] on button "Load More" at bounding box center [368, 404] width 211 height 24
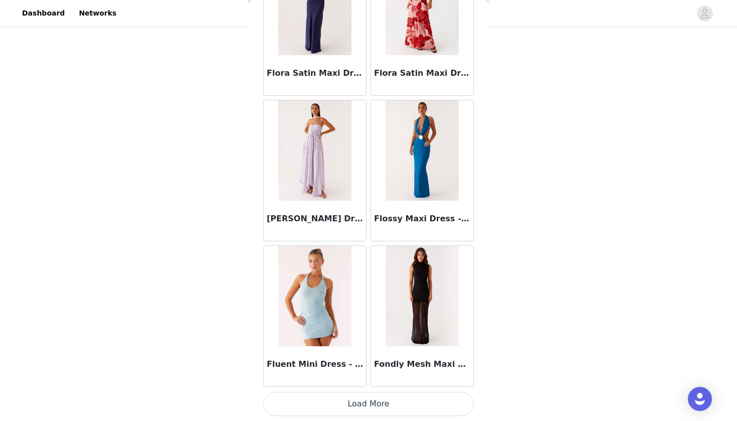
scroll to position [24373, 0]
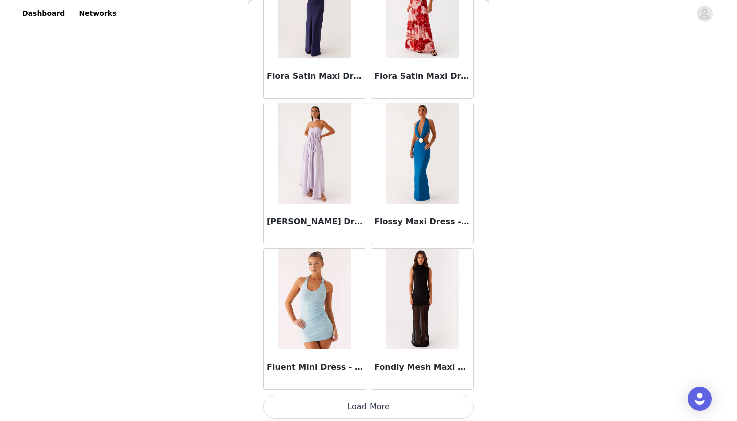
click at [339, 404] on button "Load More" at bounding box center [368, 407] width 211 height 24
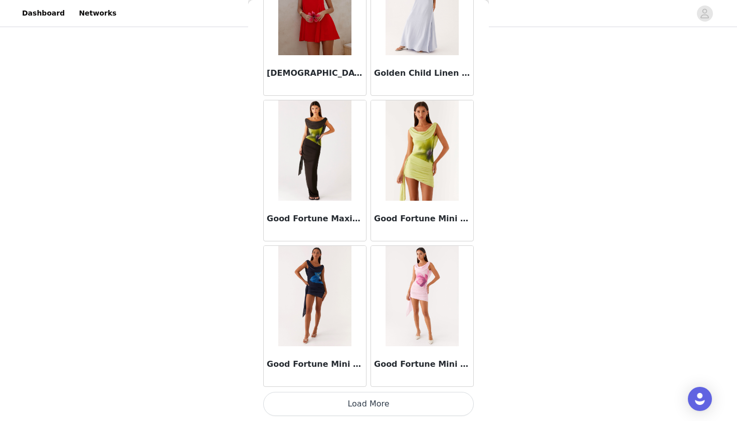
click at [339, 404] on button "Load More" at bounding box center [368, 404] width 211 height 24
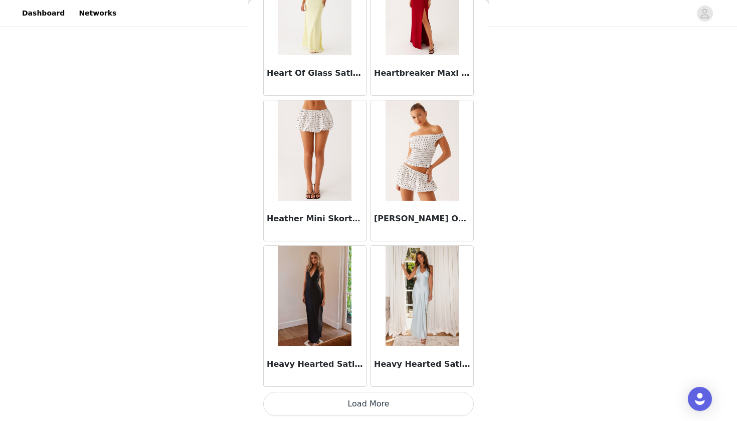
click at [339, 404] on button "Load More" at bounding box center [368, 404] width 211 height 24
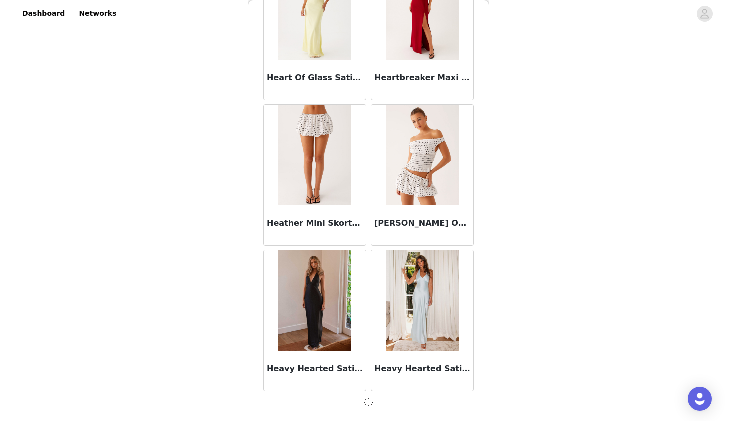
scroll to position [27281, 0]
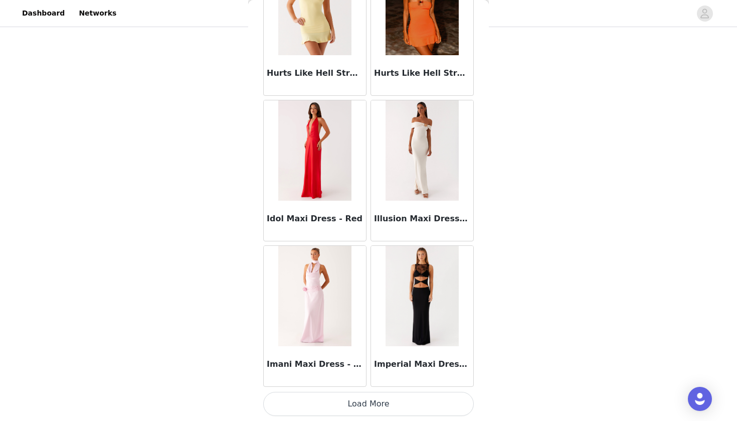
click at [339, 404] on button "Load More" at bounding box center [368, 404] width 211 height 24
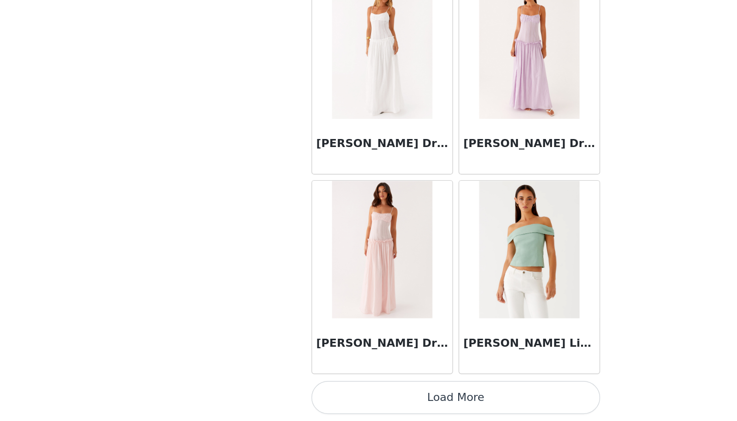
scroll to position [105, 0]
click at [292, 392] on button "Load More" at bounding box center [368, 404] width 211 height 24
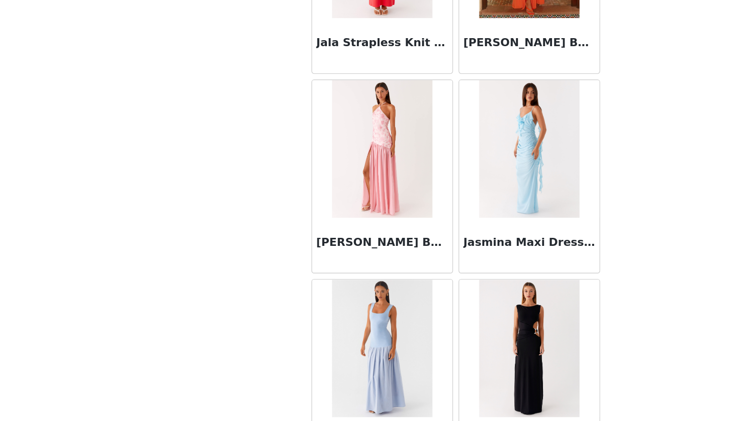
scroll to position [30693, 0]
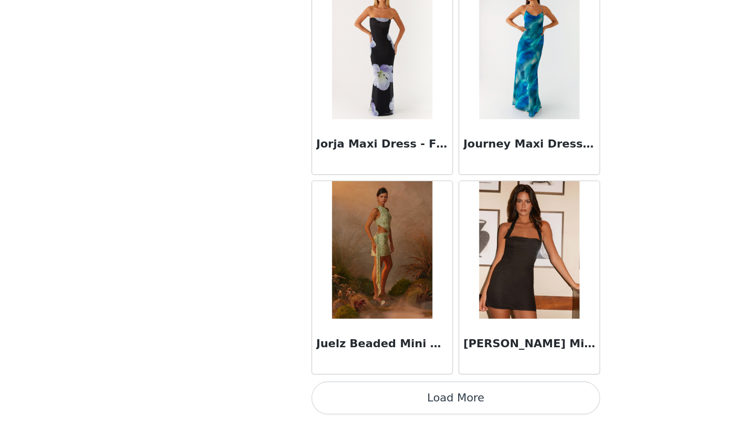
click at [292, 392] on button "Load More" at bounding box center [368, 404] width 211 height 24
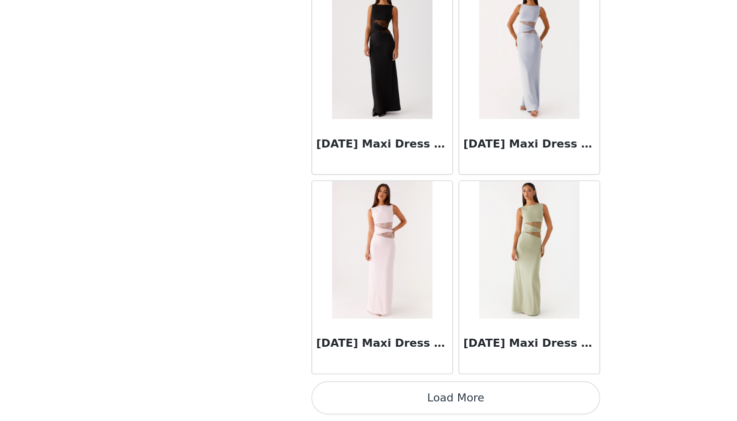
click at [292, 392] on button "Load More" at bounding box center [368, 404] width 211 height 24
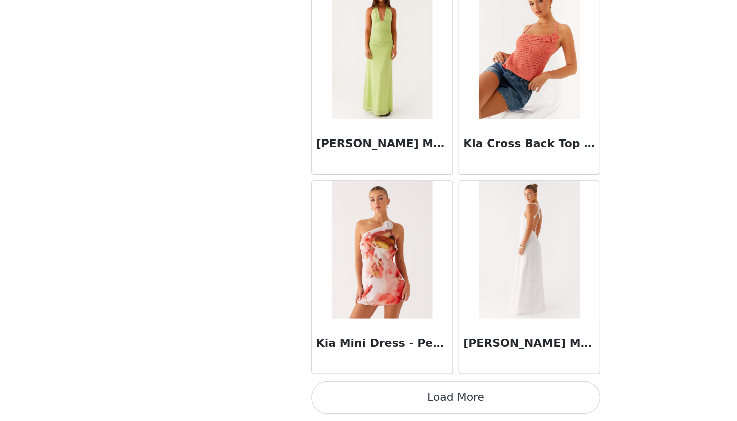
scroll to position [34551, 0]
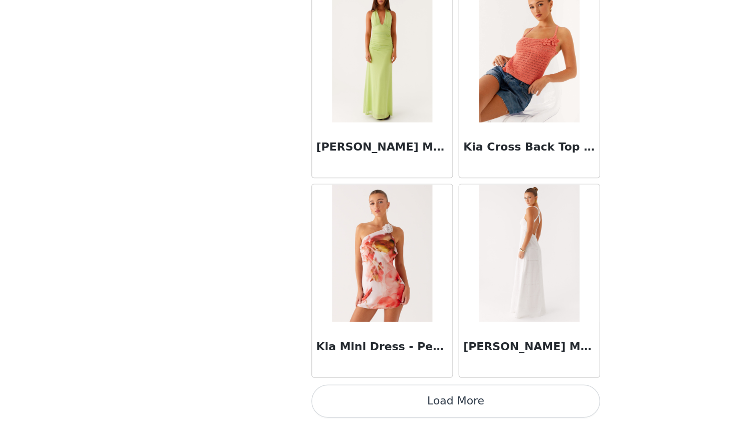
click at [292, 394] on button "Load More" at bounding box center [368, 406] width 211 height 24
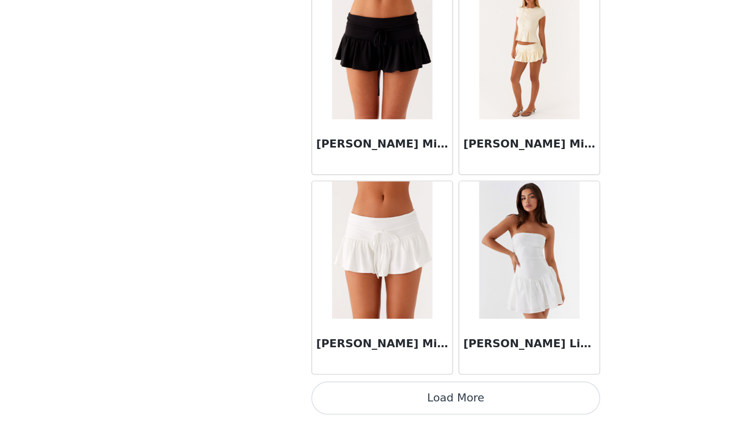
click at [291, 392] on button "Load More" at bounding box center [368, 404] width 211 height 24
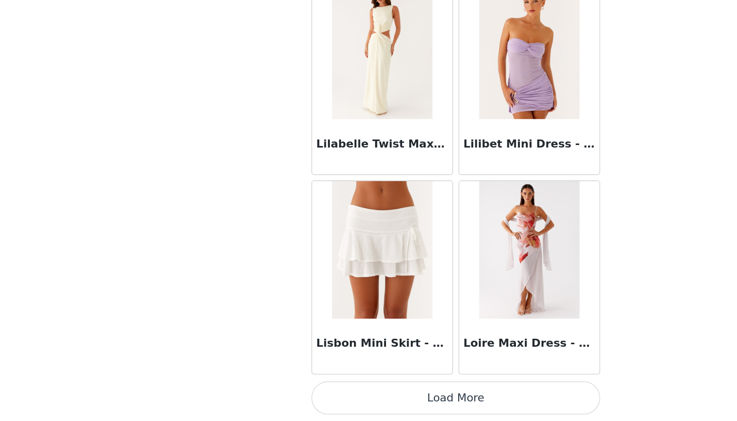
click at [291, 392] on button "Load More" at bounding box center [368, 404] width 211 height 24
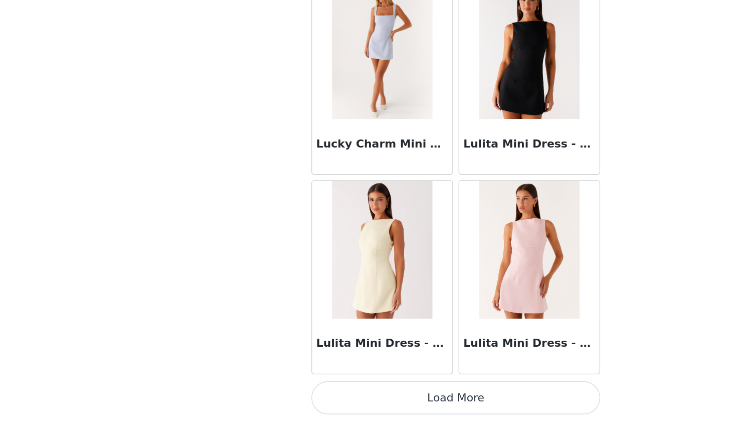
click at [291, 392] on button "Load More" at bounding box center [368, 404] width 211 height 24
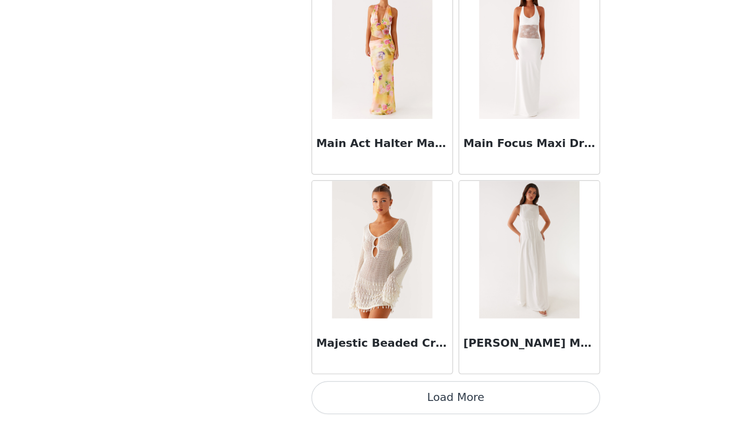
click at [291, 392] on button "Load More" at bounding box center [368, 404] width 211 height 24
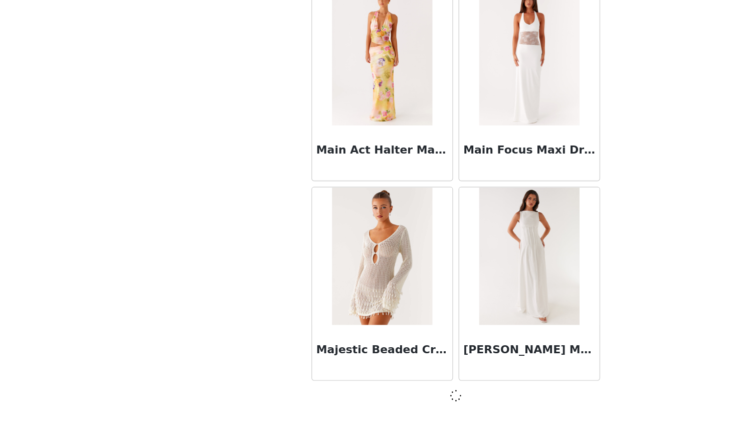
scroll to position [40367, 0]
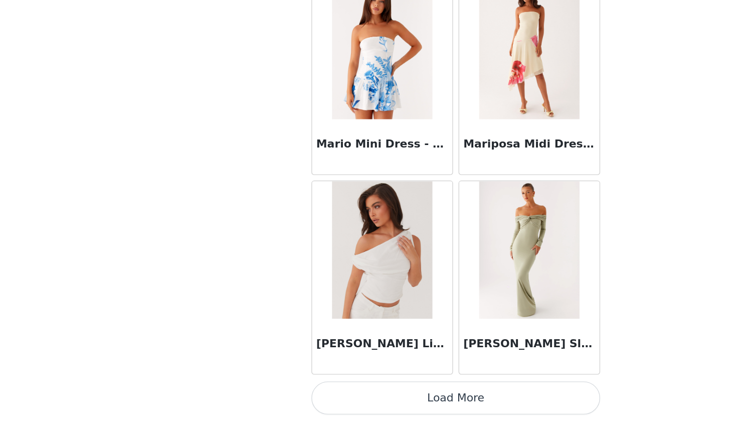
click at [291, 392] on button "Load More" at bounding box center [368, 404] width 211 height 24
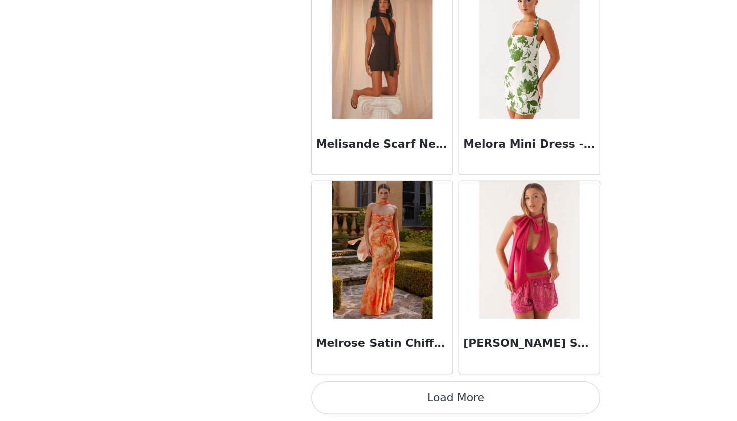
click at [291, 392] on button "Load More" at bounding box center [368, 404] width 211 height 24
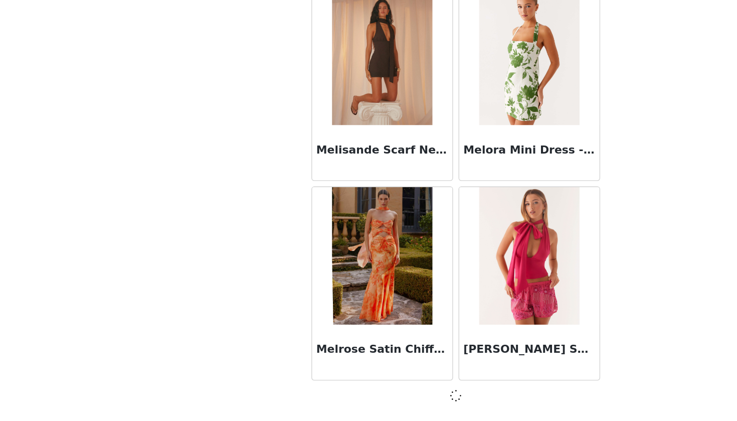
scroll to position [43275, 0]
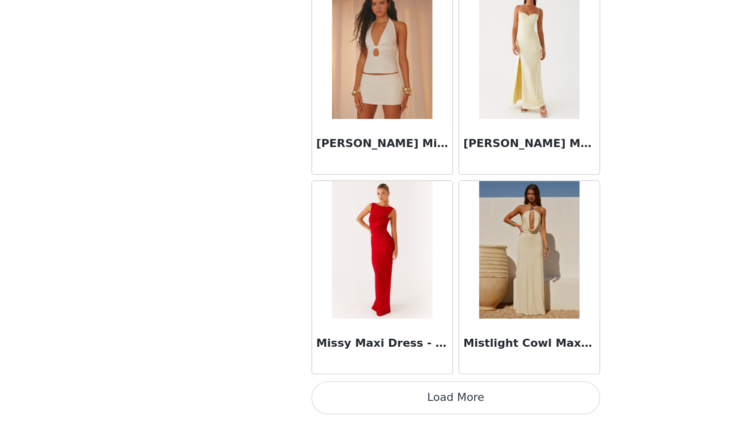
click at [291, 392] on button "Load More" at bounding box center [368, 404] width 211 height 24
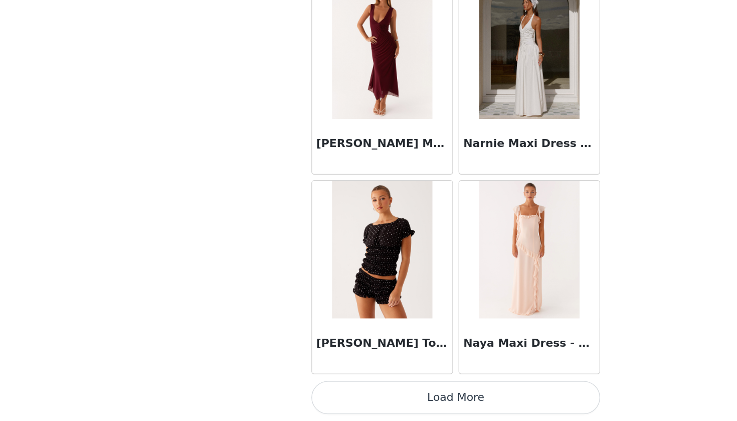
click at [291, 392] on button "Load More" at bounding box center [368, 404] width 211 height 24
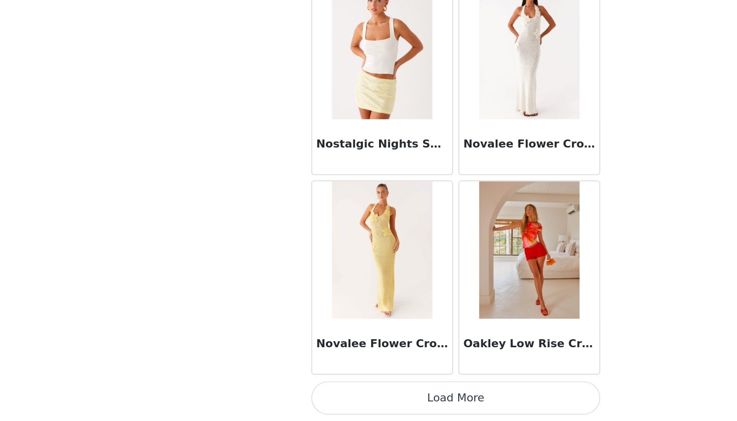
click at [291, 392] on button "Load More" at bounding box center [368, 404] width 211 height 24
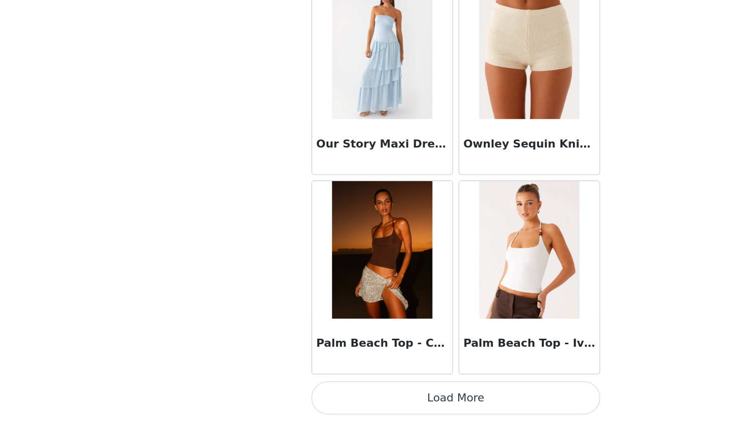
click at [291, 392] on button "Load More" at bounding box center [368, 404] width 211 height 24
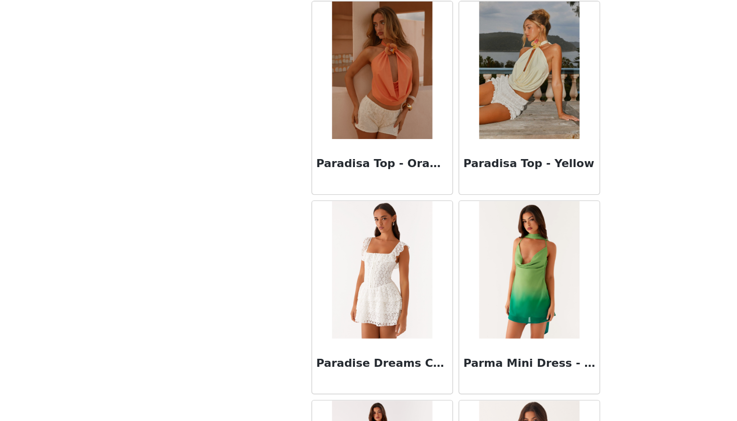
scroll to position [49710, 0]
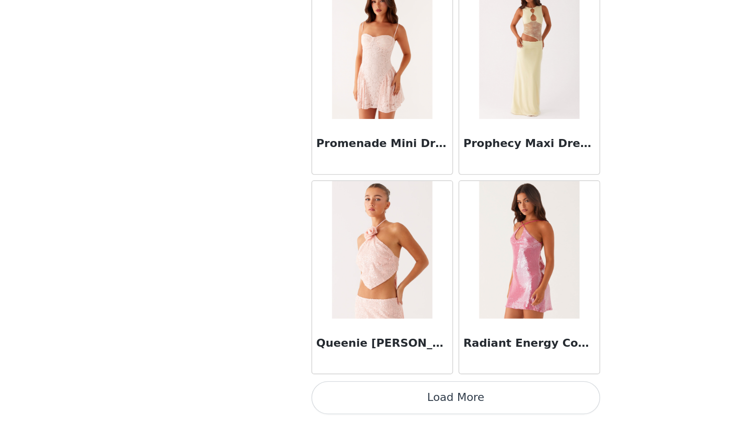
click at [291, 392] on button "Load More" at bounding box center [368, 404] width 211 height 24
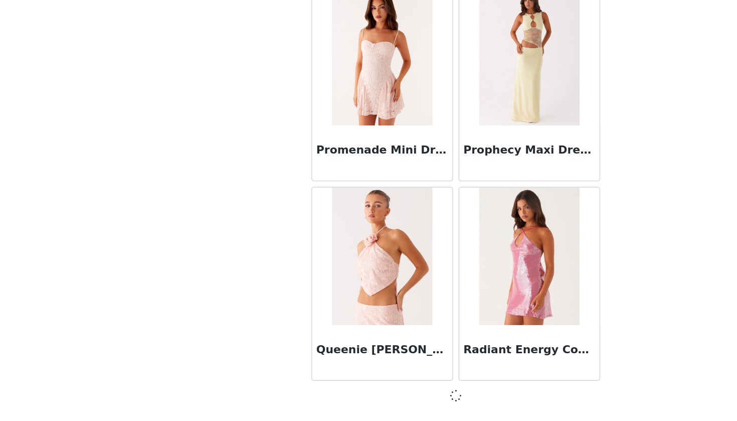
scroll to position [50546, 0]
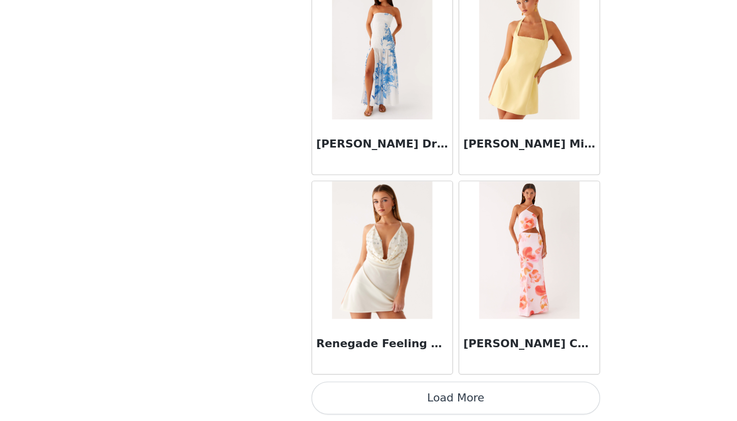
click at [291, 392] on button "Load More" at bounding box center [368, 404] width 211 height 24
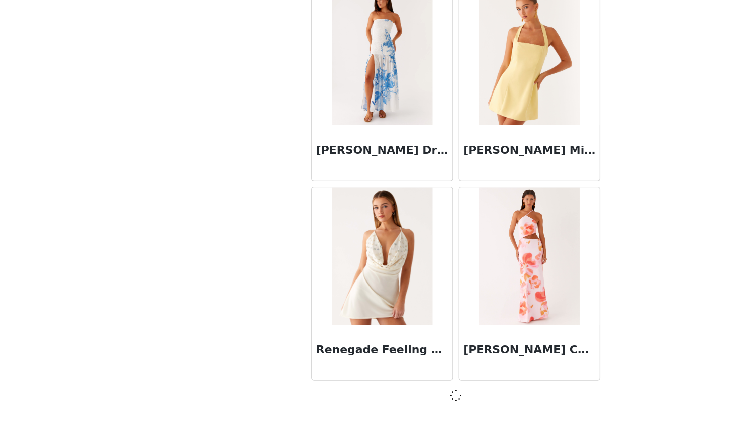
scroll to position [52004, 0]
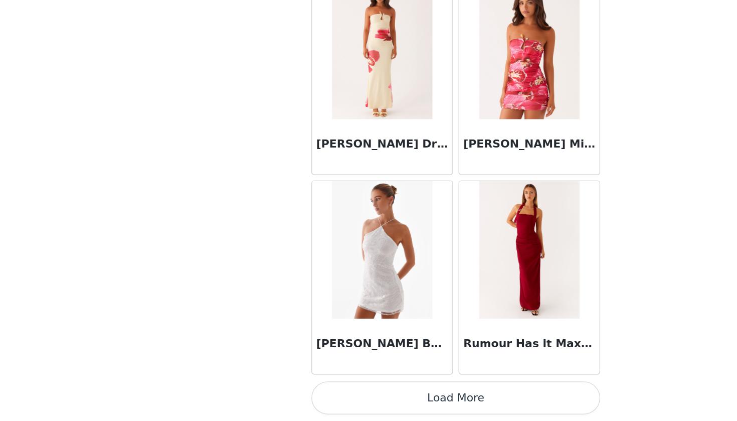
click at [291, 392] on button "Load More" at bounding box center [368, 404] width 211 height 24
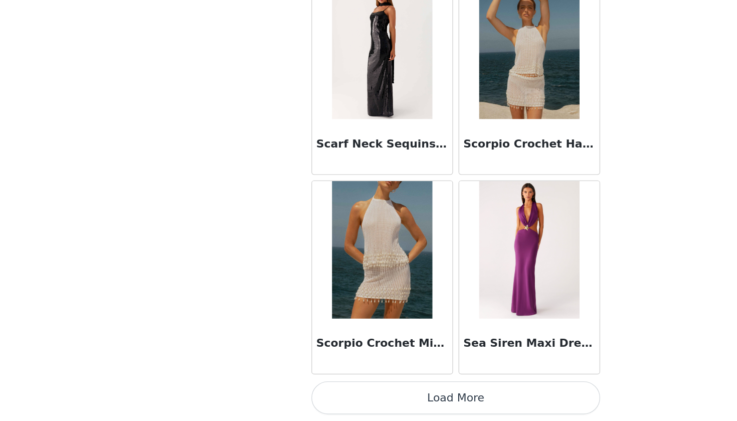
click at [291, 392] on button "Load More" at bounding box center [368, 404] width 211 height 24
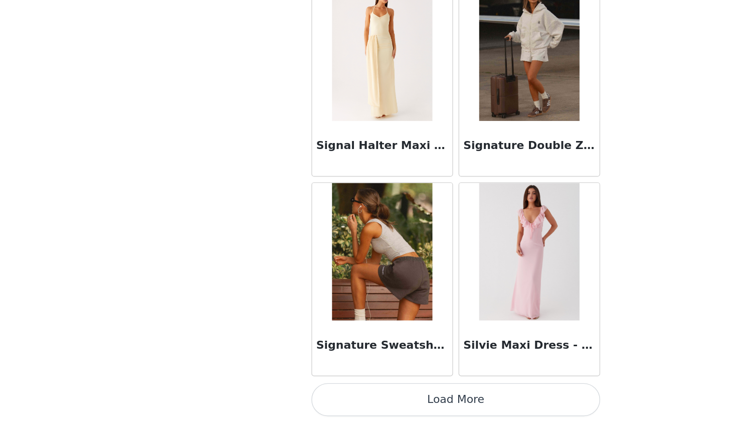
click at [291, 393] on button "Load More" at bounding box center [368, 405] width 211 height 24
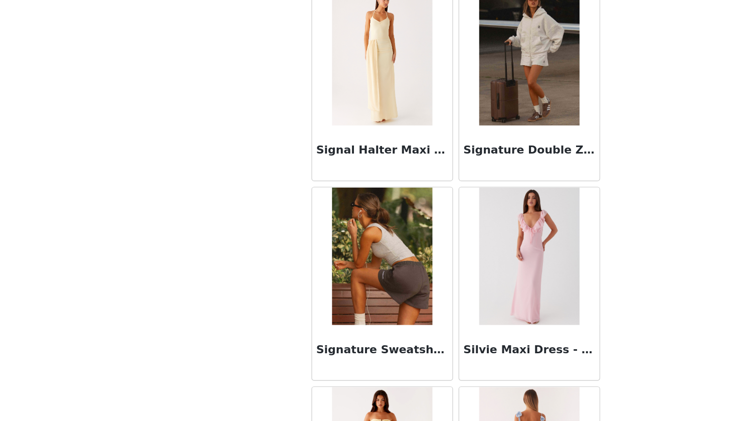
scroll to position [56750, 0]
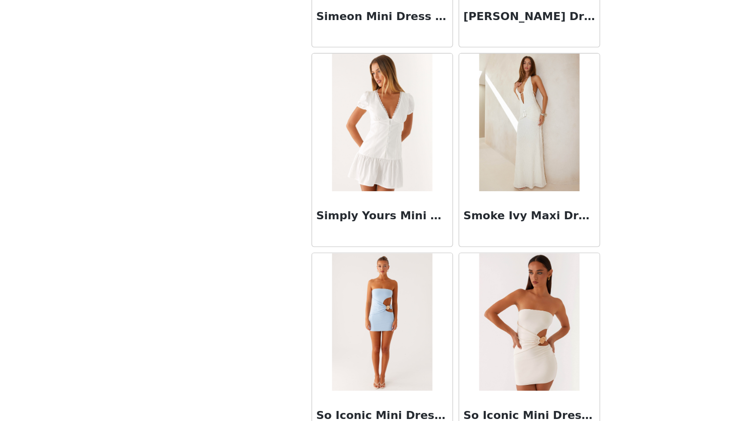
click at [276, 253] on div "Simply Yours Mini Dress - White" at bounding box center [315, 273] width 102 height 40
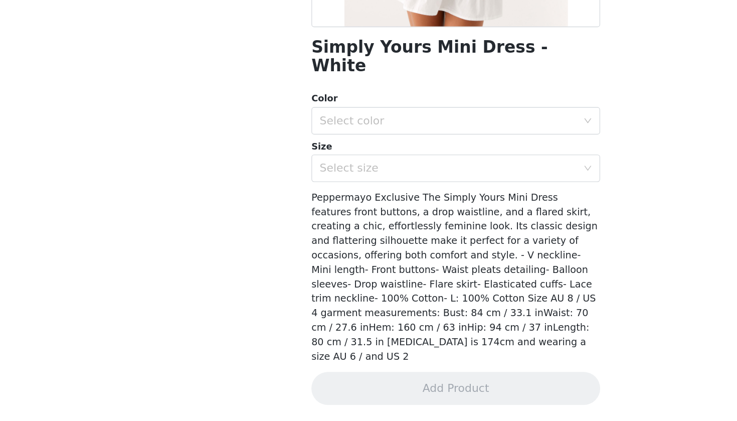
scroll to position [118, 0]
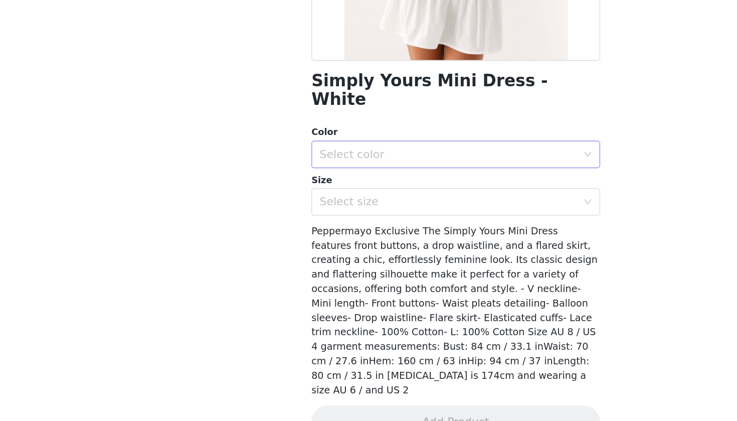
click at [280, 221] on div "Select color" at bounding box center [363, 226] width 188 height 10
click at [273, 226] on li "White" at bounding box center [368, 234] width 211 height 16
click at [269, 256] on div "Select size" at bounding box center [363, 261] width 188 height 10
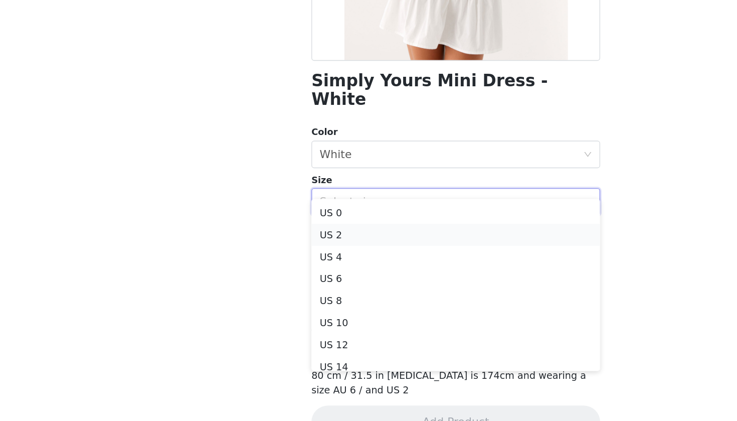
click at [263, 277] on li "US 2" at bounding box center [368, 285] width 211 height 16
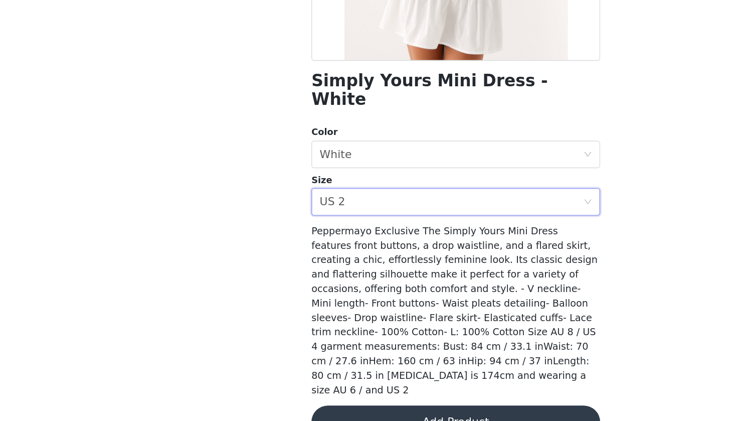
click at [280, 409] on button "Add Product" at bounding box center [368, 421] width 211 height 24
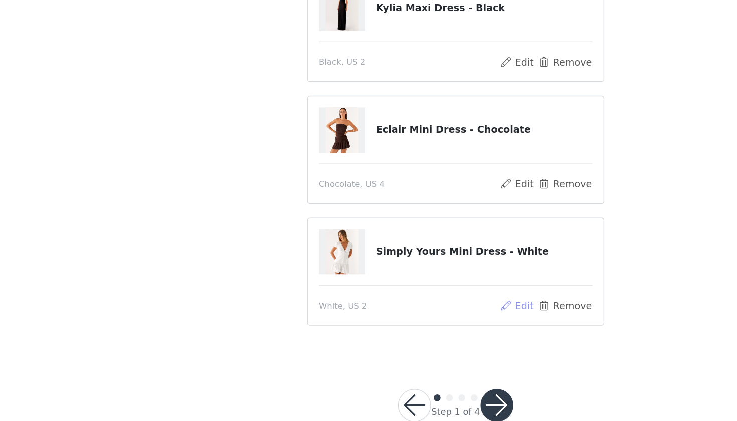
click at [401, 330] on button "Edit" at bounding box center [414, 336] width 26 height 12
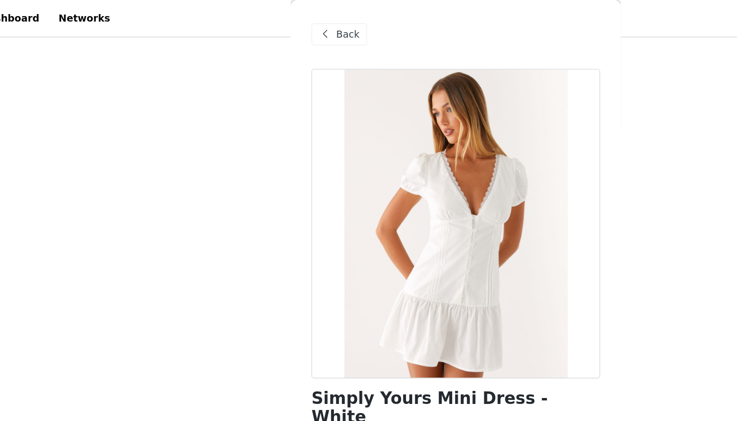
scroll to position [99, 0]
click at [267, 29] on span at bounding box center [273, 25] width 12 height 12
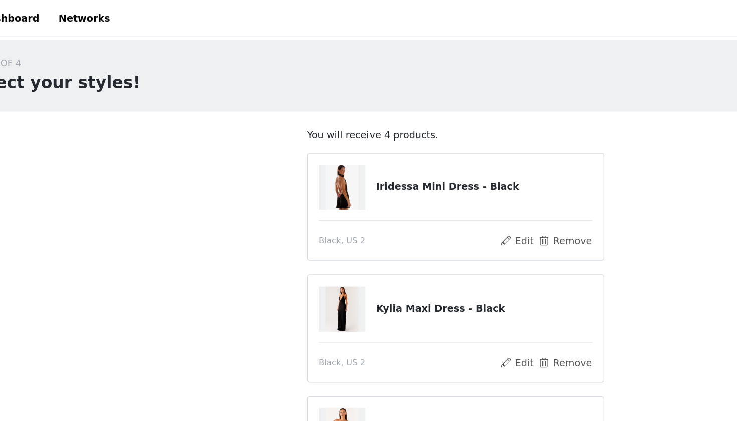
scroll to position [0, 0]
click at [401, 175] on button "Edit" at bounding box center [414, 175] width 26 height 12
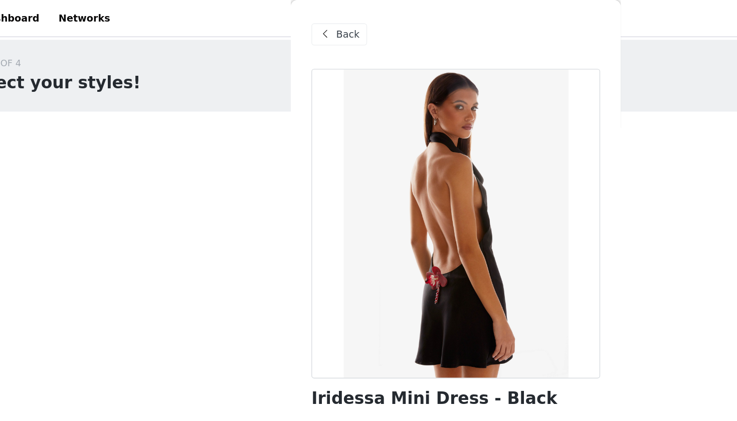
click at [281, 26] on span "Back" at bounding box center [289, 25] width 17 height 11
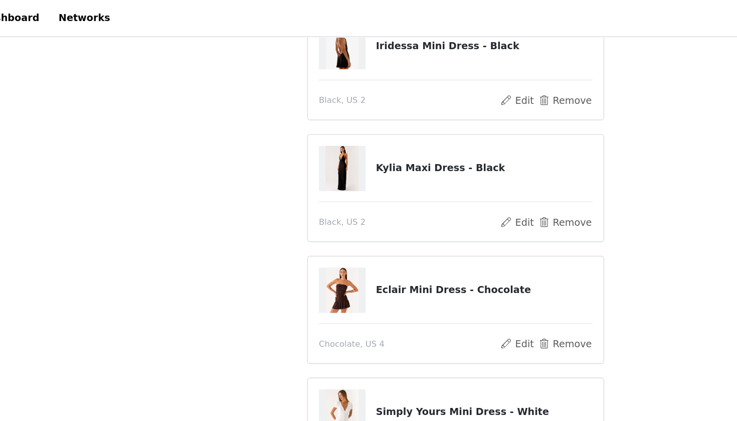
scroll to position [86, 0]
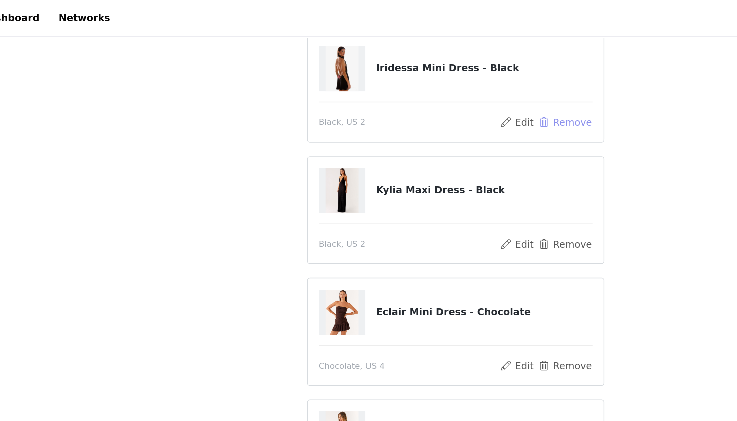
click at [428, 89] on button "Remove" at bounding box center [448, 89] width 40 height 12
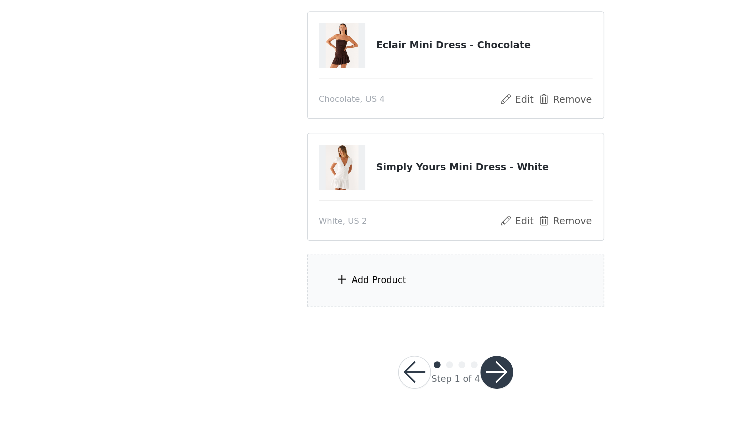
click at [313, 299] on div "Add Product" at bounding box center [368, 318] width 217 height 38
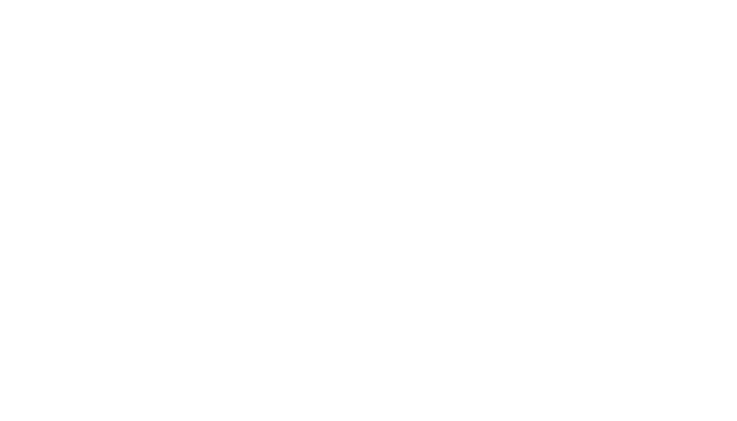
click at [270, 211] on div "Back September Gifting" at bounding box center [368, 210] width 241 height 421
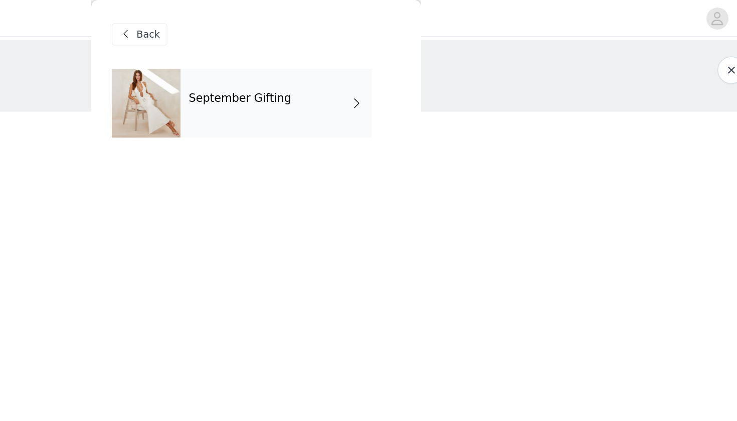
scroll to position [0, 0]
click at [313, 82] on div "September Gifting" at bounding box center [382, 75] width 139 height 50
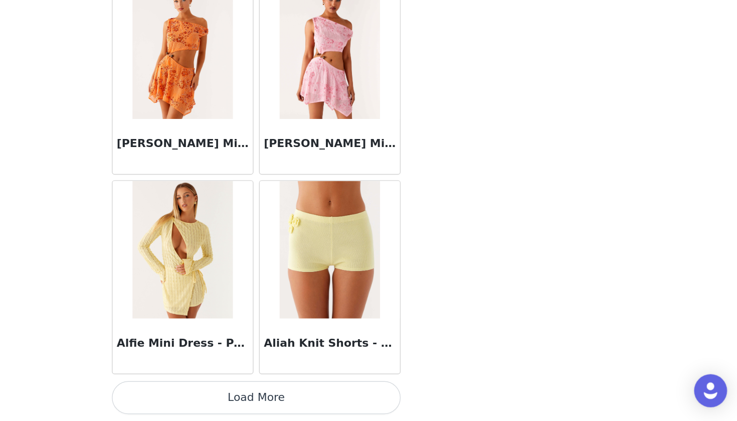
scroll to position [105, 0]
click at [263, 392] on button "Load More" at bounding box center [368, 404] width 211 height 24
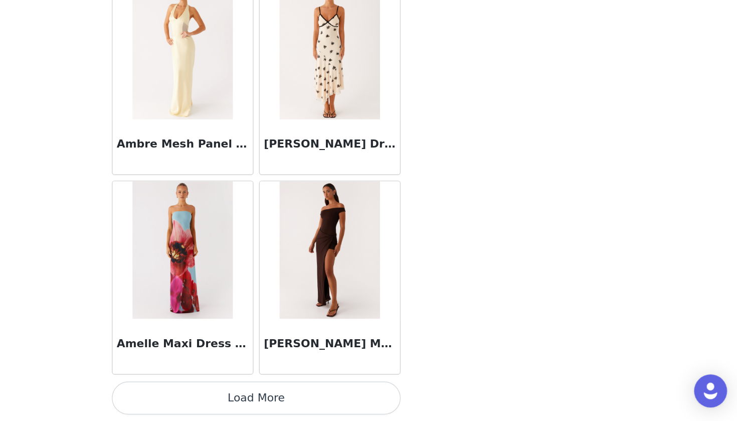
click at [263, 392] on button "Load More" at bounding box center [368, 404] width 211 height 24
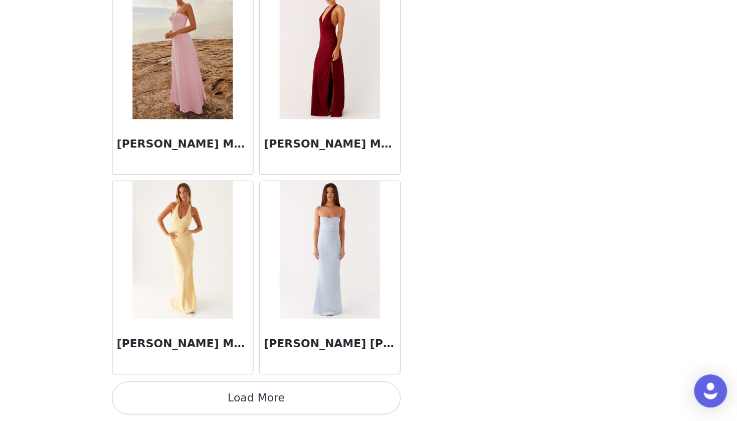
click at [263, 392] on button "Load More" at bounding box center [368, 404] width 211 height 24
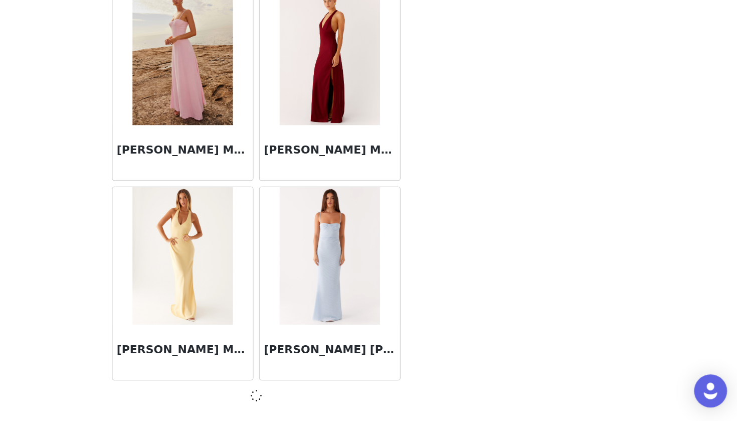
scroll to position [4017, 0]
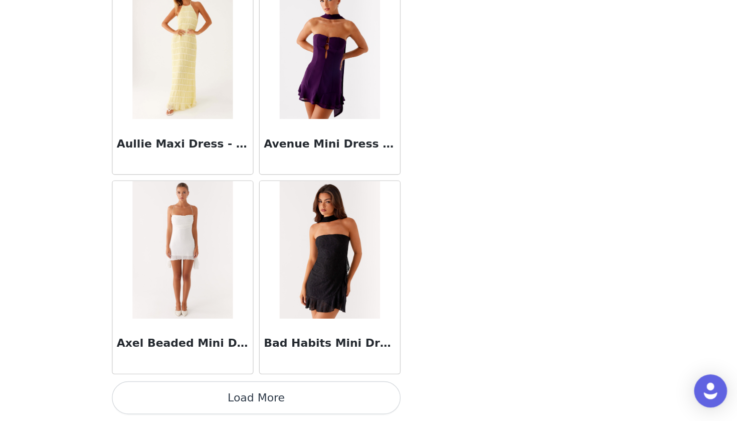
click at [263, 392] on button "Load More" at bounding box center [368, 404] width 211 height 24
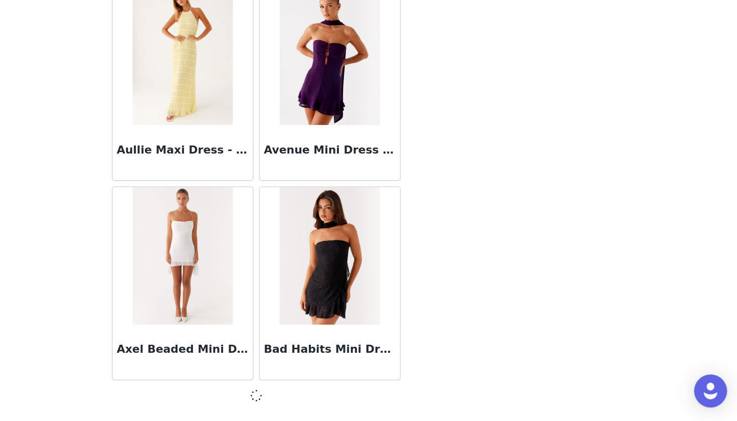
scroll to position [5471, 0]
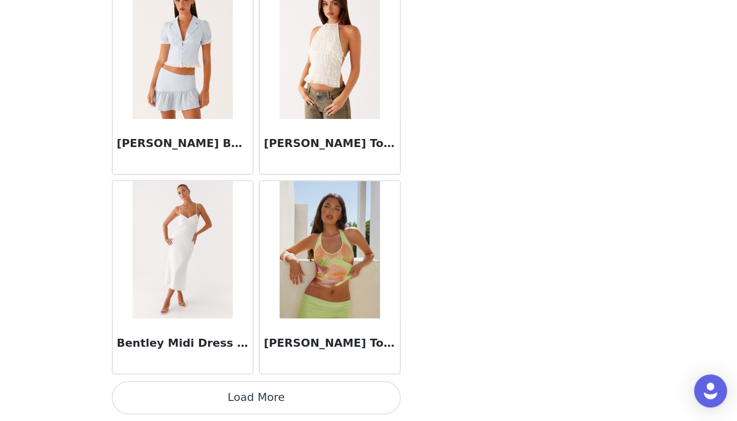
click at [263, 392] on button "Load More" at bounding box center [368, 404] width 211 height 24
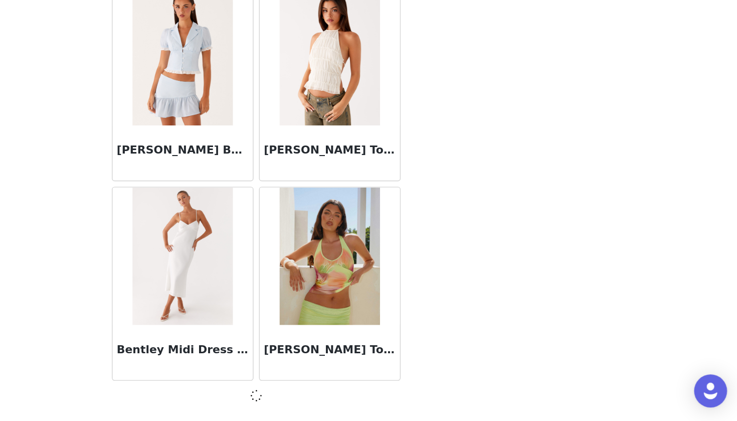
scroll to position [6925, 0]
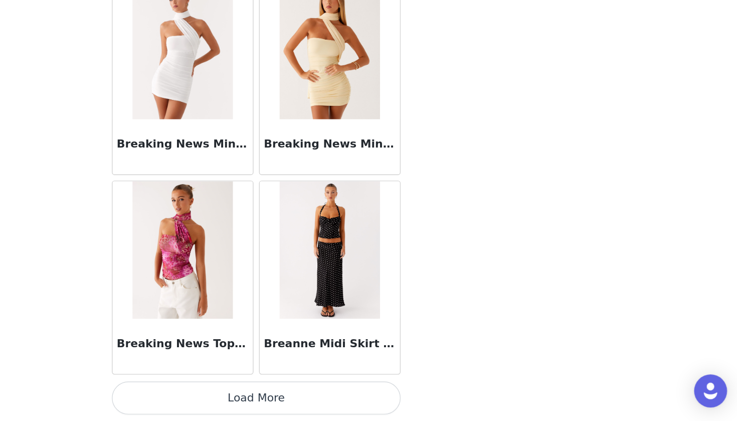
click at [263, 392] on button "Load More" at bounding box center [368, 404] width 211 height 24
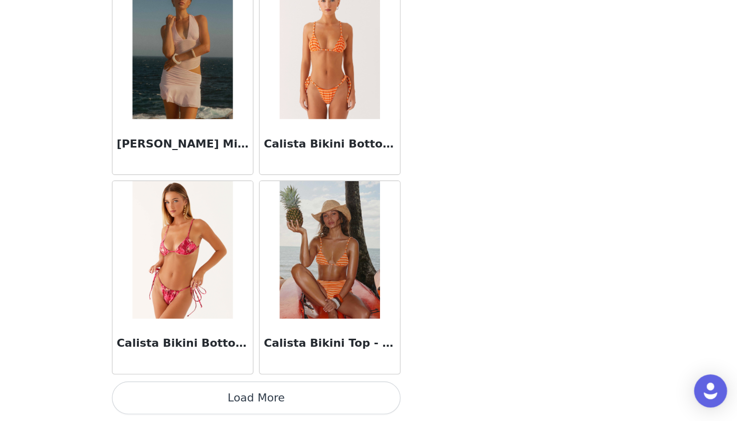
click at [263, 392] on button "Load More" at bounding box center [368, 404] width 211 height 24
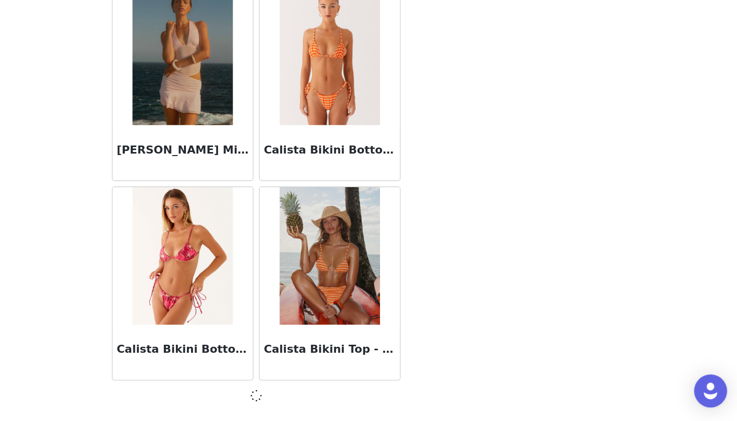
scroll to position [9833, 0]
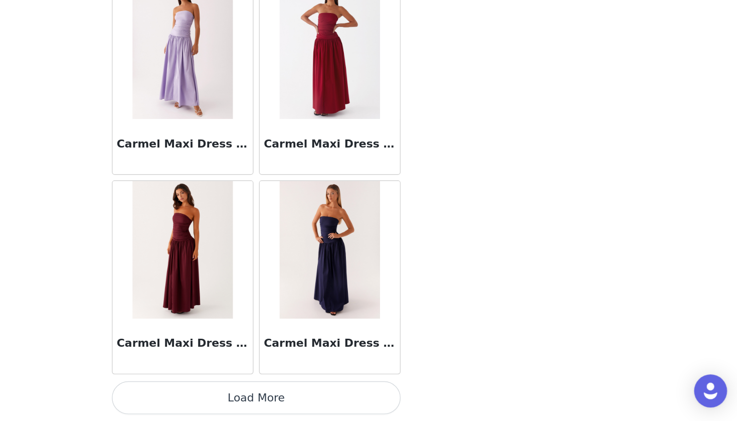
click at [263, 392] on button "Load More" at bounding box center [368, 404] width 211 height 24
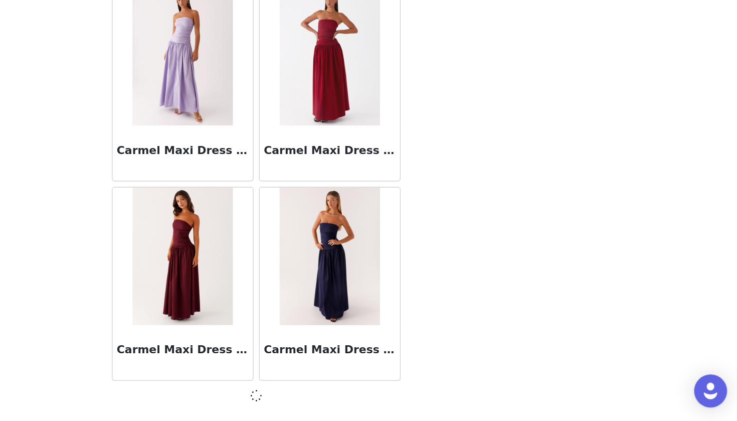
scroll to position [11287, 0]
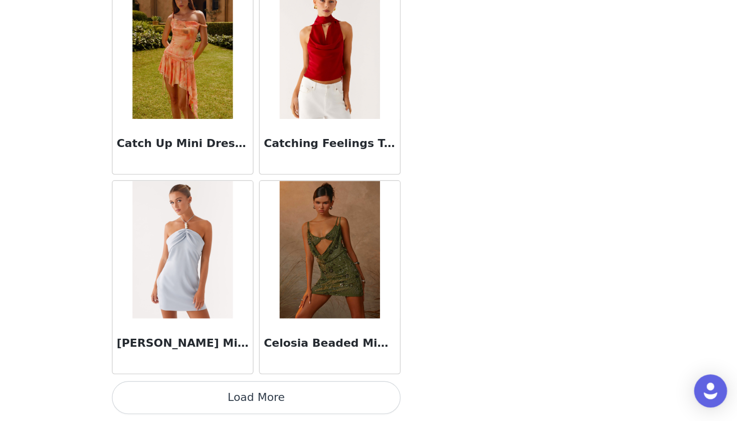
click at [263, 392] on button "Load More" at bounding box center [368, 404] width 211 height 24
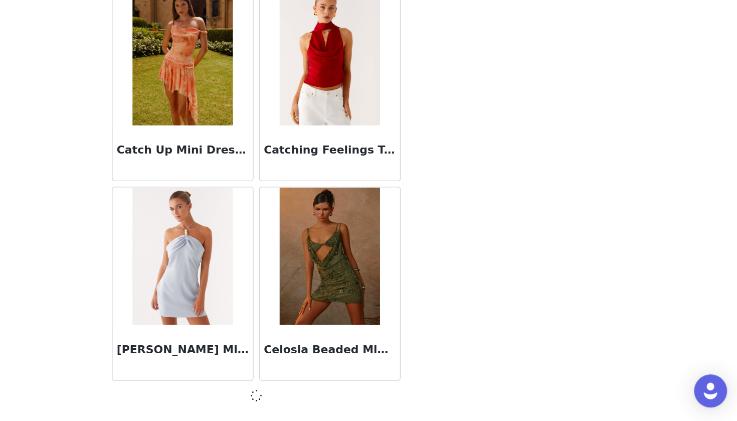
scroll to position [12741, 0]
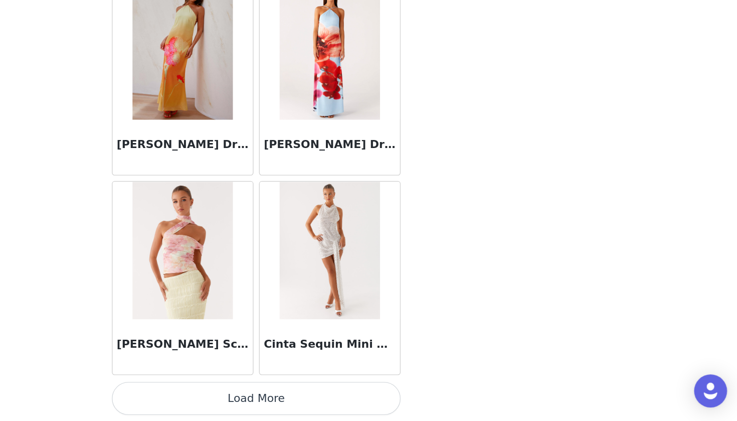
click at [263, 392] on button "Load More" at bounding box center [368, 404] width 211 height 24
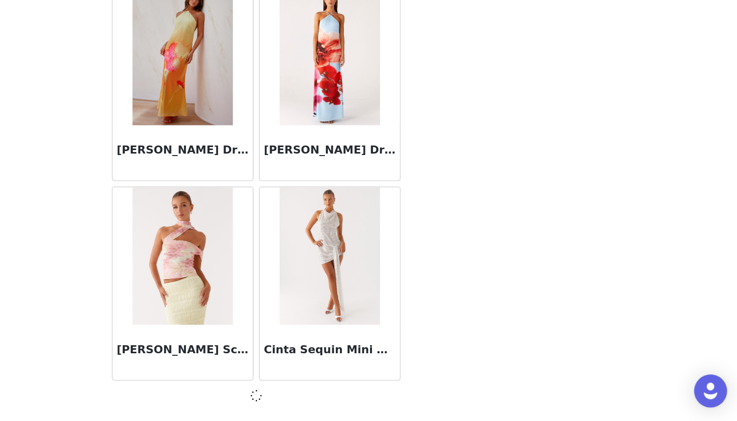
scroll to position [14195, 0]
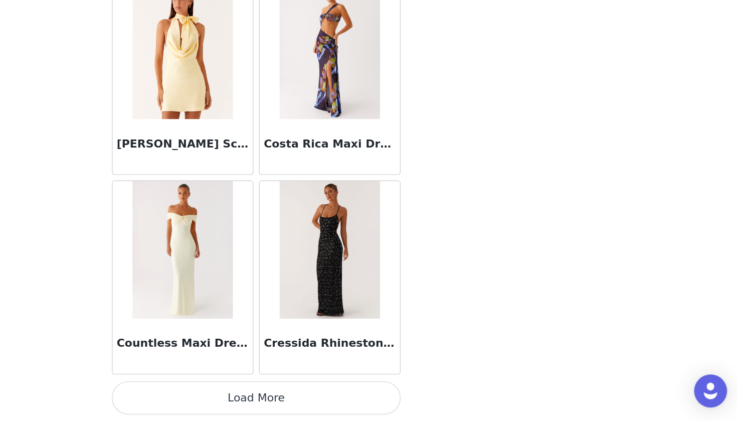
click at [263, 392] on button "Load More" at bounding box center [368, 404] width 211 height 24
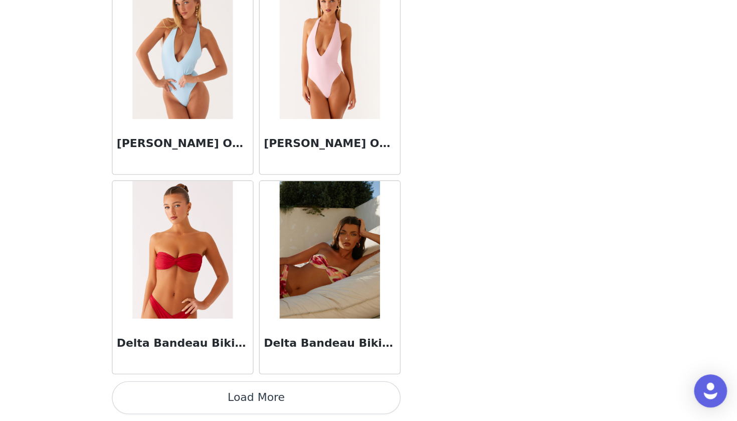
scroll to position [17103, 0]
click at [263, 392] on button "Load More" at bounding box center [368, 404] width 211 height 24
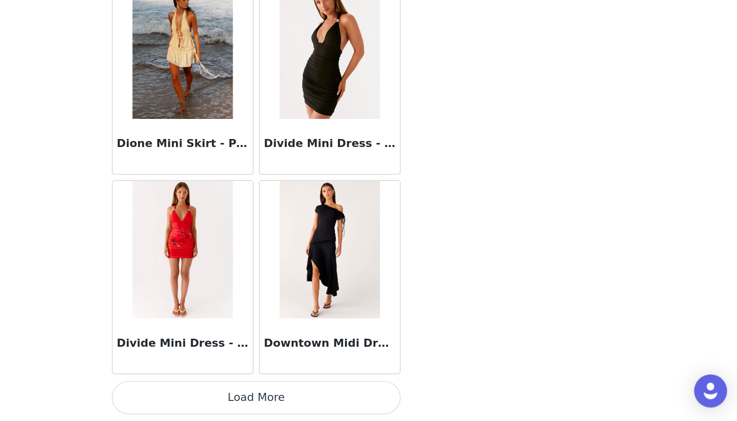
click at [263, 392] on button "Load More" at bounding box center [368, 404] width 211 height 24
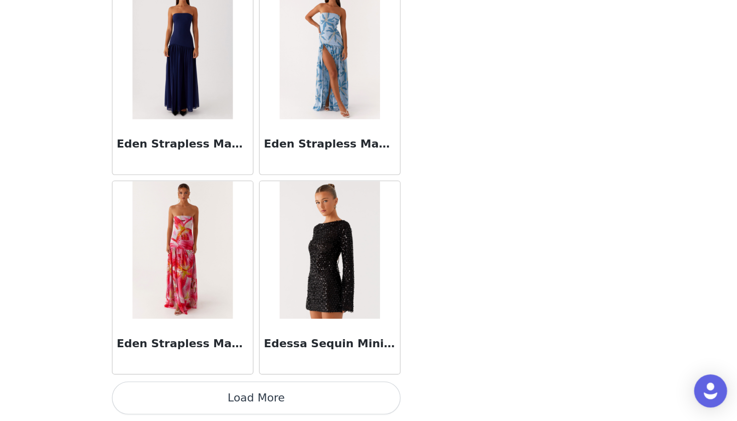
click at [263, 392] on button "Load More" at bounding box center [368, 404] width 211 height 24
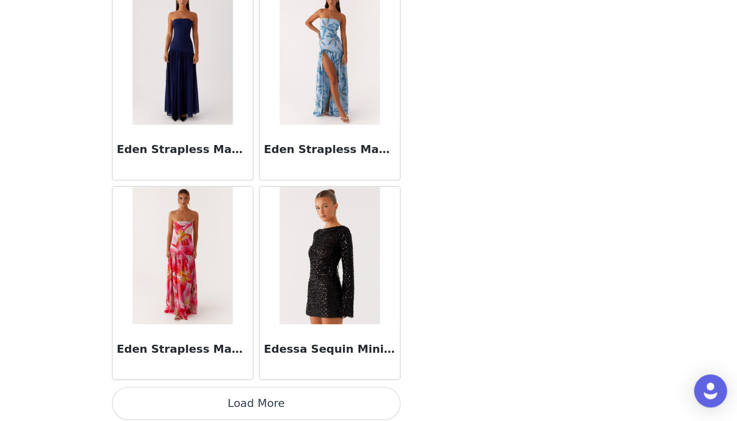
scroll to position [20011, 0]
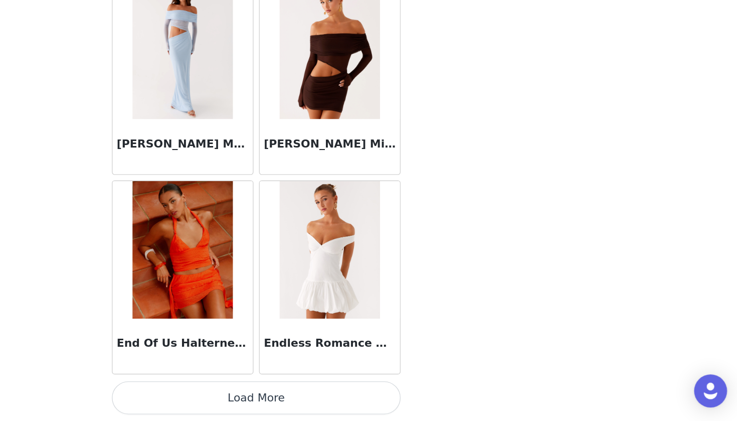
click at [263, 392] on button "Load More" at bounding box center [368, 404] width 211 height 24
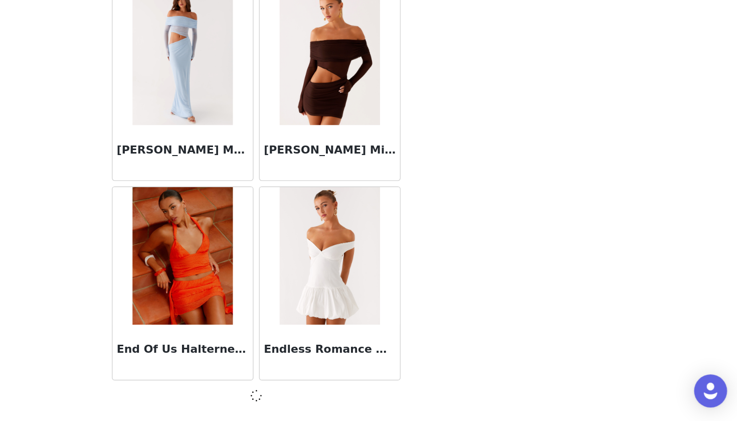
scroll to position [21465, 0]
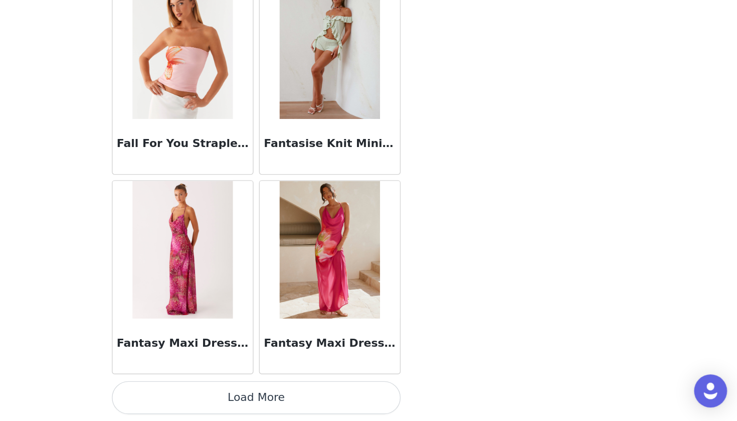
click at [263, 392] on button "Load More" at bounding box center [368, 404] width 211 height 24
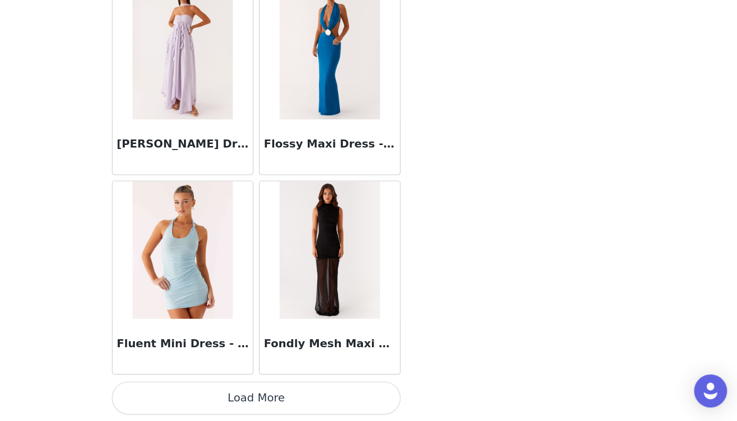
click at [263, 392] on button "Load More" at bounding box center [368, 404] width 211 height 24
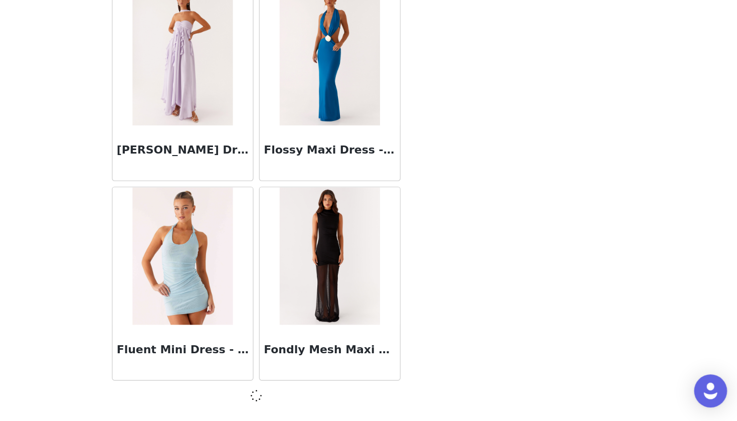
scroll to position [24373, 0]
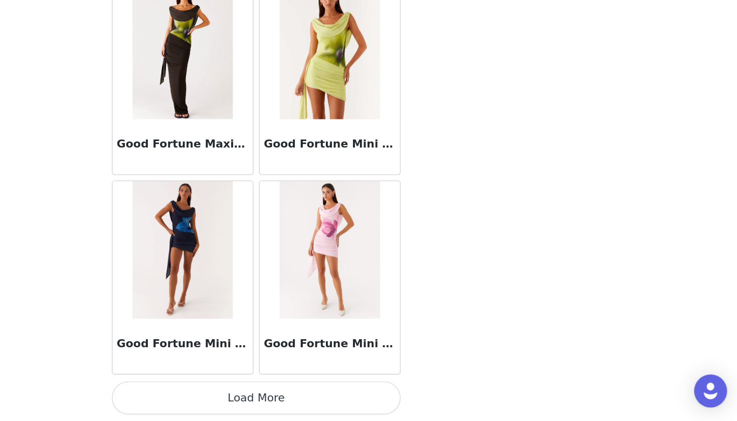
click at [263, 392] on button "Load More" at bounding box center [368, 404] width 211 height 24
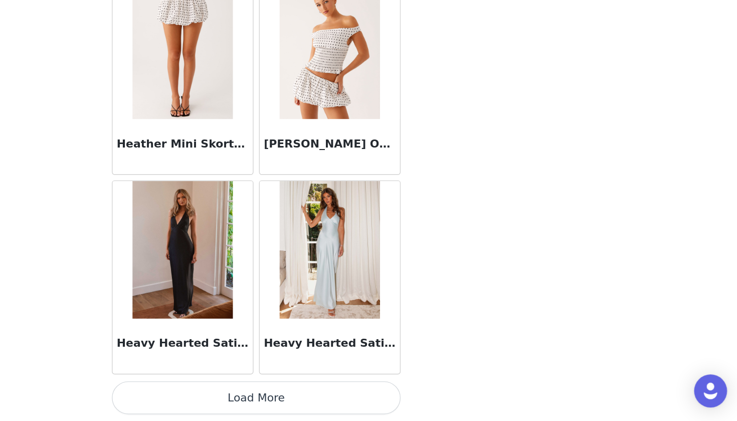
click at [263, 392] on button "Load More" at bounding box center [368, 404] width 211 height 24
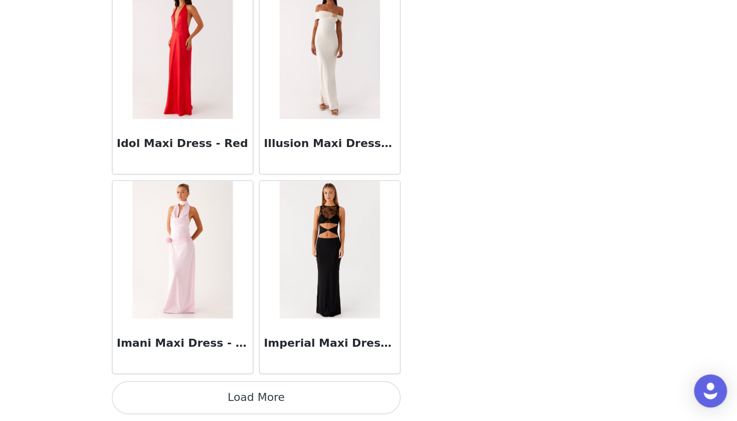
scroll to position [28735, 0]
click at [263, 392] on button "Load More" at bounding box center [368, 404] width 211 height 24
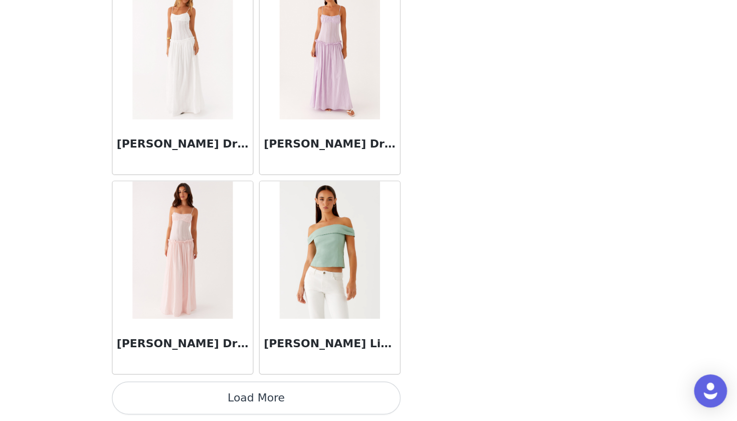
click at [263, 392] on button "Load More" at bounding box center [368, 404] width 211 height 24
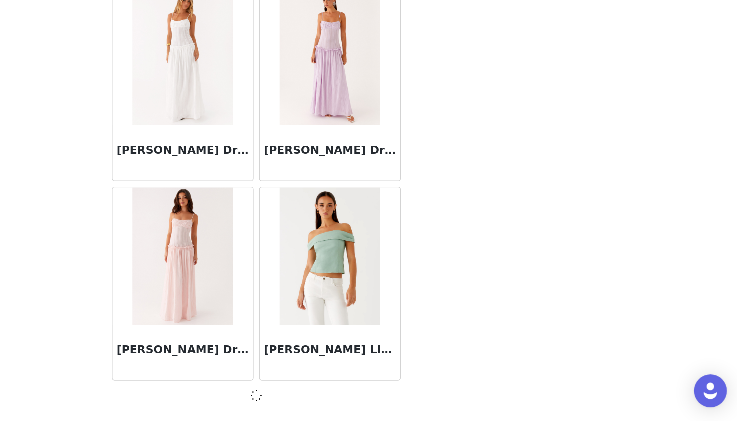
scroll to position [30189, 0]
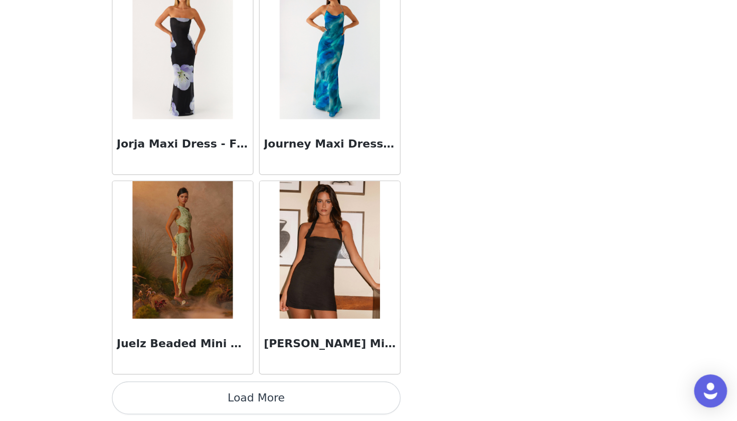
click at [263, 392] on button "Load More" at bounding box center [368, 404] width 211 height 24
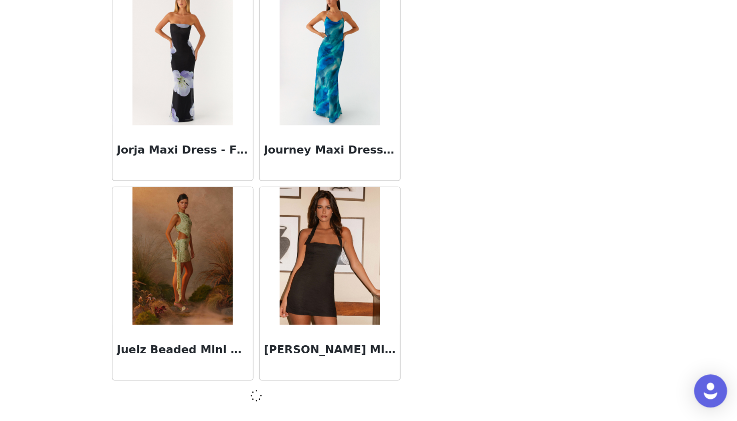
scroll to position [31643, 0]
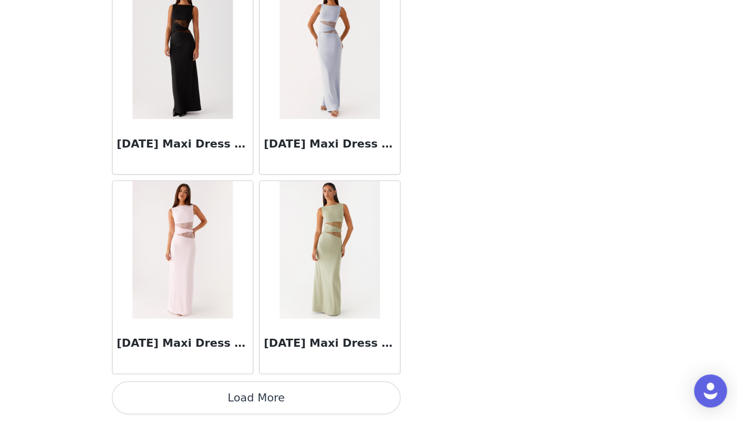
click at [263, 392] on button "Load More" at bounding box center [368, 404] width 211 height 24
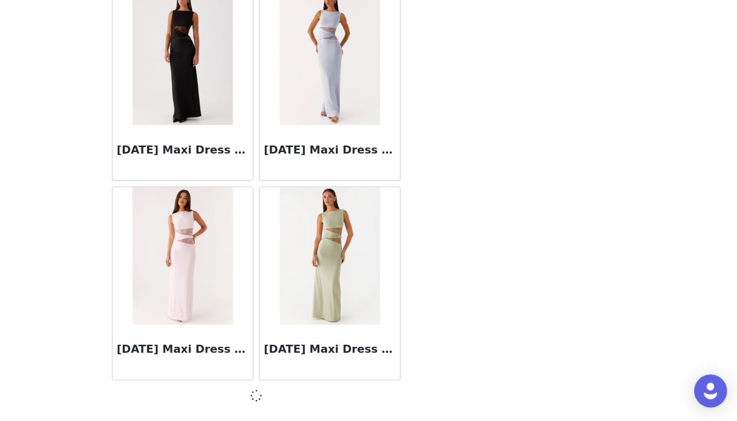
scroll to position [33097, 0]
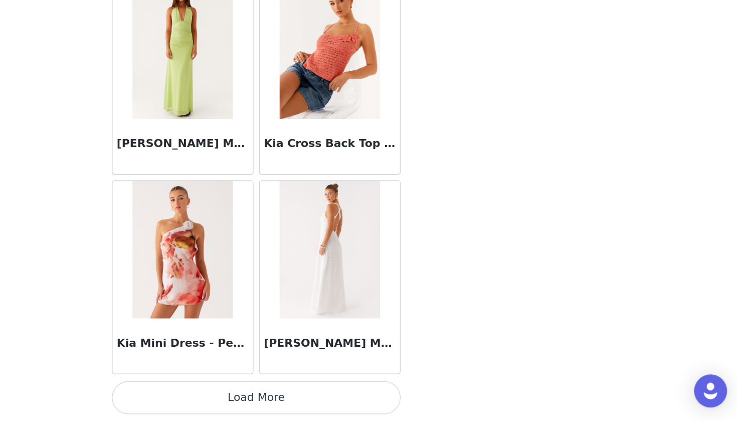
click at [263, 392] on button "Load More" at bounding box center [368, 404] width 211 height 24
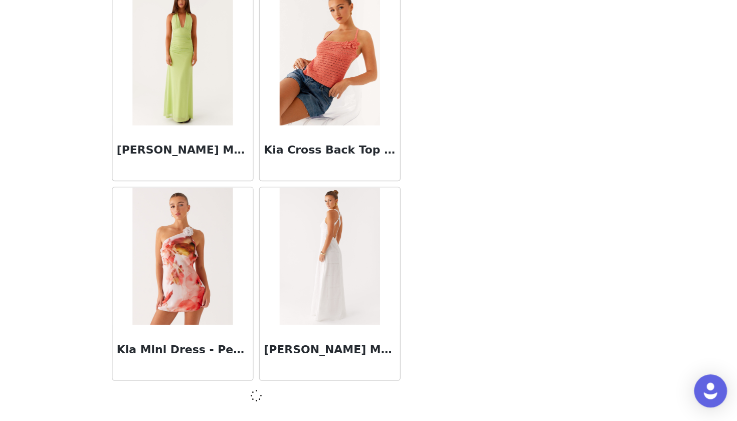
scroll to position [34551, 0]
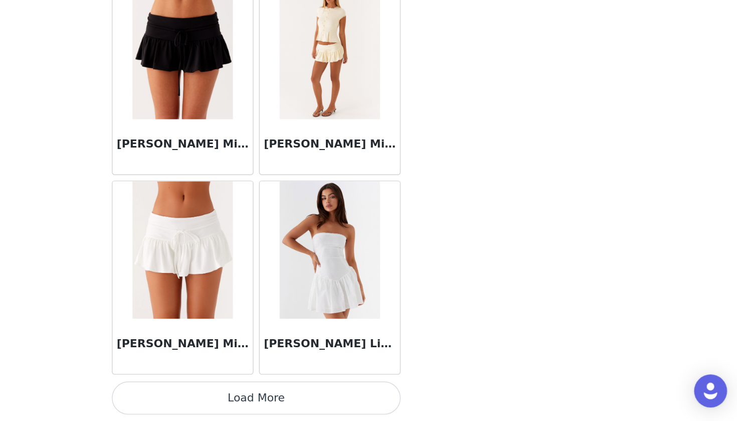
click at [263, 392] on button "Load More" at bounding box center [368, 404] width 211 height 24
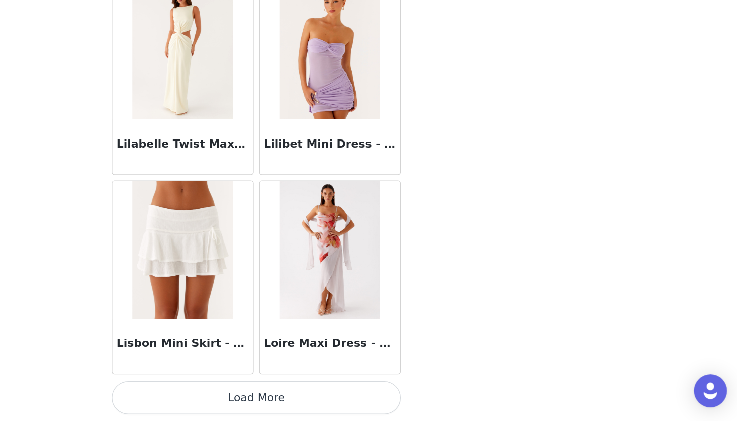
click at [263, 392] on button "Load More" at bounding box center [368, 404] width 211 height 24
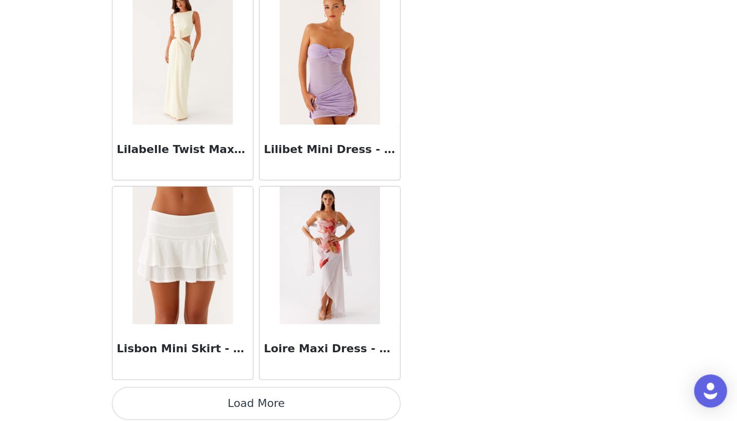
scroll to position [37459, 0]
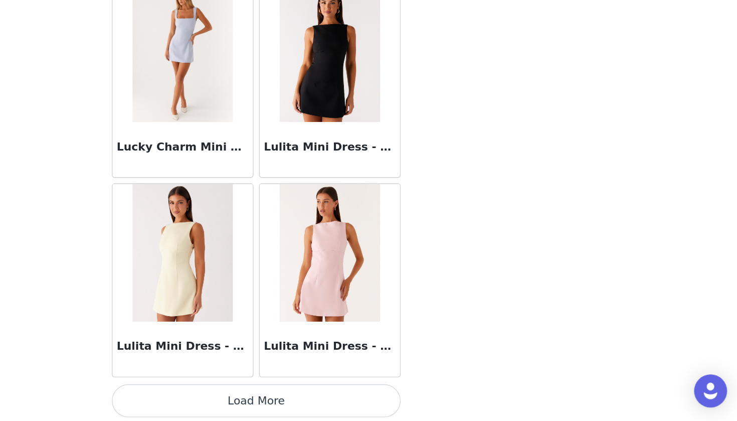
click at [263, 394] on button "Load More" at bounding box center [368, 406] width 211 height 24
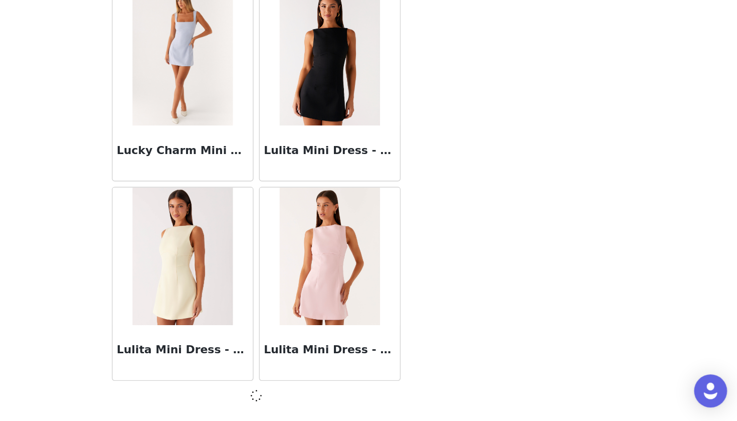
scroll to position [38913, 0]
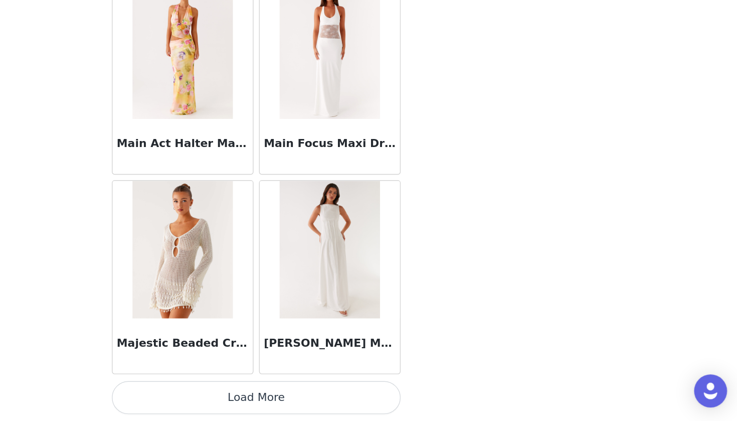
click at [263, 392] on button "Load More" at bounding box center [368, 404] width 211 height 24
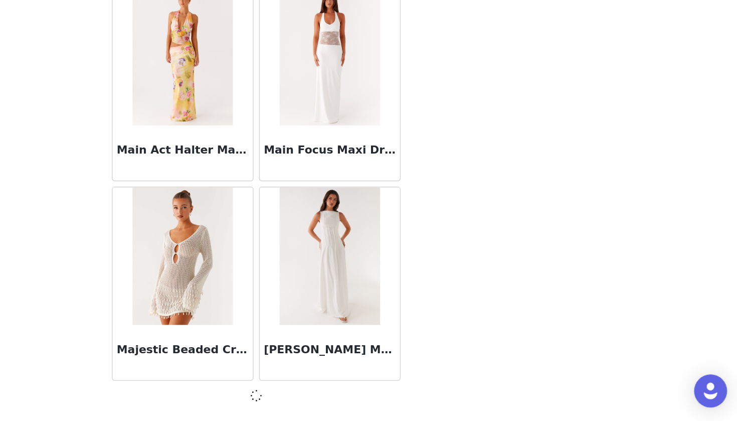
scroll to position [40367, 0]
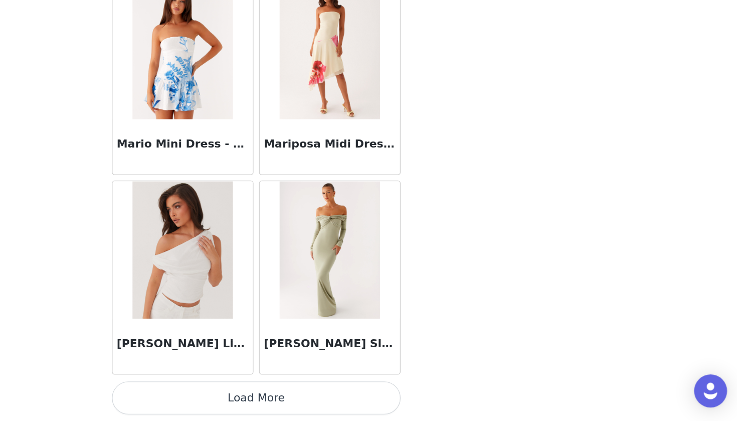
click at [263, 392] on button "Load More" at bounding box center [368, 404] width 211 height 24
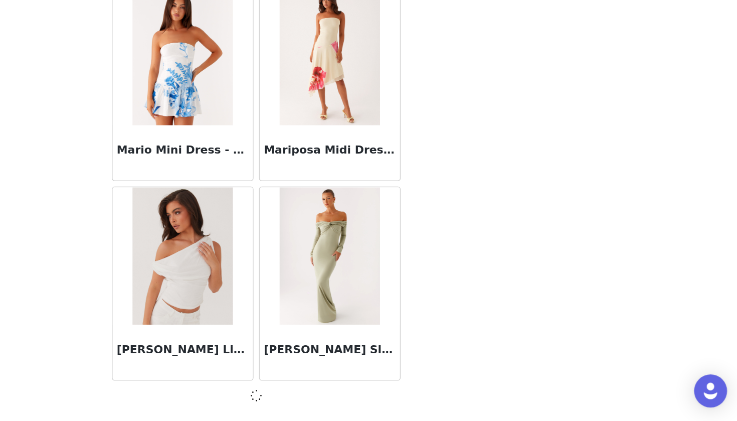
scroll to position [41821, 0]
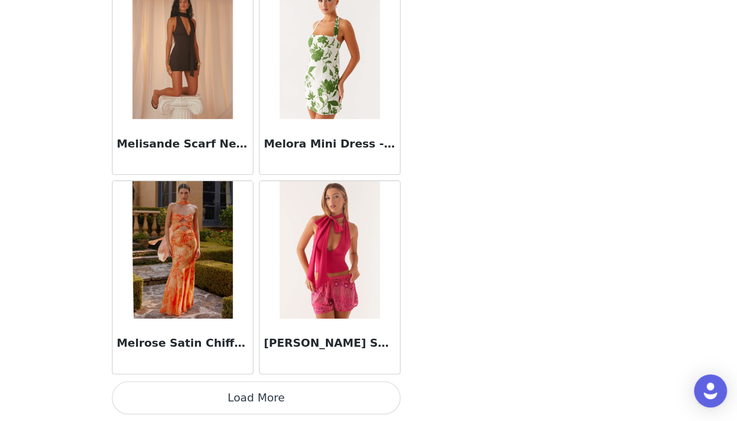
click at [263, 392] on button "Load More" at bounding box center [368, 404] width 211 height 24
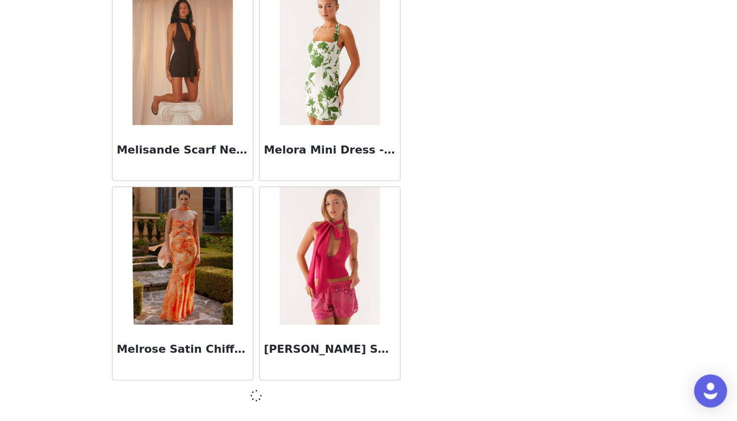
scroll to position [43275, 0]
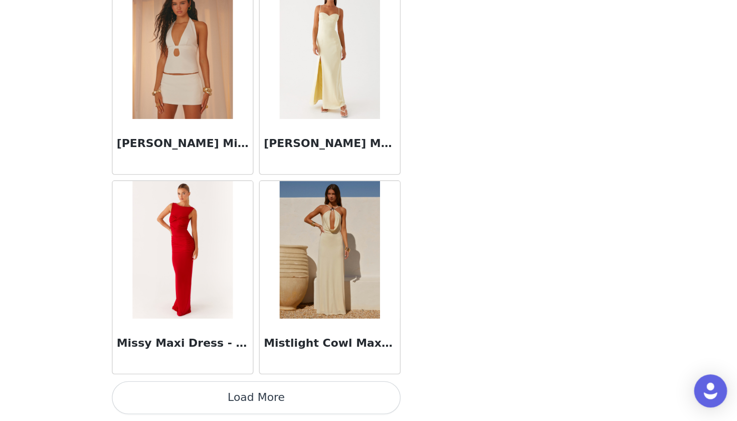
click at [263, 392] on button "Load More" at bounding box center [368, 404] width 211 height 24
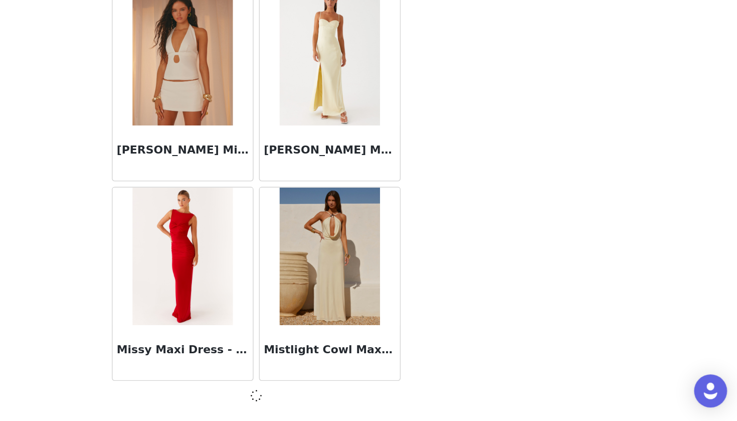
scroll to position [44729, 0]
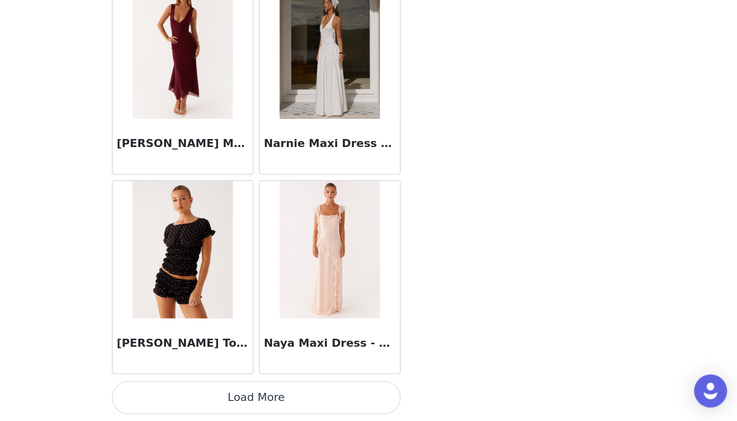
click at [263, 392] on button "Load More" at bounding box center [368, 404] width 211 height 24
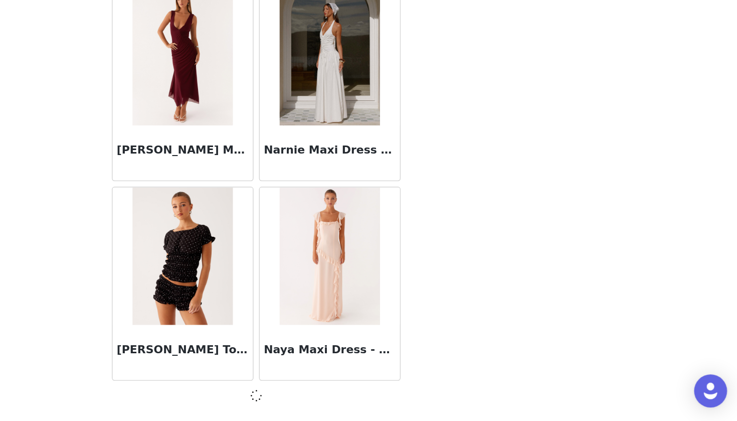
scroll to position [46183, 0]
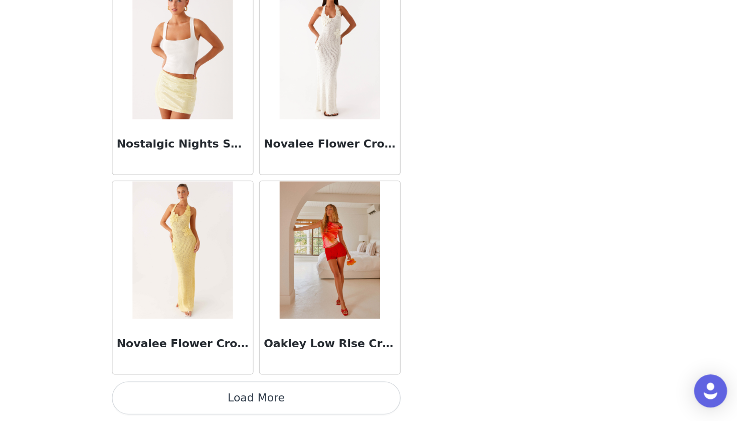
click at [263, 392] on button "Load More" at bounding box center [368, 404] width 211 height 24
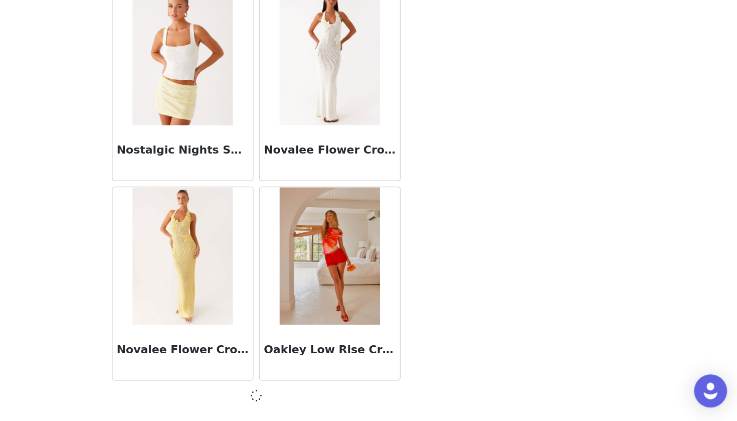
scroll to position [47637, 0]
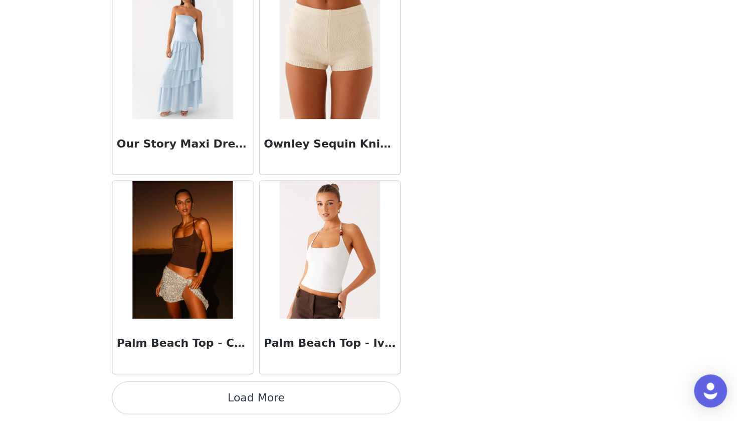
click at [263, 392] on button "Load More" at bounding box center [368, 404] width 211 height 24
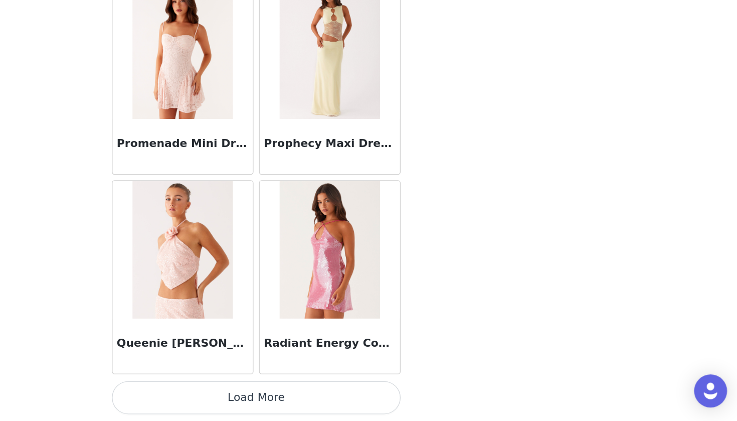
click at [263, 392] on button "Load More" at bounding box center [368, 404] width 211 height 24
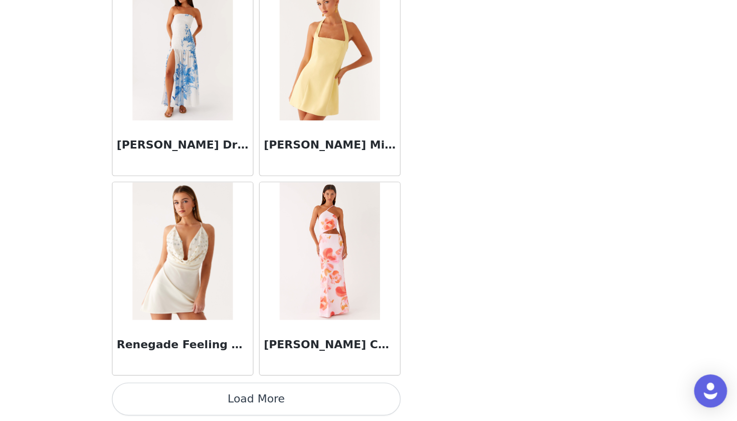
click at [263, 393] on button "Load More" at bounding box center [368, 405] width 211 height 24
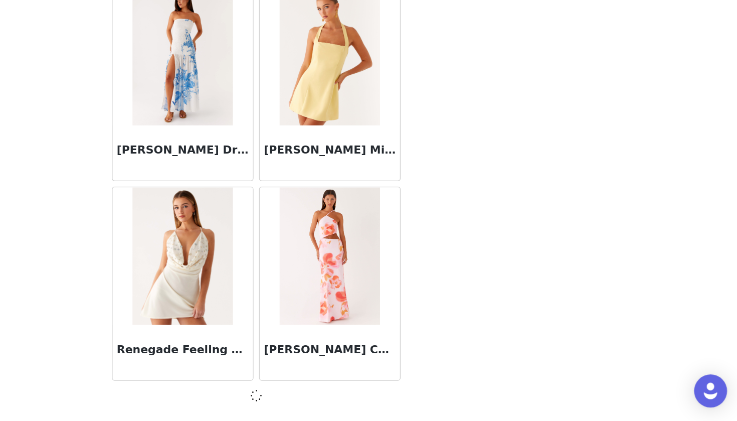
scroll to position [52000, 0]
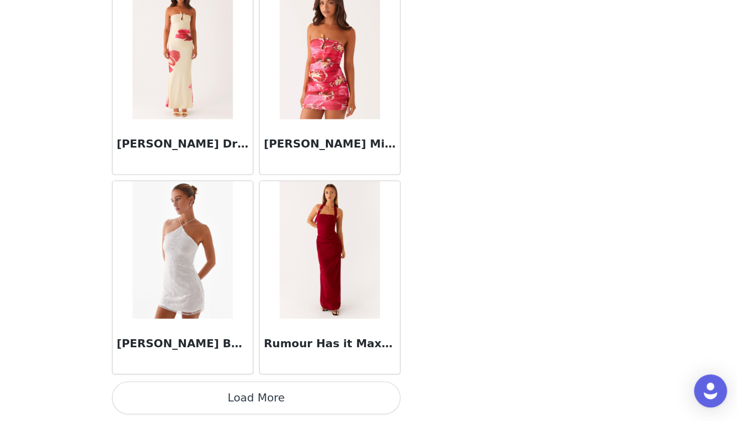
click at [263, 392] on button "Load More" at bounding box center [368, 404] width 211 height 24
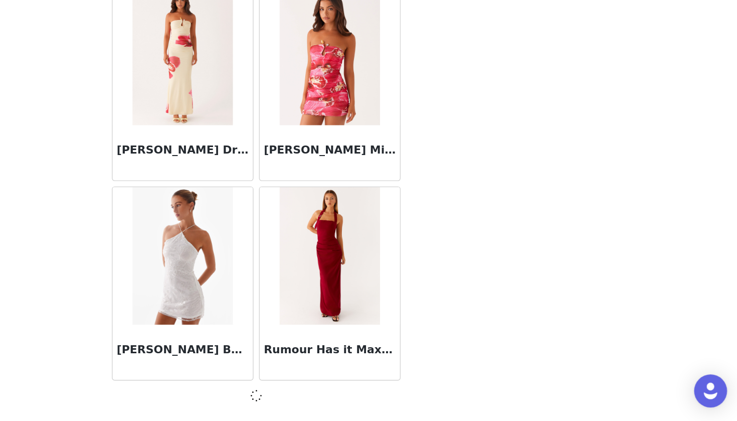
scroll to position [53454, 0]
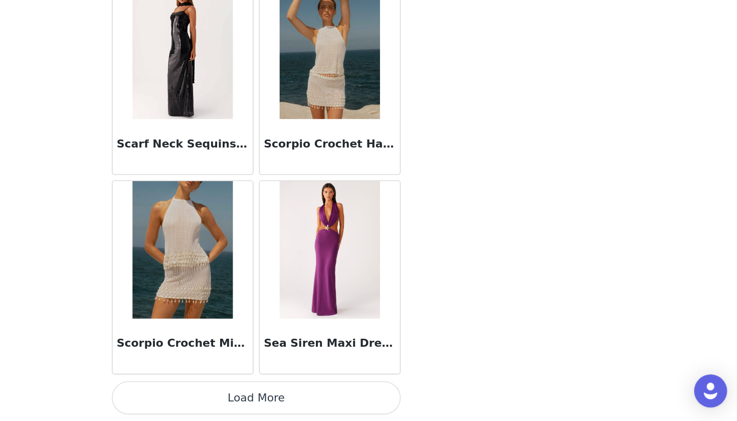
click at [263, 392] on button "Load More" at bounding box center [368, 404] width 211 height 24
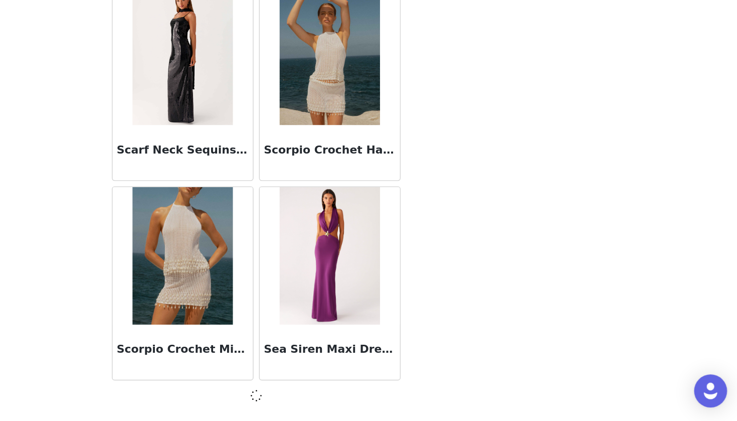
scroll to position [54908, 0]
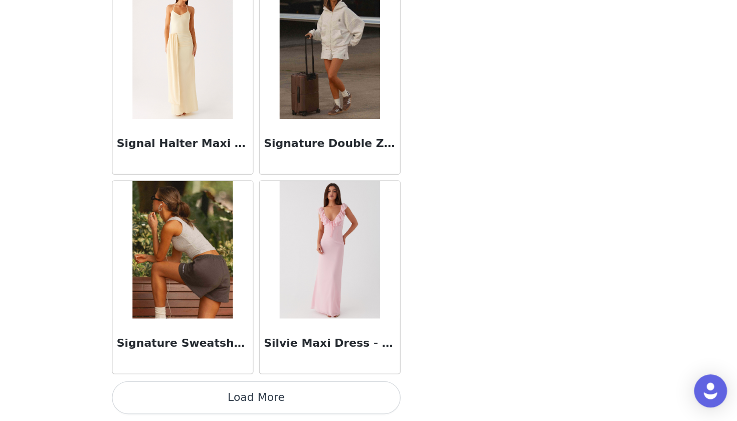
click at [263, 392] on button "Load More" at bounding box center [368, 404] width 211 height 24
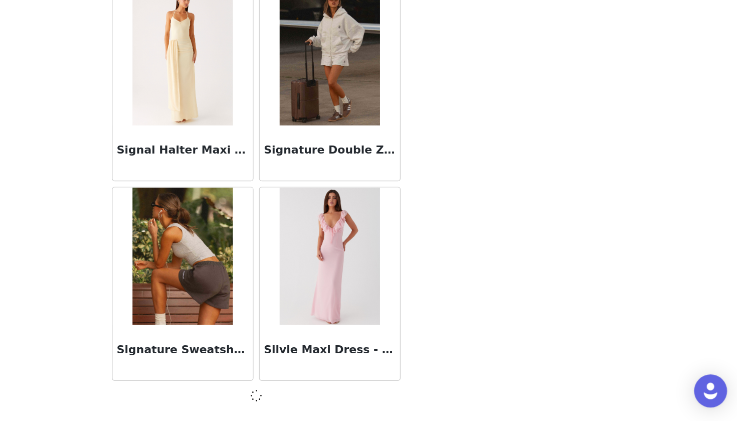
scroll to position [56366, 0]
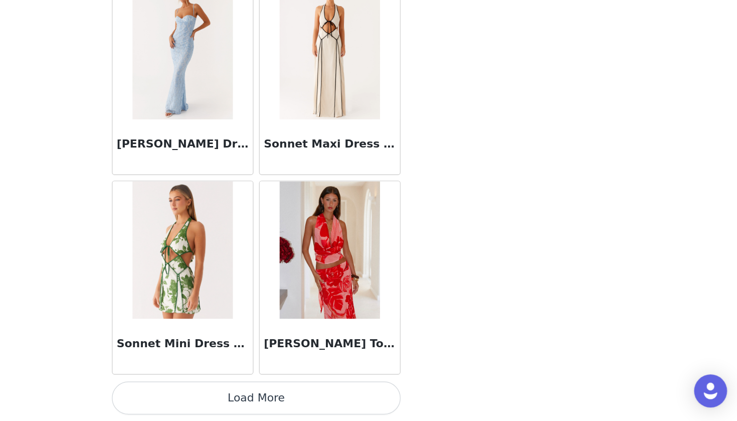
click at [263, 392] on button "Load More" at bounding box center [368, 404] width 211 height 24
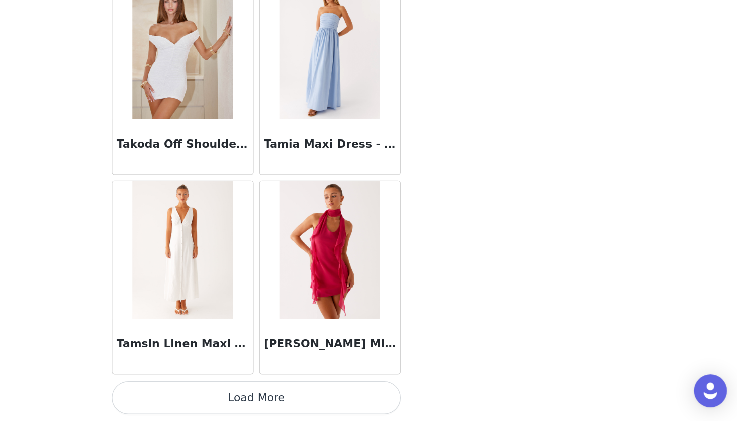
scroll to position [59270, 0]
click at [263, 392] on button "Load More" at bounding box center [368, 404] width 211 height 24
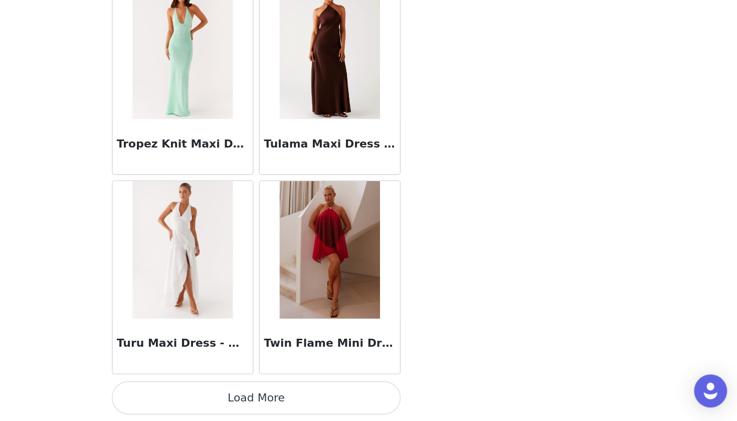
click at [263, 392] on button "Load More" at bounding box center [368, 404] width 211 height 24
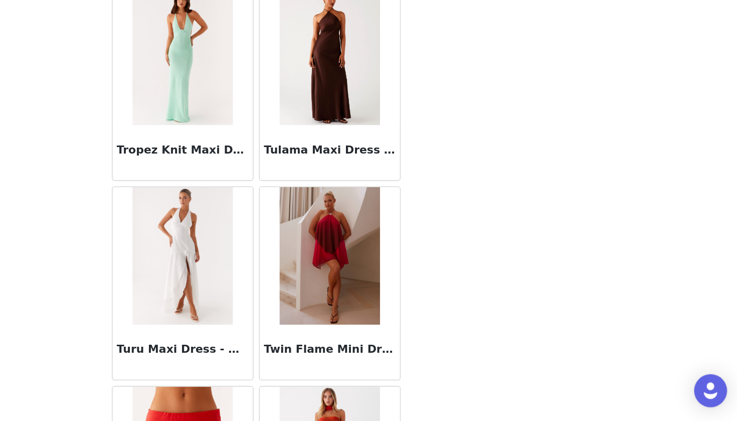
scroll to position [105, 0]
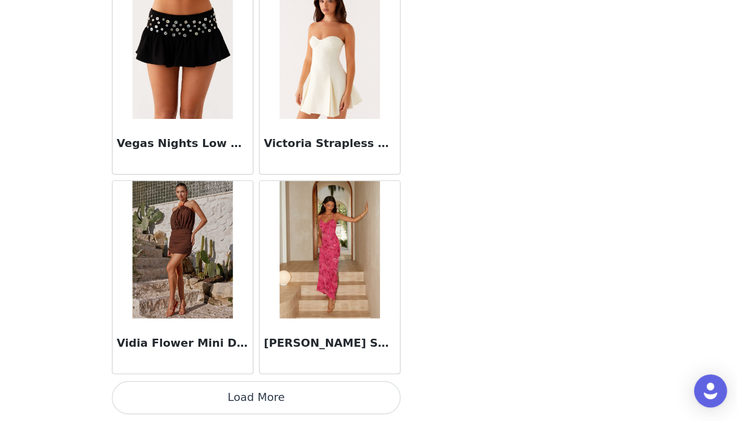
click at [263, 392] on button "Load More" at bounding box center [368, 404] width 211 height 24
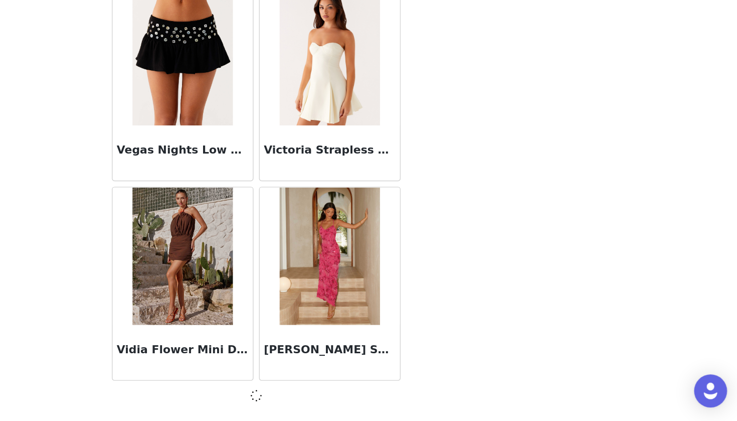
scroll to position [62178, 0]
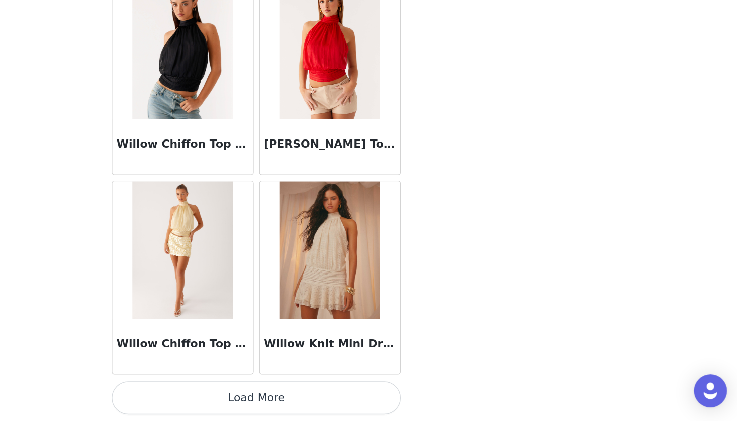
click at [263, 392] on button "Load More" at bounding box center [368, 404] width 211 height 24
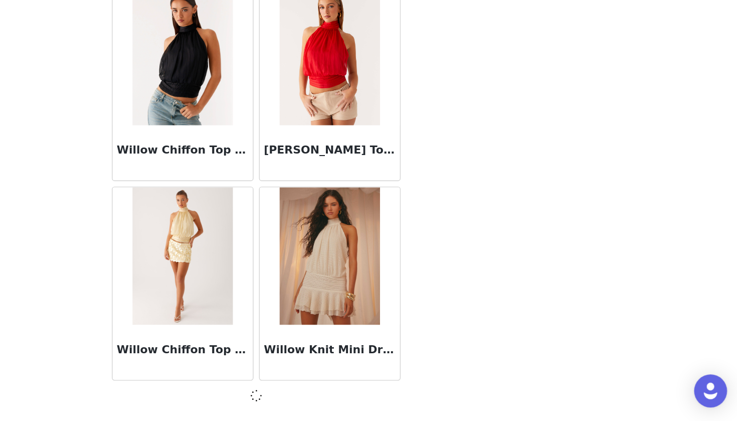
scroll to position [63636, 0]
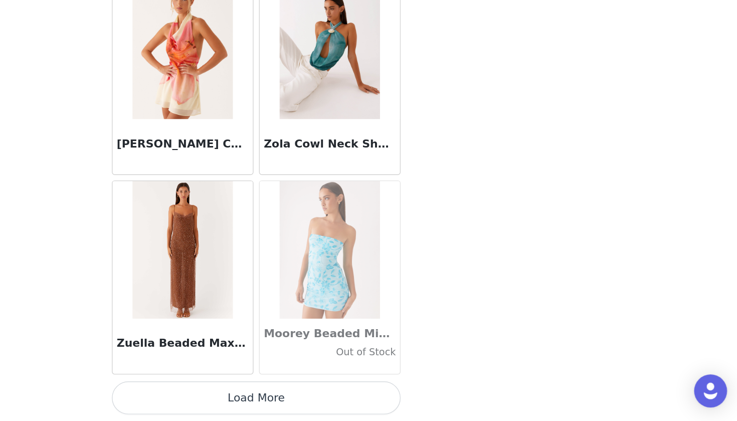
click at [263, 392] on button "Load More" at bounding box center [368, 404] width 211 height 24
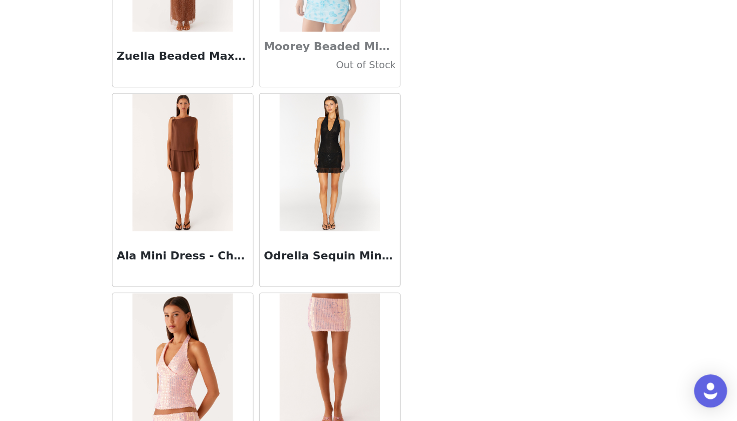
scroll to position [65297, 0]
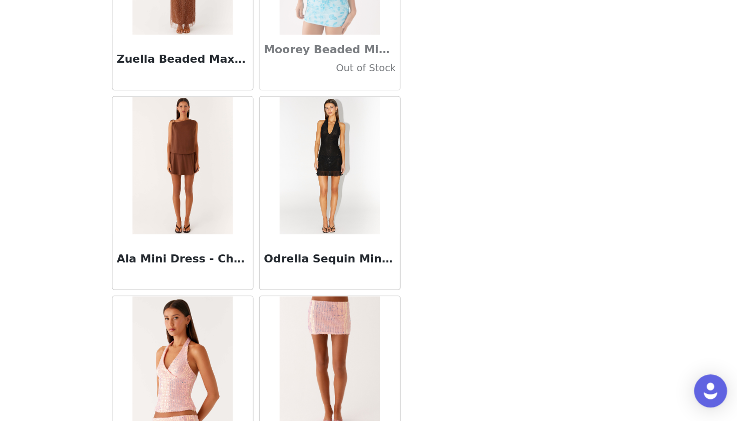
click at [386, 184] on img at bounding box center [422, 234] width 73 height 100
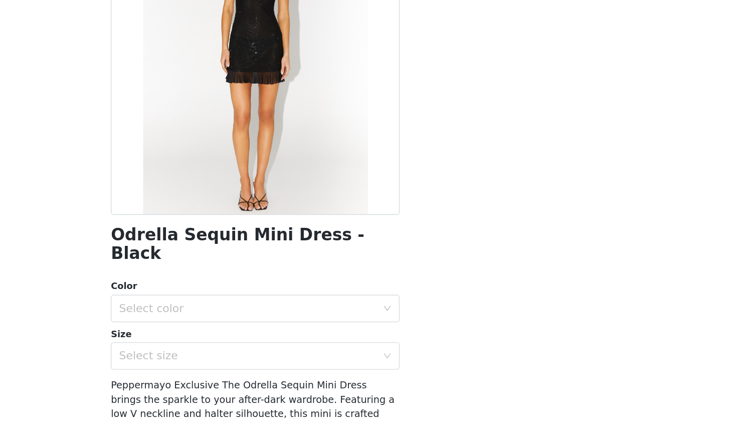
scroll to position [64, 0]
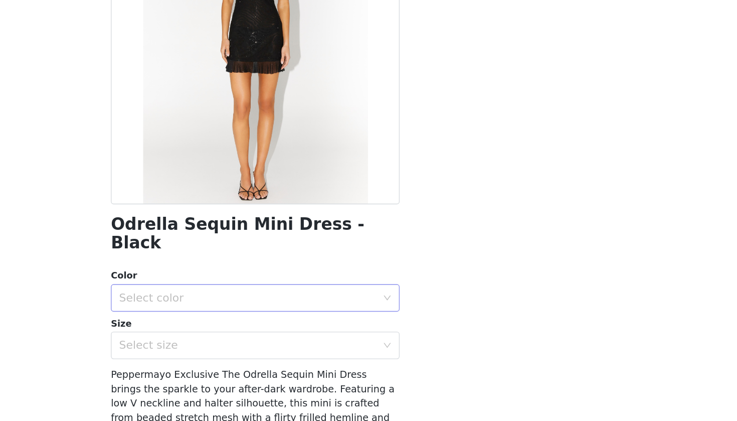
click at [269, 275] on div "Select color" at bounding box center [363, 280] width 188 height 10
click at [263, 280] on li "Black" at bounding box center [368, 288] width 211 height 16
click at [269, 305] on div "Select size" at bounding box center [365, 314] width 192 height 19
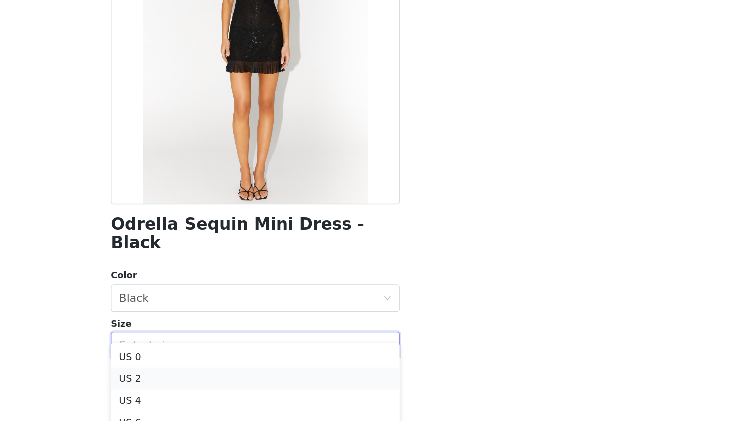
click at [263, 330] on li "US 2" at bounding box center [368, 338] width 211 height 16
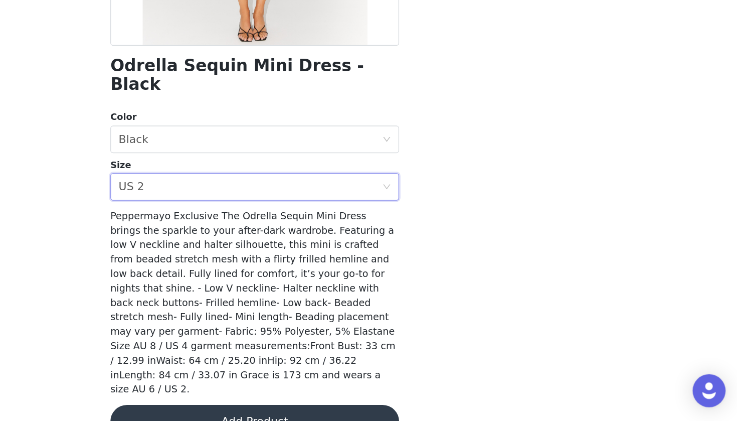
scroll to position [105, 0]
click at [263, 409] on button "Add Product" at bounding box center [368, 421] width 211 height 24
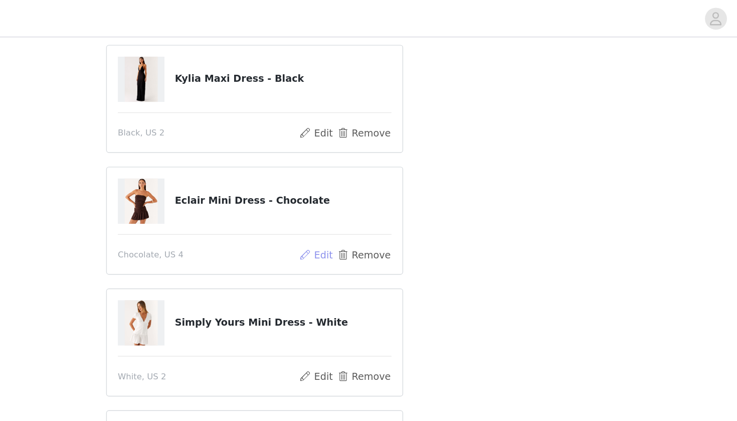
scroll to position [78, 0]
click at [401, 184] on button "Edit" at bounding box center [414, 186] width 26 height 12
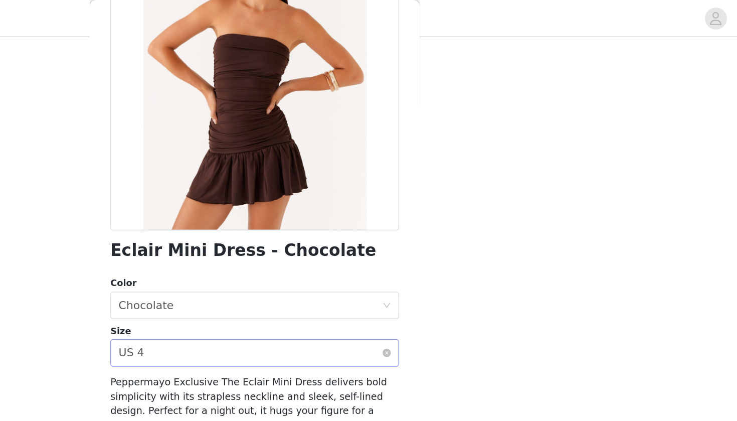
scroll to position [107, 0]
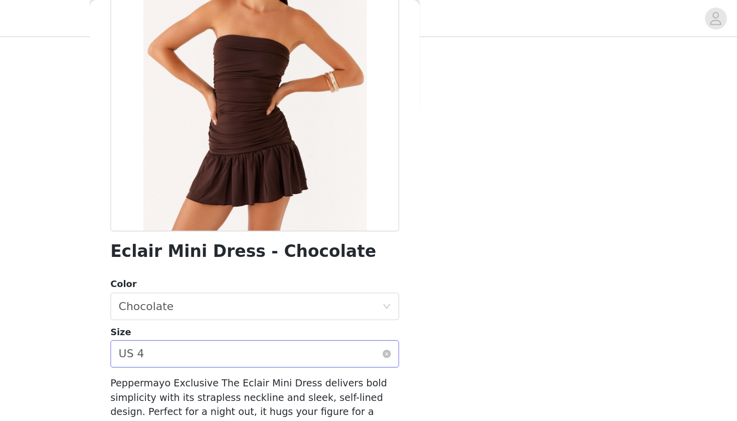
click at [269, 259] on div "Select size US 4" at bounding box center [365, 257] width 192 height 19
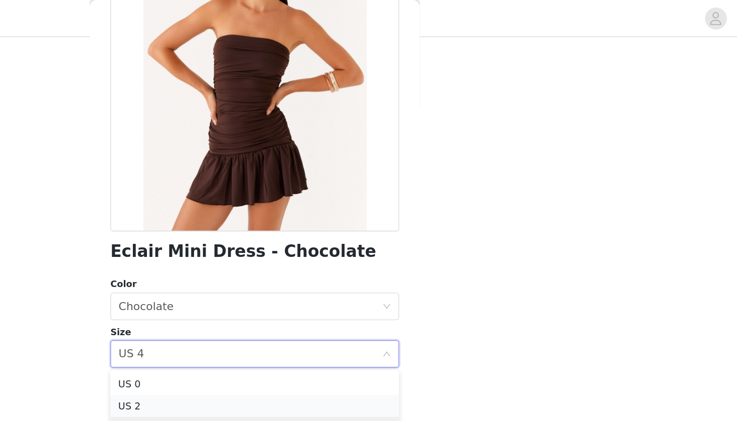
click at [263, 298] on li "US 2" at bounding box center [368, 296] width 211 height 16
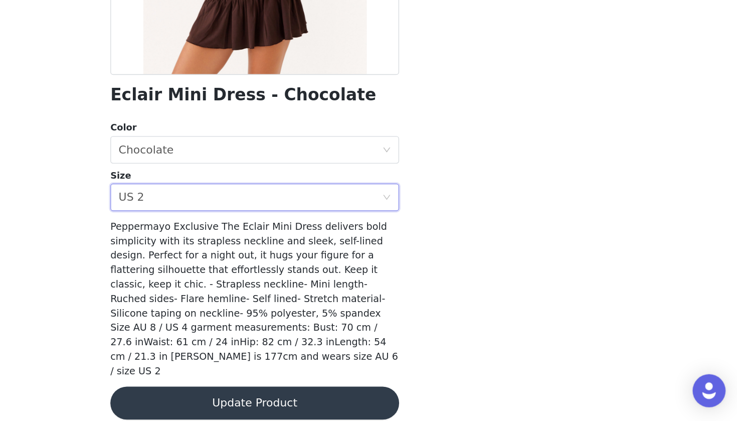
scroll to position [129, 0]
click at [263, 396] on button "Update Product" at bounding box center [368, 408] width 211 height 24
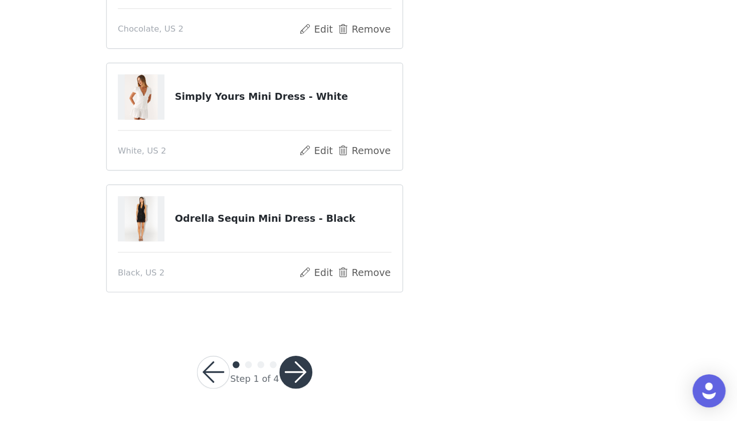
click at [387, 373] on button "button" at bounding box center [399, 385] width 24 height 24
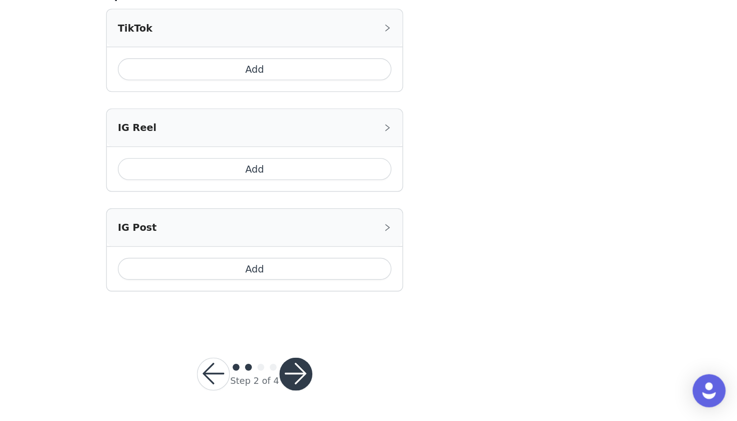
scroll to position [554, 0]
click at [387, 375] on button "button" at bounding box center [399, 387] width 24 height 24
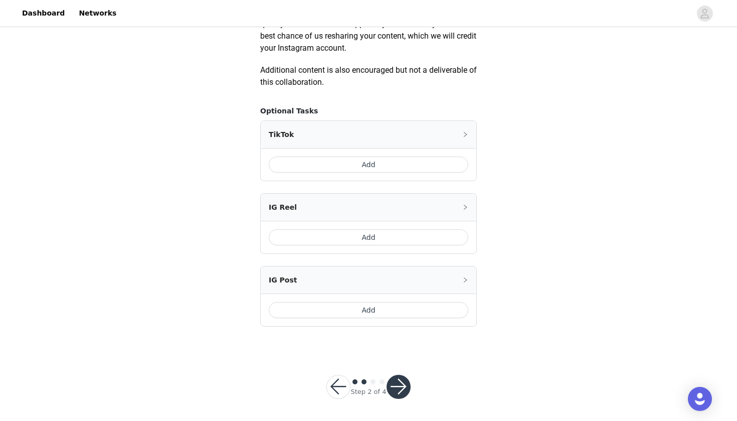
click at [397, 387] on button "button" at bounding box center [399, 387] width 24 height 24
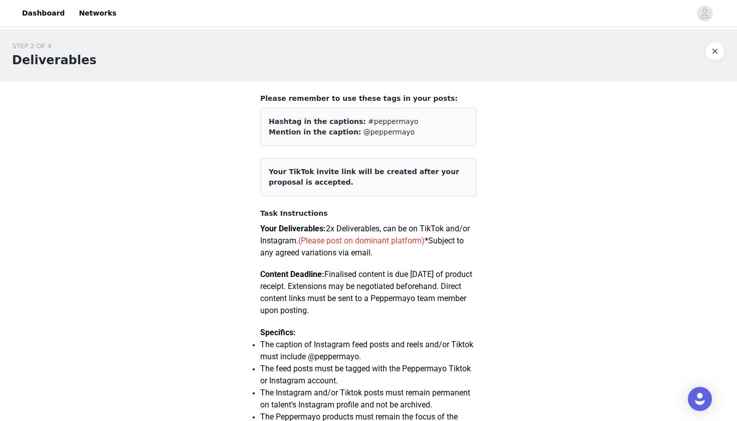
scroll to position [0, 0]
click at [718, 53] on button "button" at bounding box center [715, 51] width 20 height 20
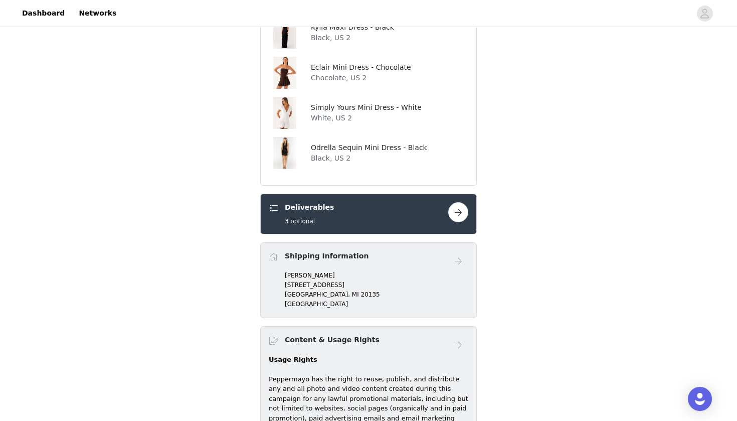
scroll to position [608, 0]
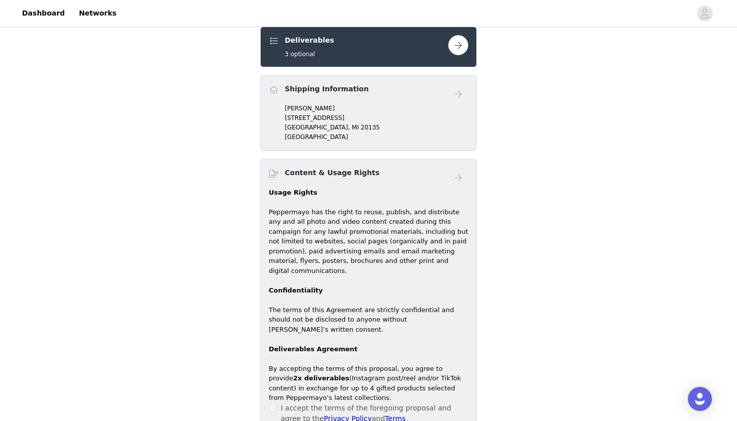
click at [420, 139] on p "Italy" at bounding box center [377, 136] width 184 height 9
click at [422, 212] on p "Usage Rights Peppermayo has the right to reuse, publish, and distribute any and…" at bounding box center [369, 261] width 200 height 147
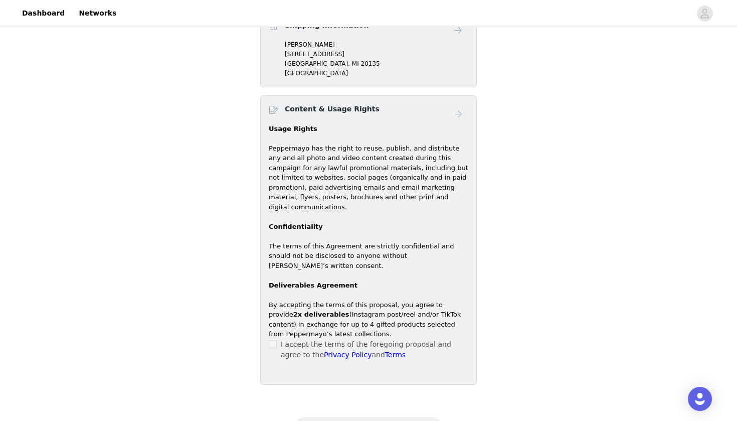
scroll to position [596, 0]
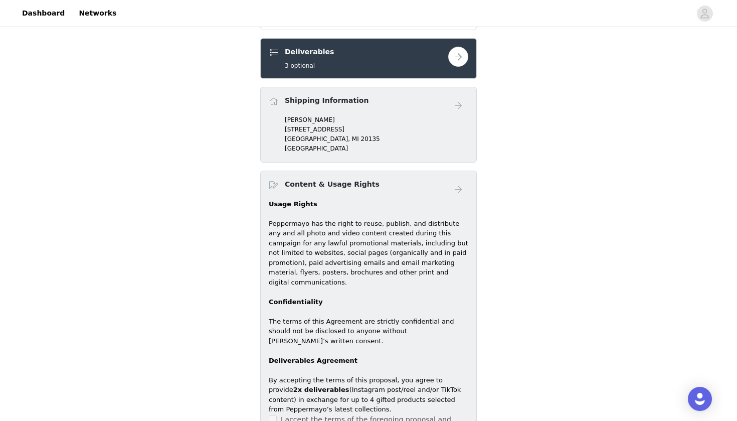
click at [426, 143] on p "Milan, MI 20135" at bounding box center [377, 138] width 184 height 9
click at [467, 46] on div "Deliverables 3 optional" at bounding box center [368, 58] width 217 height 41
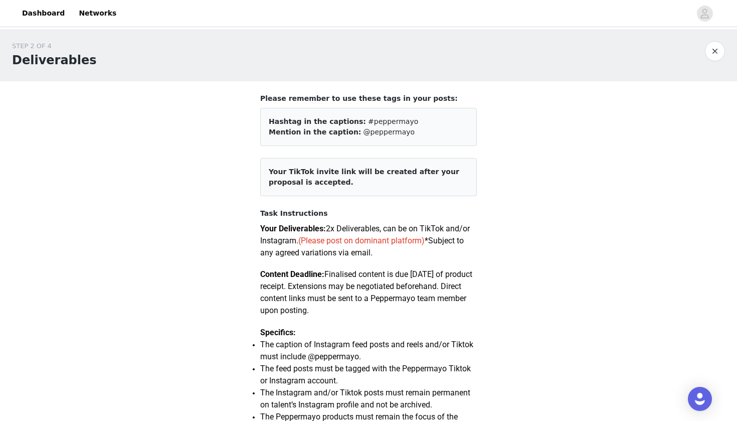
click at [402, 236] on span "(Please post on dominant platform)" at bounding box center [361, 241] width 126 height 10
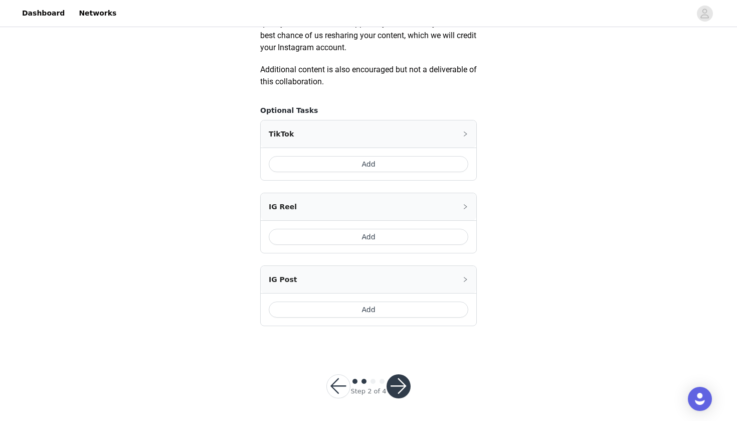
scroll to position [554, 0]
click at [397, 385] on button "button" at bounding box center [399, 387] width 24 height 24
click at [408, 161] on button "Add" at bounding box center [369, 164] width 200 height 16
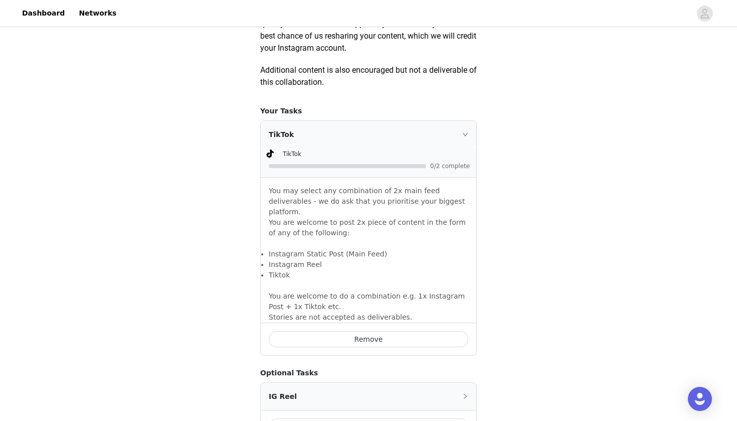
click at [410, 270] on li "Tiktok" at bounding box center [369, 275] width 200 height 11
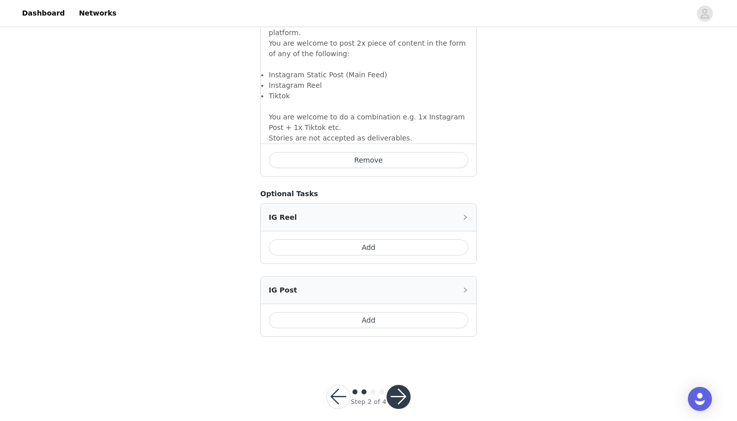
scroll to position [733, 0]
click at [409, 211] on div "IG Reel" at bounding box center [369, 217] width 216 height 27
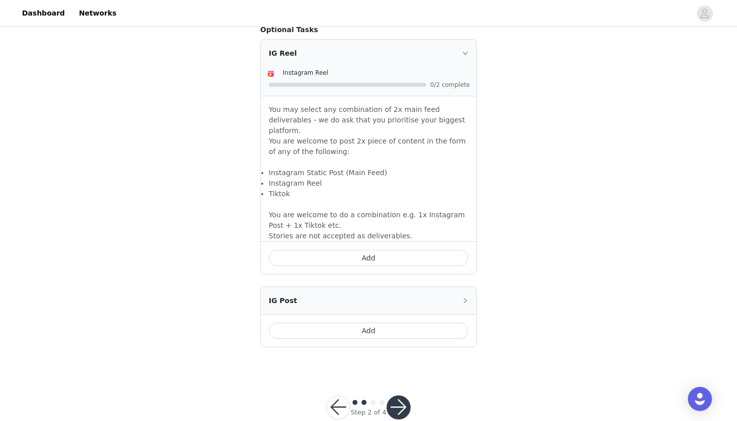
scroll to position [896, 0]
click at [439, 287] on div "IG Post" at bounding box center [369, 300] width 216 height 27
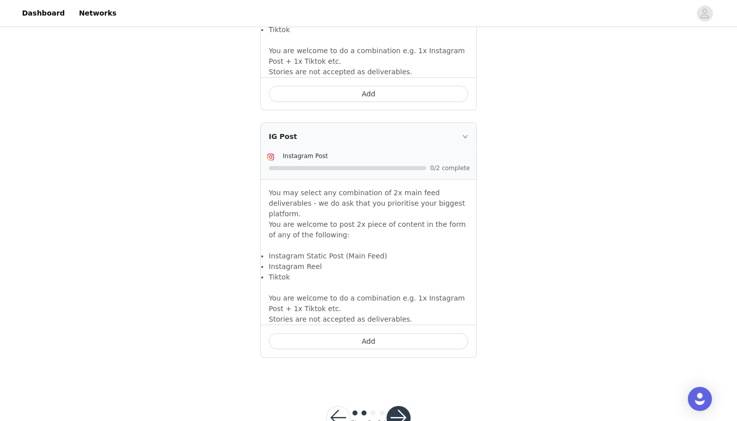
scroll to position [1060, 0]
click at [406, 394] on div "Step 2 of 4" at bounding box center [368, 418] width 108 height 48
click at [399, 406] on button "button" at bounding box center [399, 418] width 24 height 24
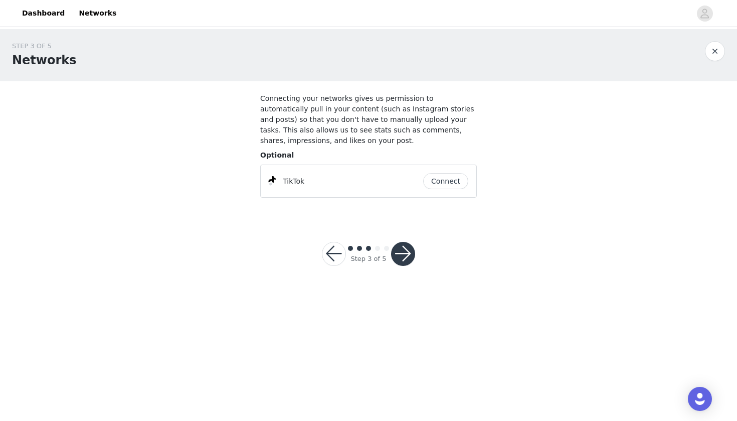
click at [403, 255] on button "button" at bounding box center [403, 254] width 24 height 24
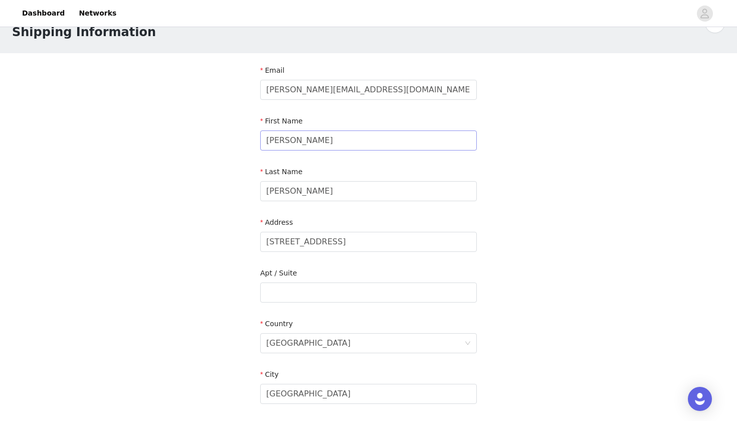
scroll to position [33, 0]
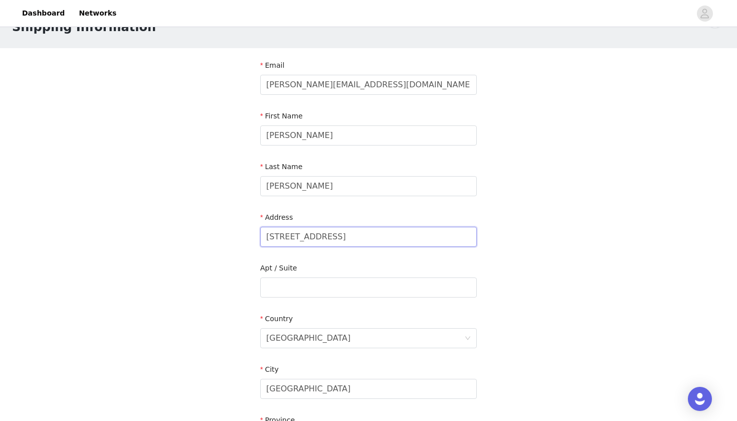
drag, startPoint x: 346, startPoint y: 237, endPoint x: 246, endPoint y: 237, distance: 100.3
type input "20 East 9th Street"
click at [280, 282] on input "text" at bounding box center [368, 287] width 217 height 20
type input "21D"
click at [305, 341] on div "Italy" at bounding box center [365, 337] width 198 height 19
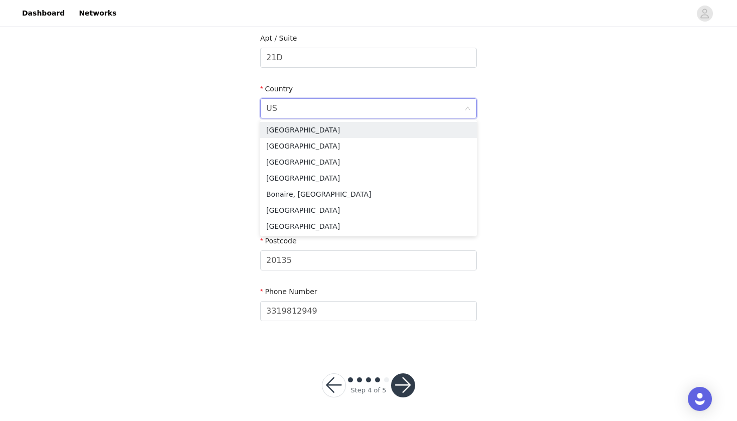
scroll to position [0, 0]
type input "U"
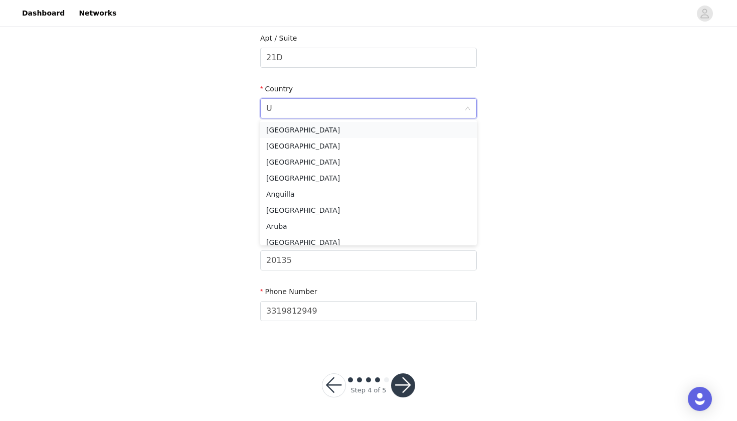
click at [336, 132] on li "United States" at bounding box center [368, 130] width 217 height 16
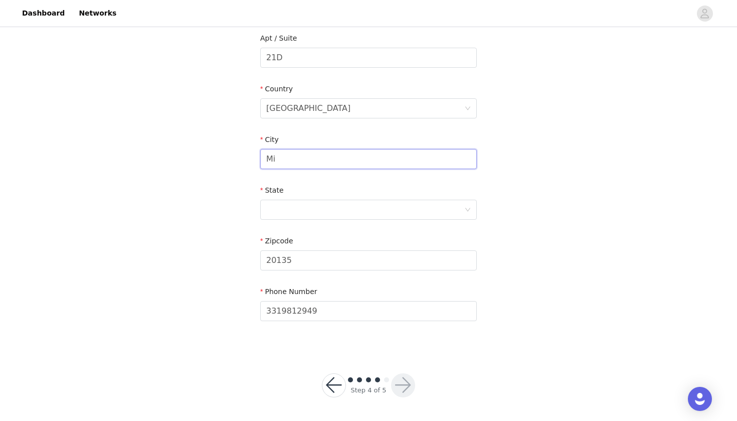
type input "M"
type input "New York City"
click at [333, 206] on div at bounding box center [365, 209] width 198 height 19
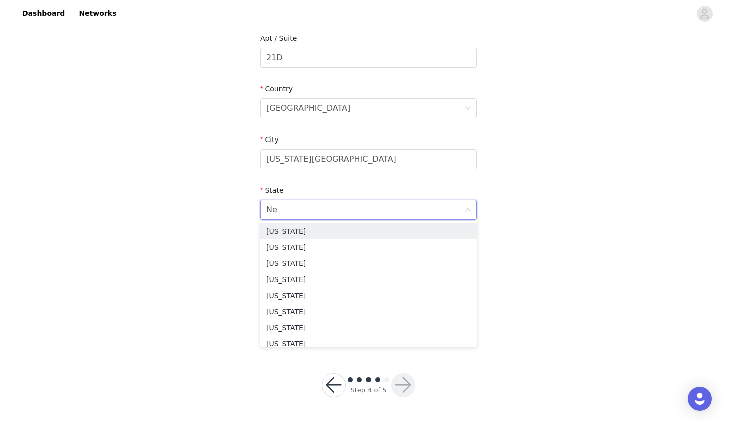
type input "New"
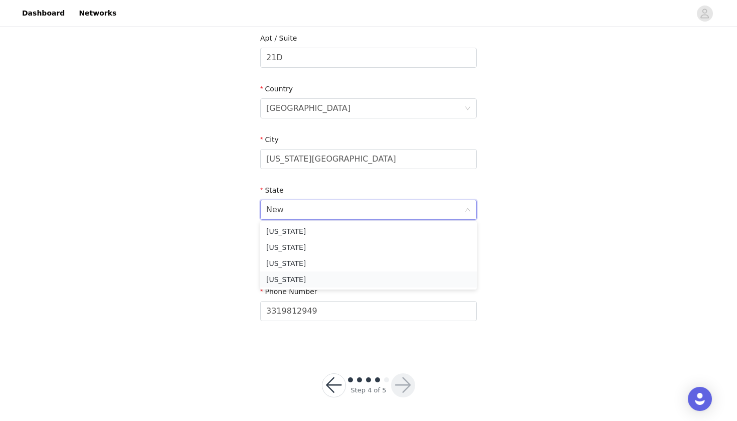
click at [292, 278] on li "New York" at bounding box center [368, 279] width 217 height 16
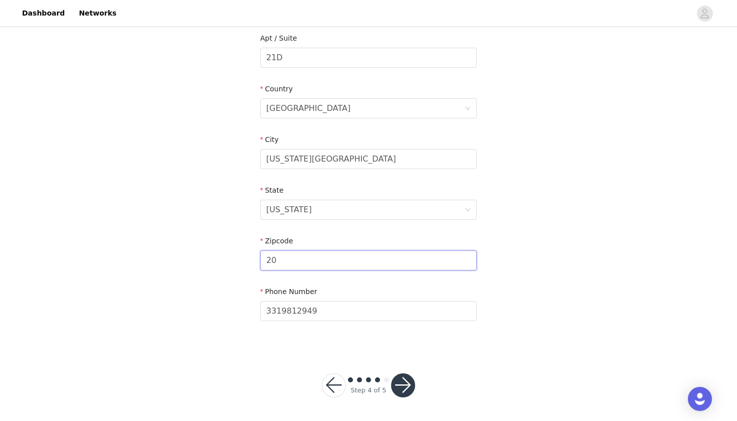
type input "2"
type input "10003"
drag, startPoint x: 326, startPoint y: 310, endPoint x: 223, endPoint y: 309, distance: 103.8
click at [222, 309] on div "STEP 4 OF 5 Shipping Information Email cora.adelaidetoms@gmail.com First Name C…" at bounding box center [368, 57] width 737 height 583
type input "0"
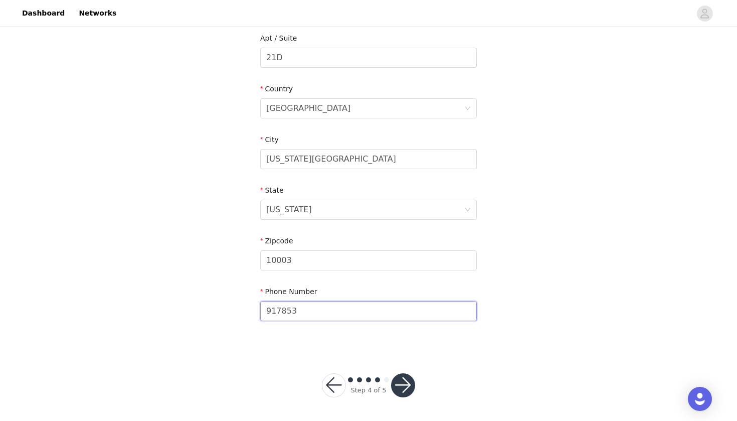
type input "9178531700"
click at [331, 338] on section "Email cora.adelaidetoms@gmail.com First Name Cora Last Name Tomaselli Address 2…" at bounding box center [368, 83] width 241 height 530
click at [405, 381] on button "button" at bounding box center [403, 385] width 24 height 24
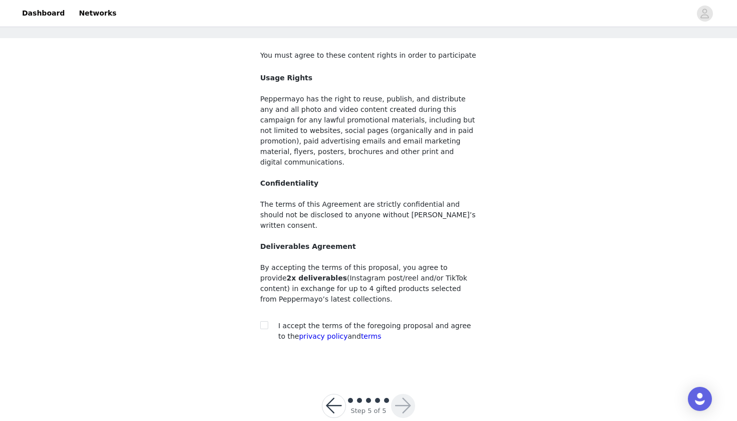
scroll to position [43, 0]
click at [268, 321] on span at bounding box center [264, 325] width 8 height 8
click at [267, 321] on input "checkbox" at bounding box center [263, 324] width 7 height 7
checkbox input "true"
click at [399, 394] on button "button" at bounding box center [403, 406] width 24 height 24
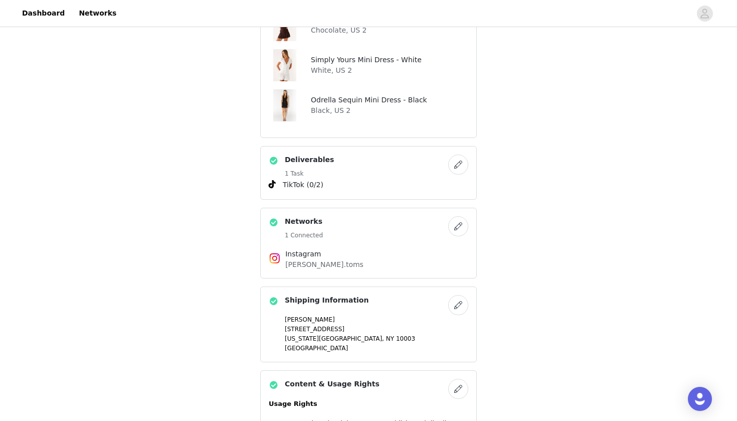
scroll to position [527, 0]
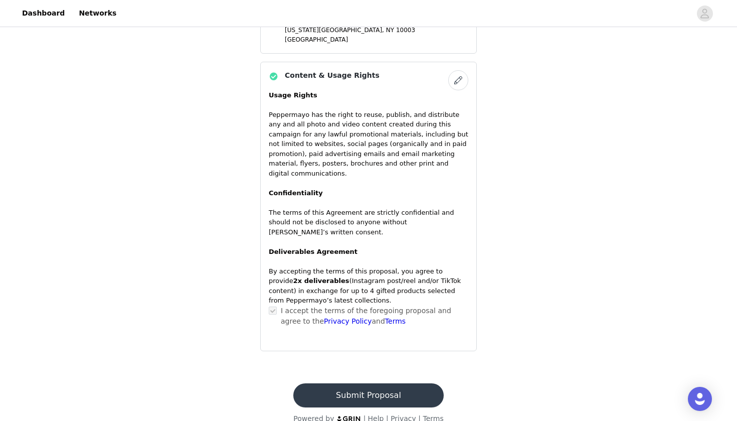
click at [399, 383] on button "Submit Proposal" at bounding box center [368, 395] width 150 height 24
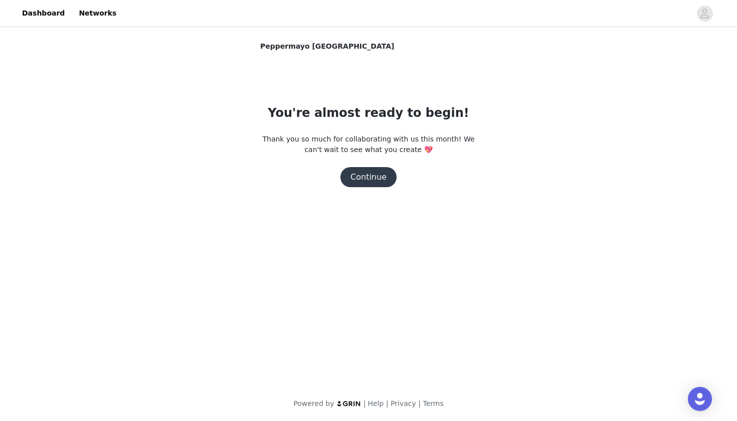
scroll to position [0, 0]
click at [388, 179] on button "Continue" at bounding box center [368, 177] width 56 height 20
